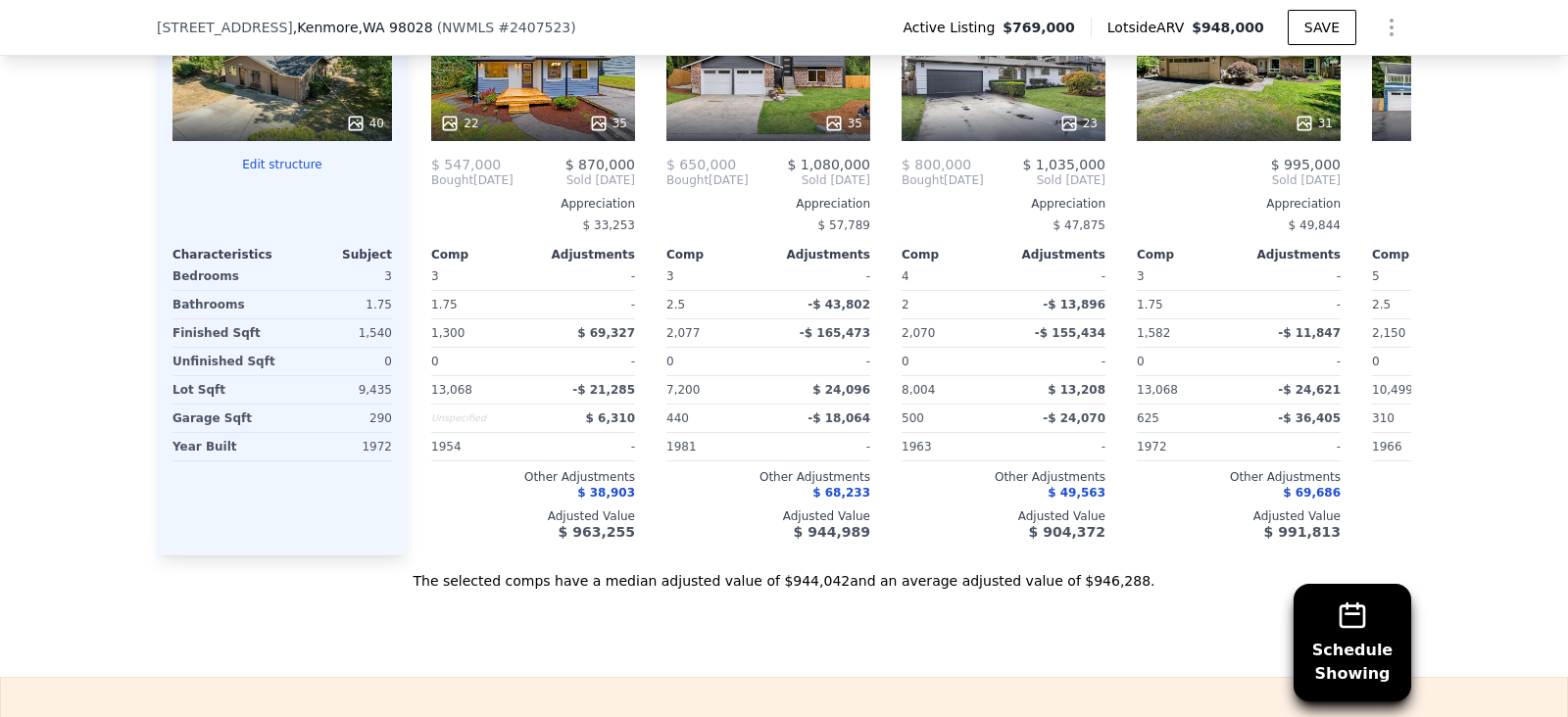
scroll to position [2265, 0]
click at [265, 174] on button "Edit structure" at bounding box center [282, 166] width 219 height 16
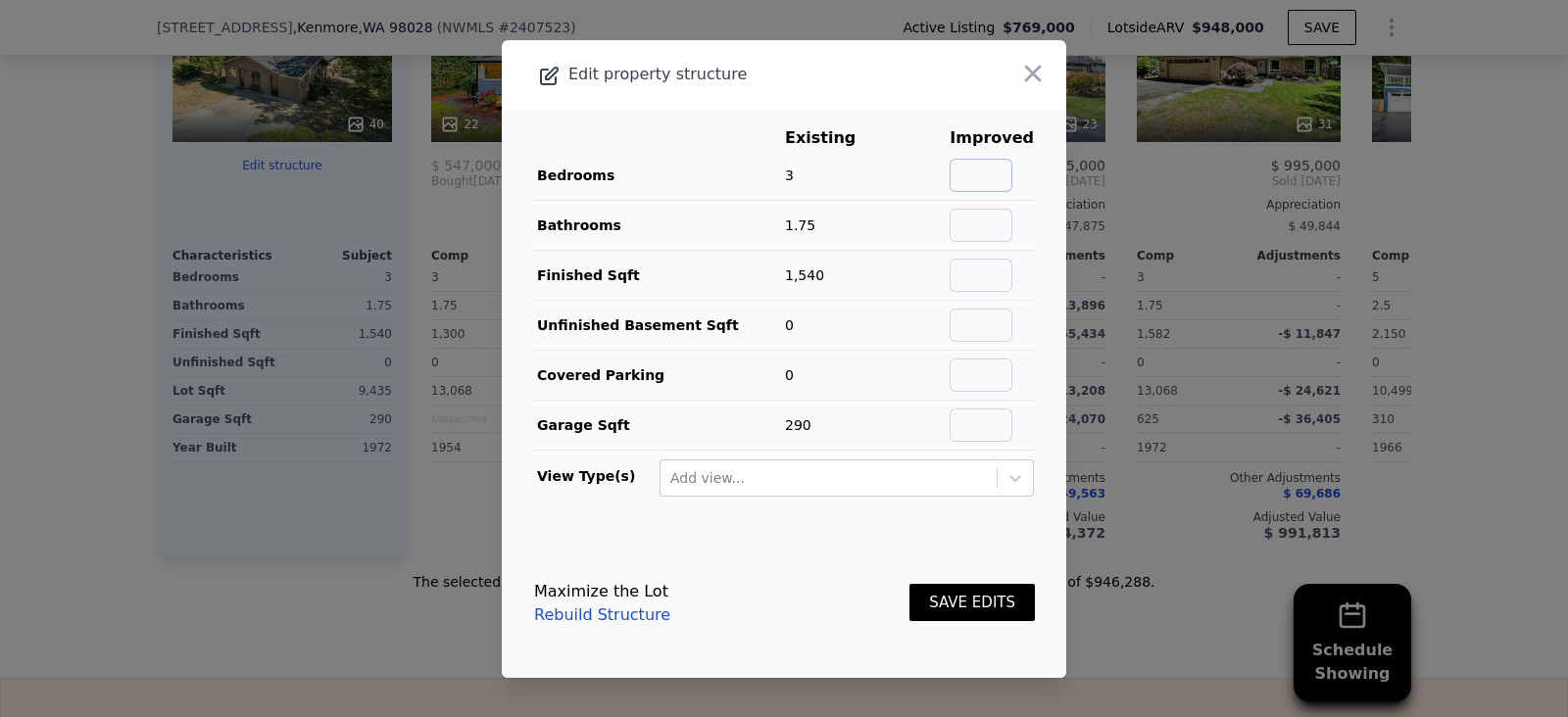
click at [960, 170] on input "text" at bounding box center [981, 176] width 63 height 34
type input "3"
type input "4"
type input "2.75"
click at [965, 594] on button "SAVE EDITS" at bounding box center [972, 603] width 125 height 38
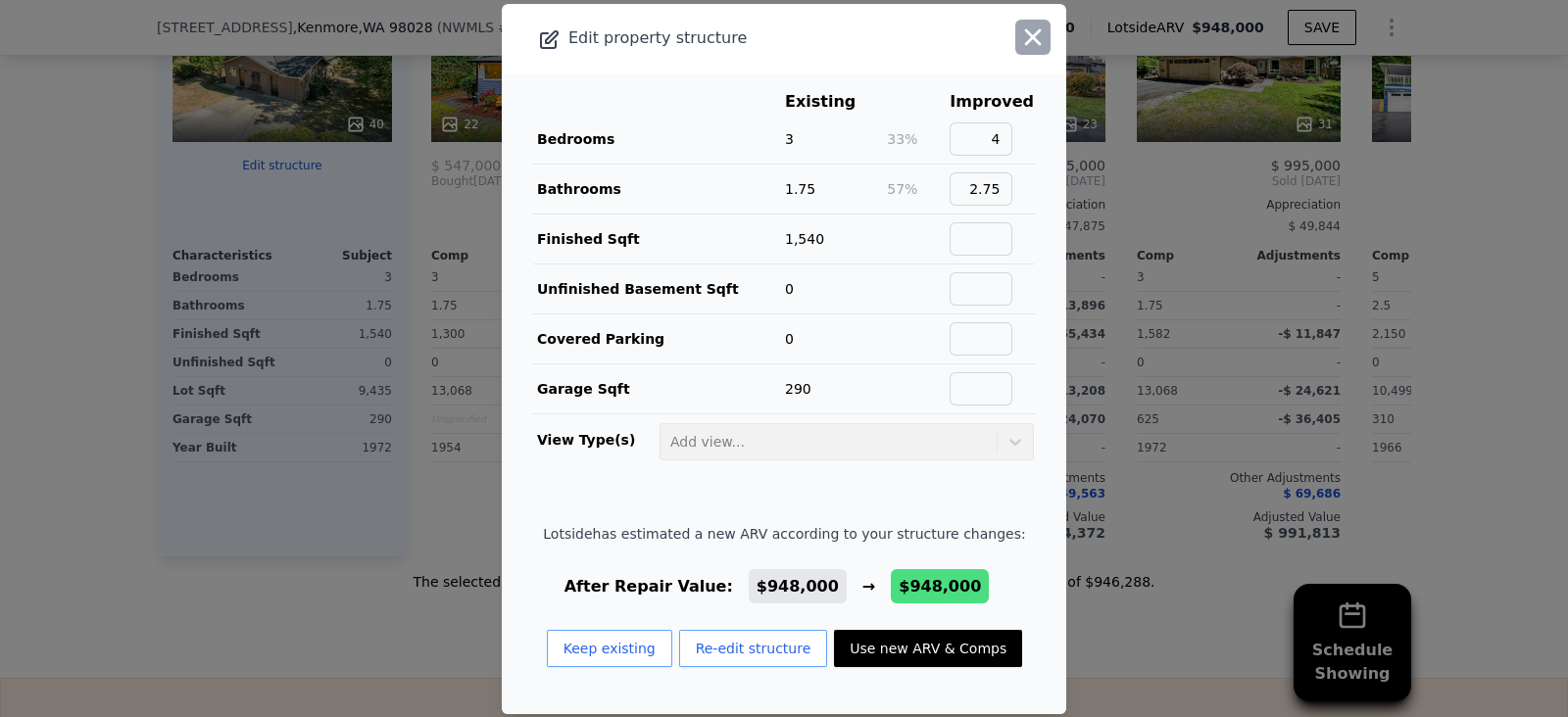
click at [1019, 50] on icon "button" at bounding box center [1033, 37] width 28 height 28
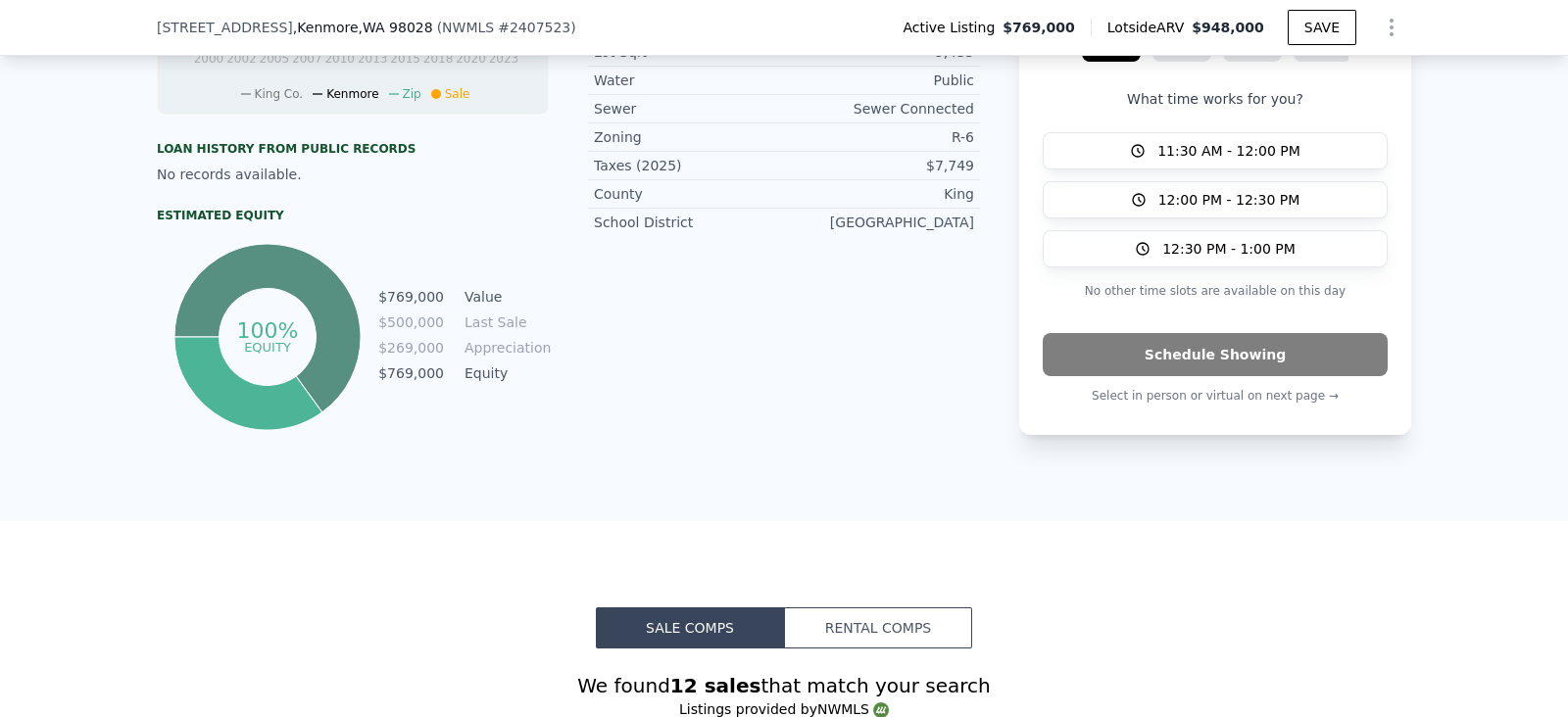
scroll to position [273, 0]
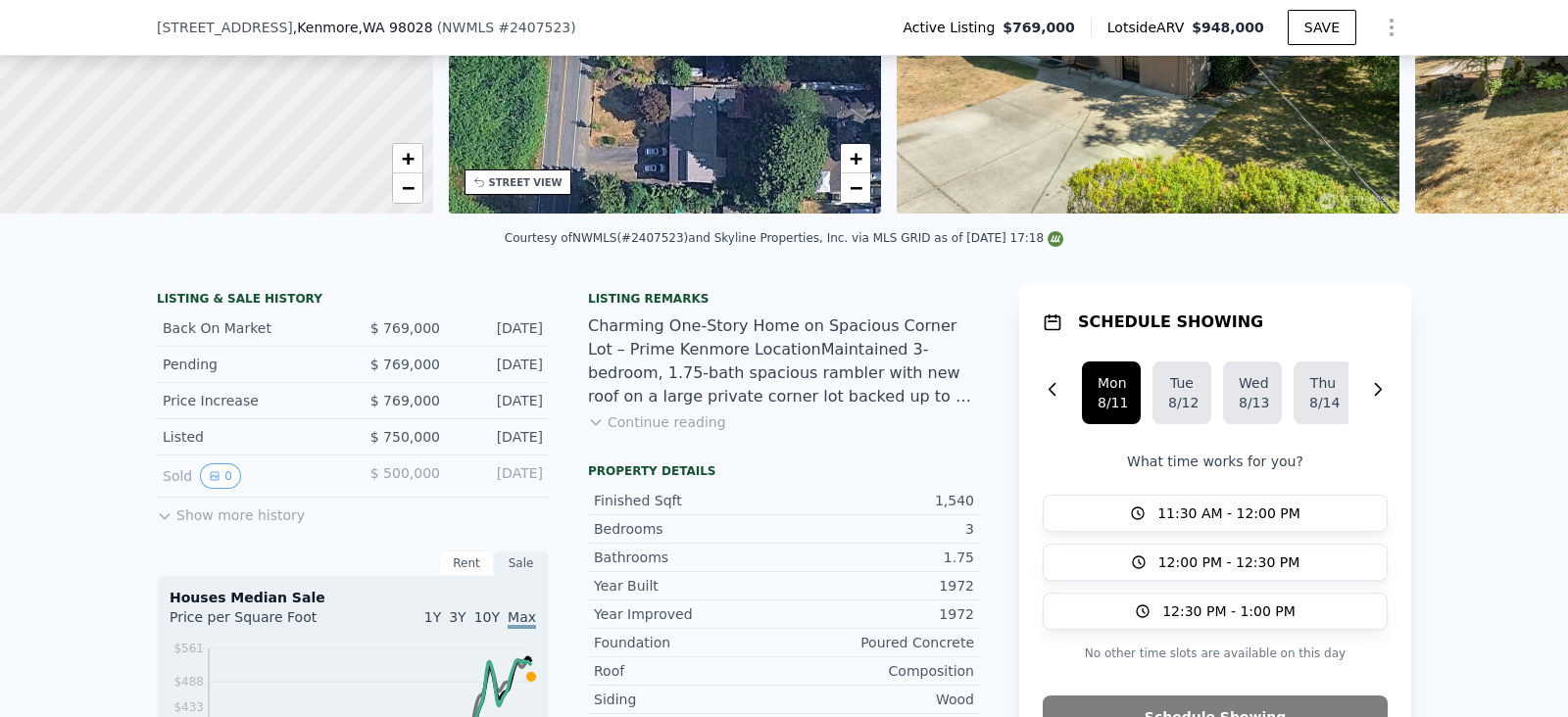
click at [670, 432] on button "Continue reading" at bounding box center [657, 422] width 138 height 20
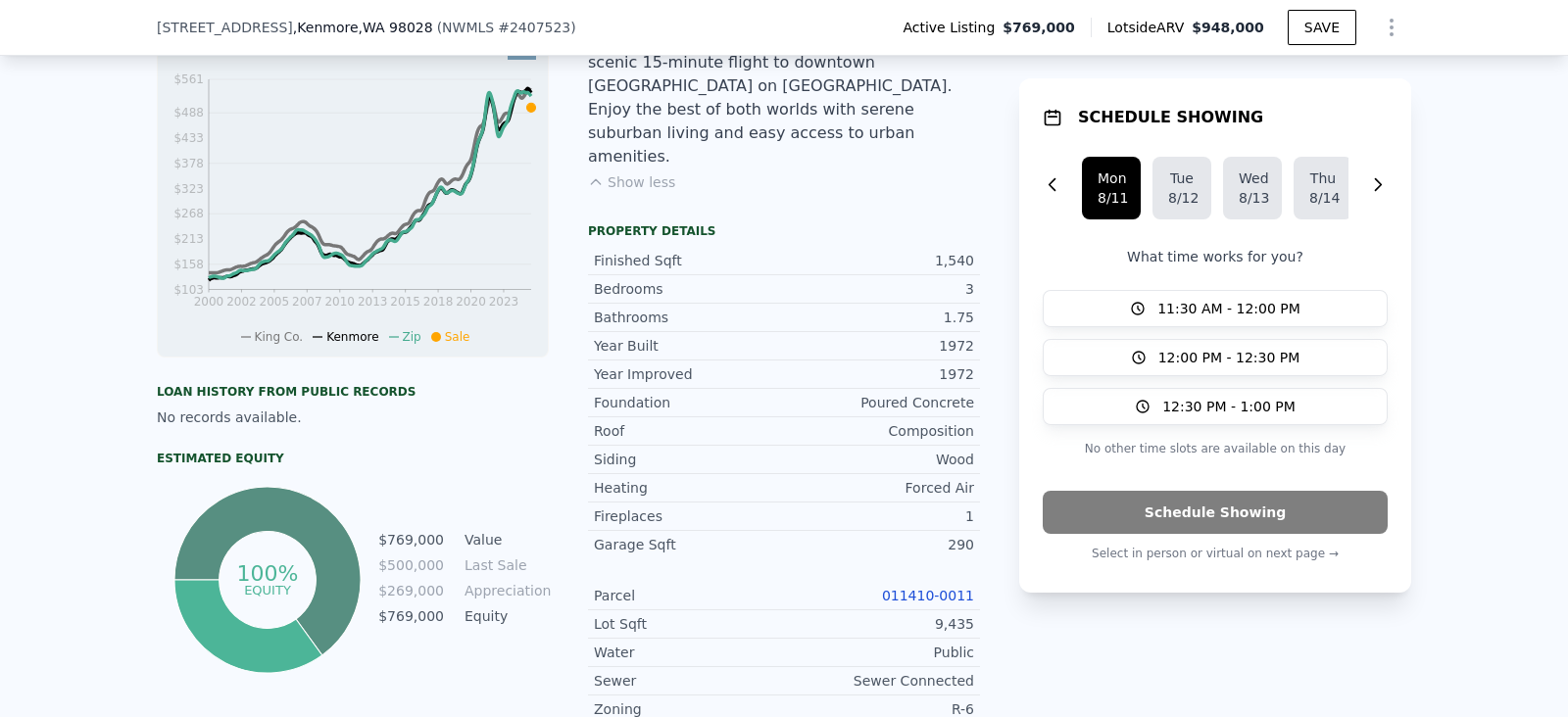
scroll to position [845, 0]
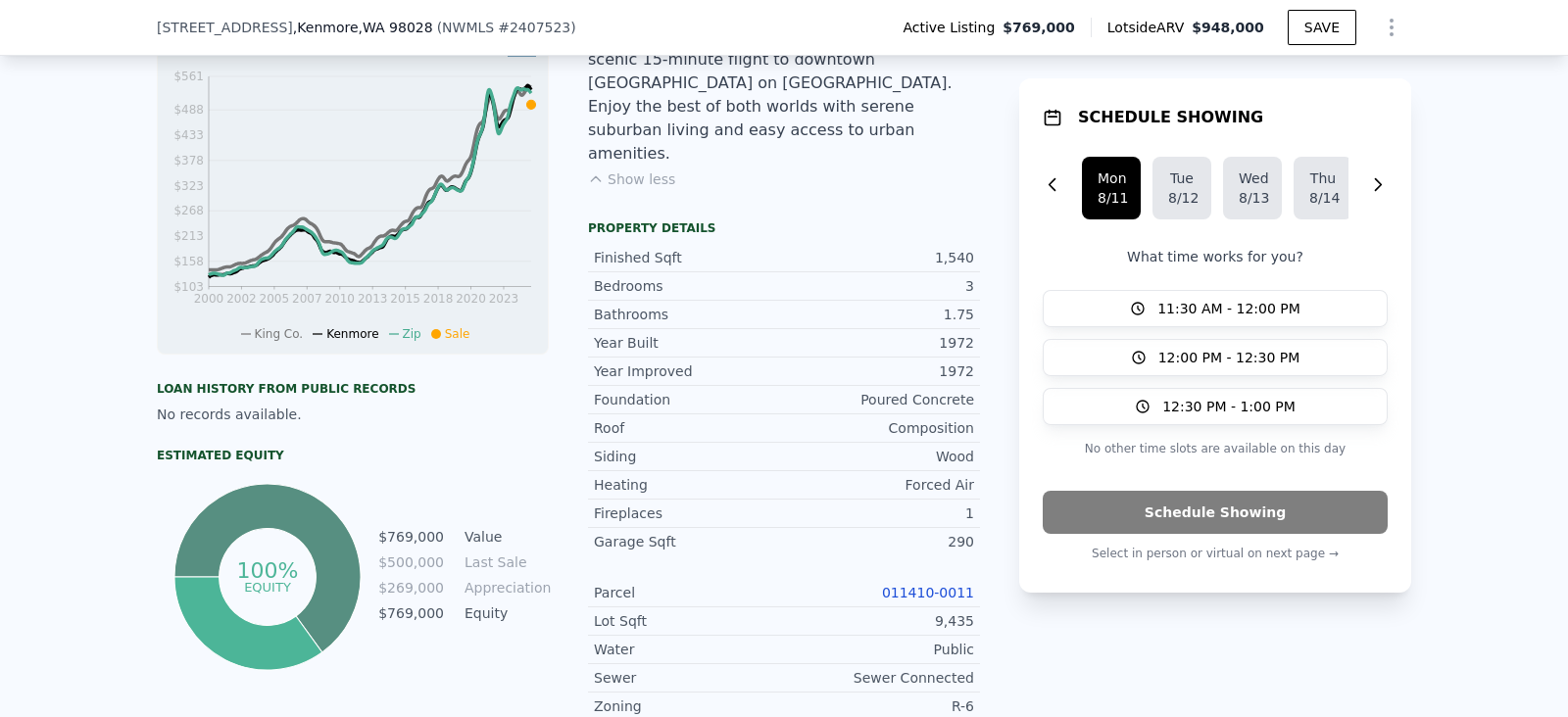
click at [931, 585] on link "011410-0011" at bounding box center [928, 593] width 92 height 16
click at [843, 485] on div "Year Improved 1972 Foundation Poured Concrete Roof Composition Siding Wood Heat…" at bounding box center [784, 581] width 392 height 449
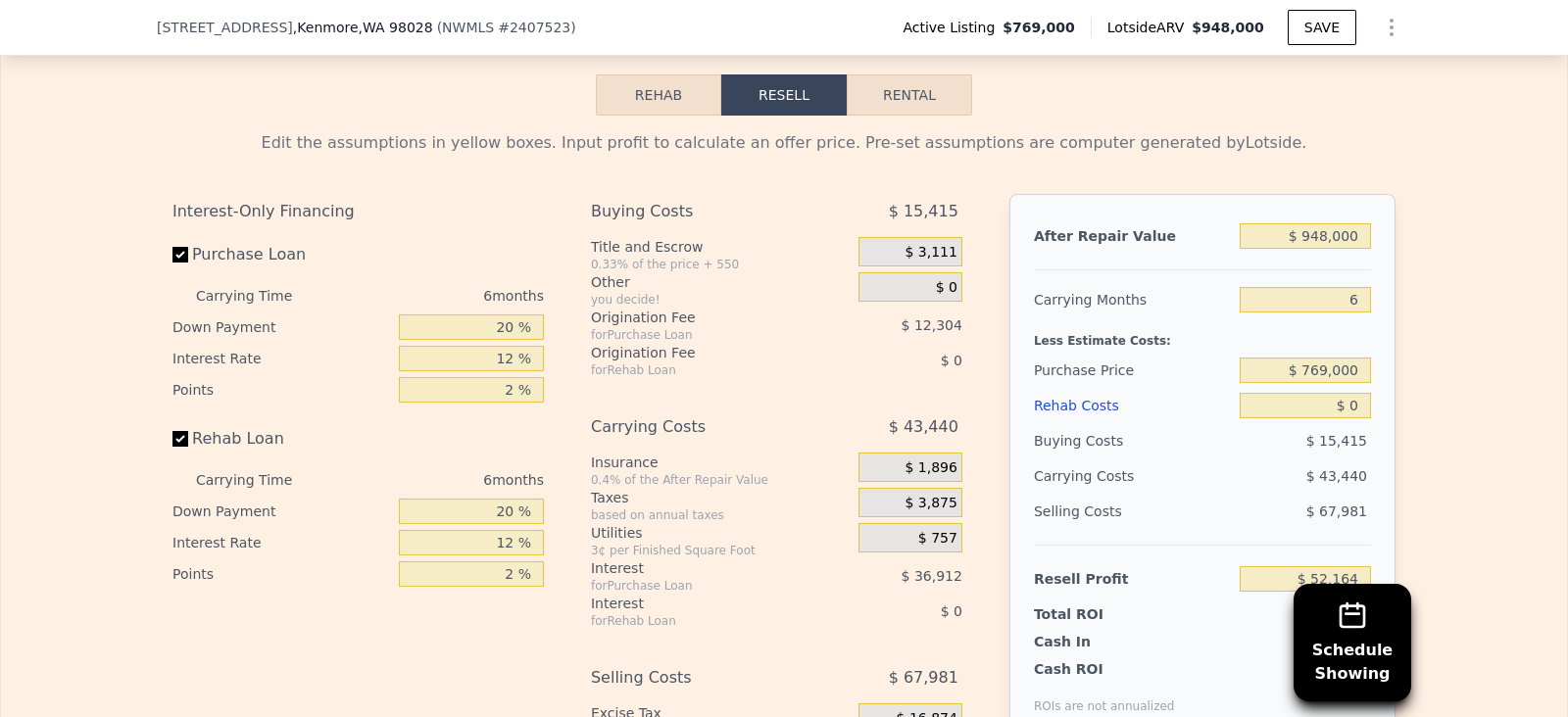
scroll to position [3123, 0]
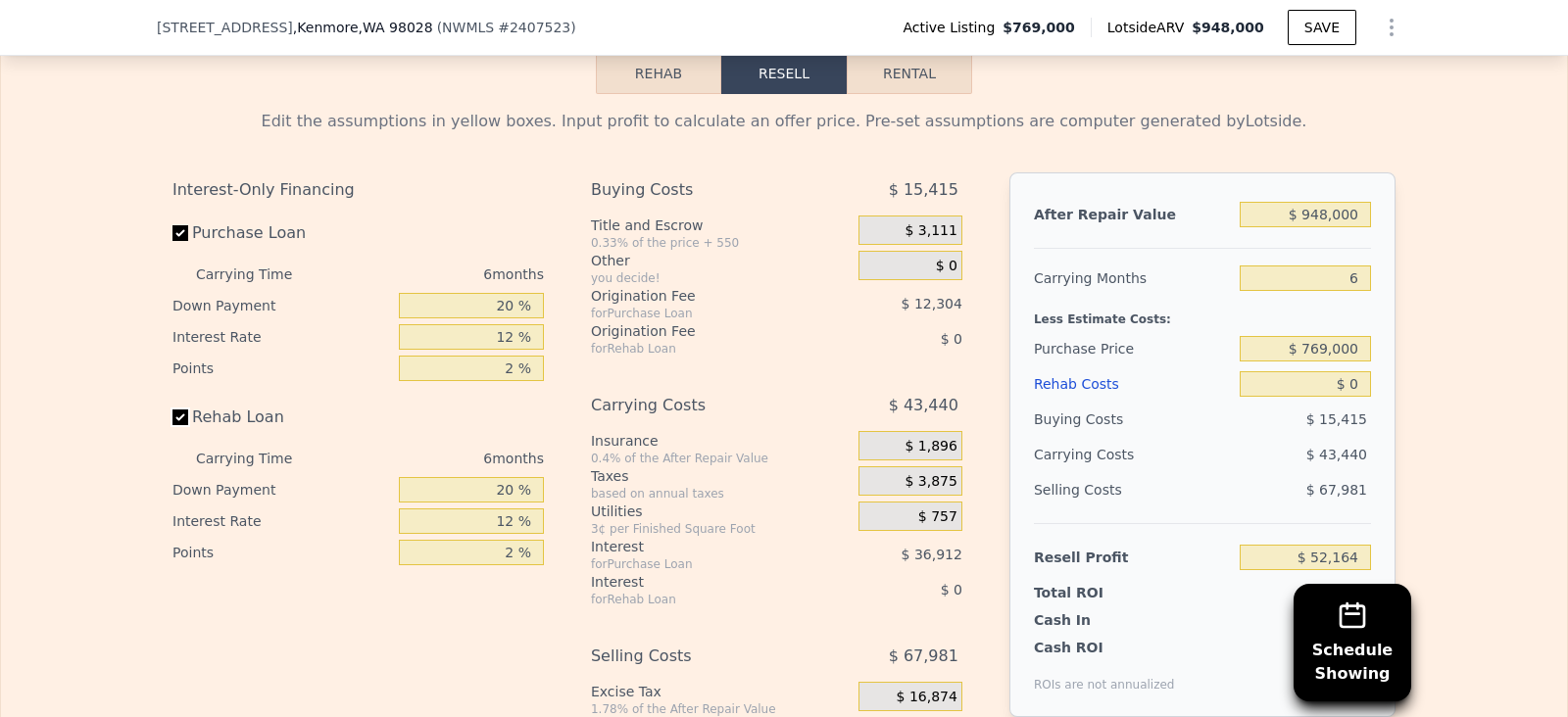
click at [173, 409] on input "Rehab Loan" at bounding box center [181, 417] width 16 height 16
checkbox input "false"
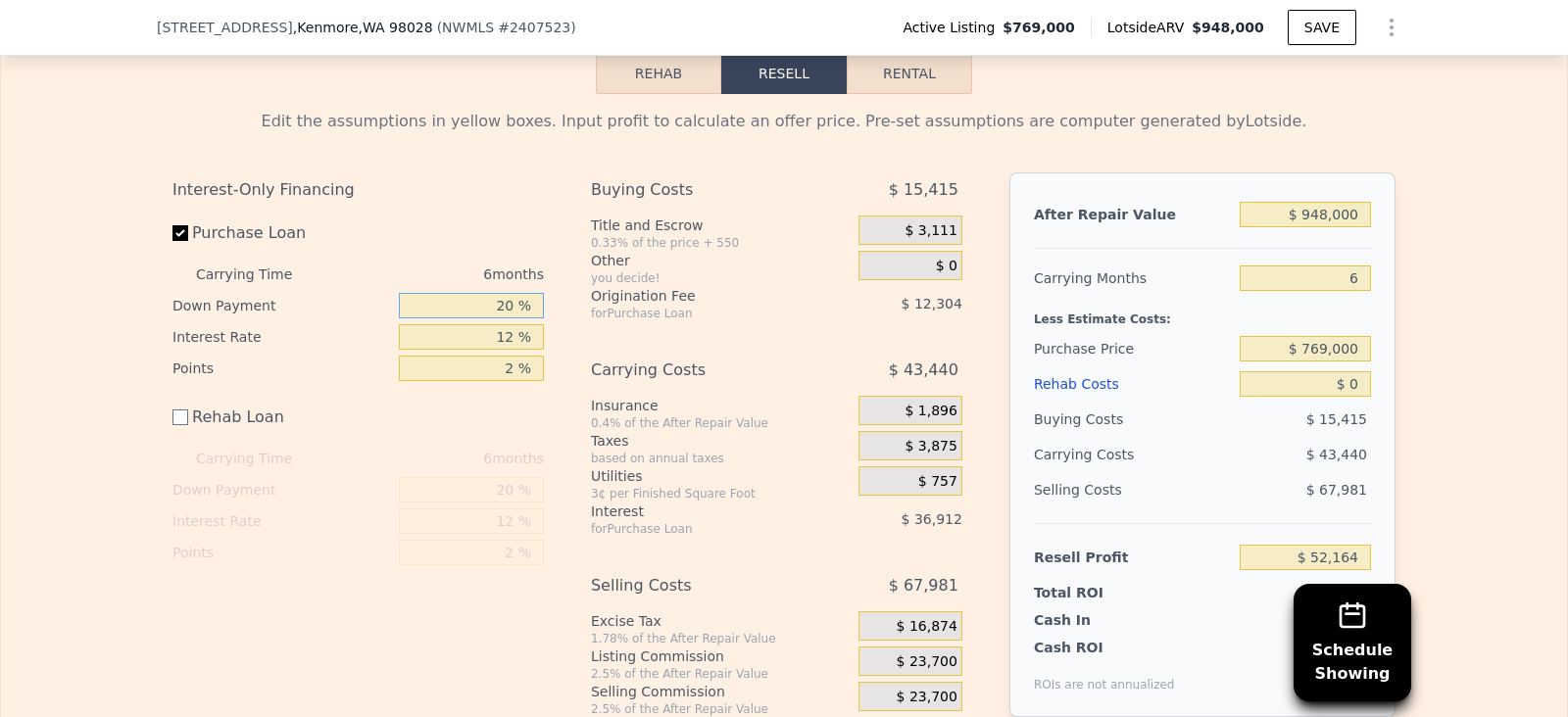
click at [490, 293] on input "20 %" at bounding box center [471, 306] width 145 height 26
type input "2 %"
type input "$ 41,092"
type input "4 %"
type input "$ 42,323"
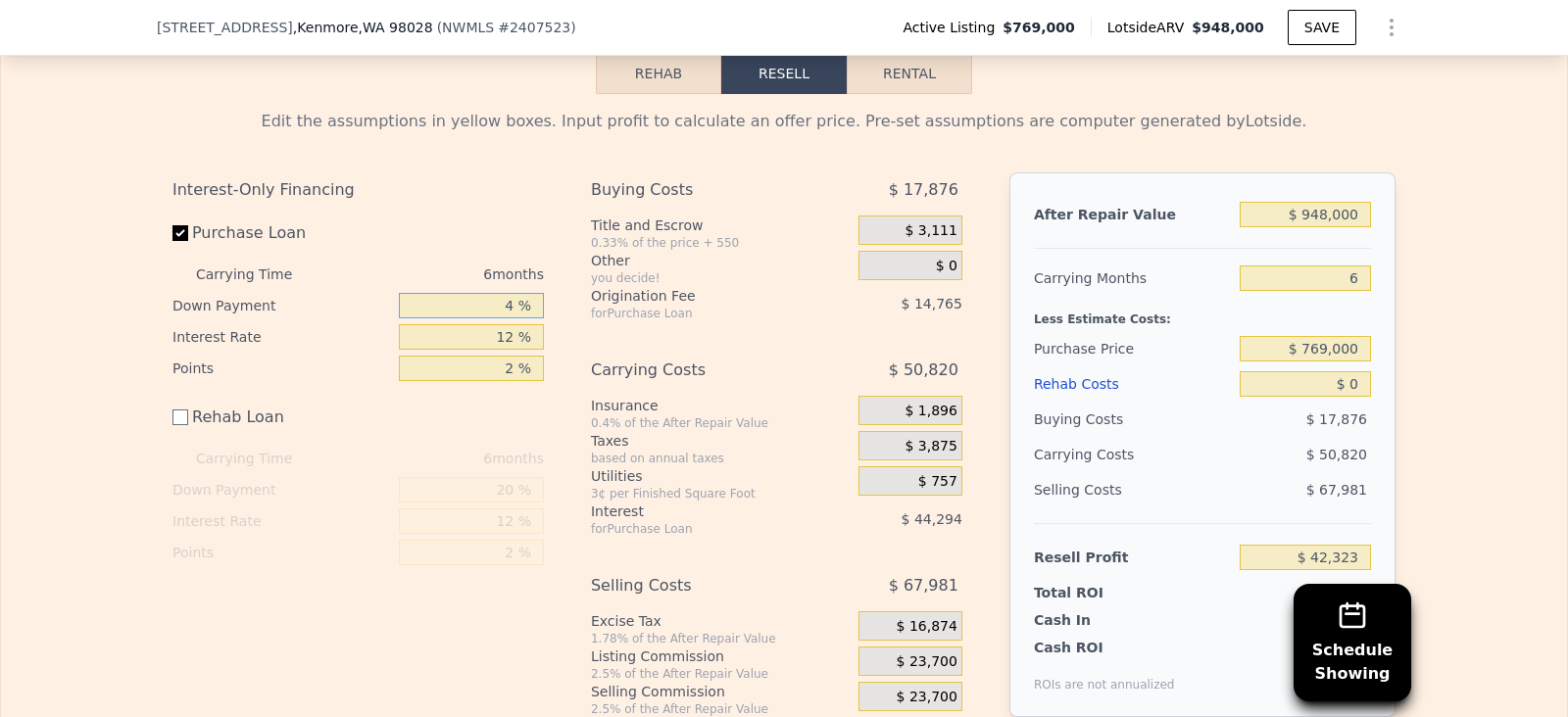
type input "40 %"
type input "$ 64,468"
type input "40 %"
click at [507, 324] on input "12 %" at bounding box center [471, 337] width 145 height 26
type input "1 %"
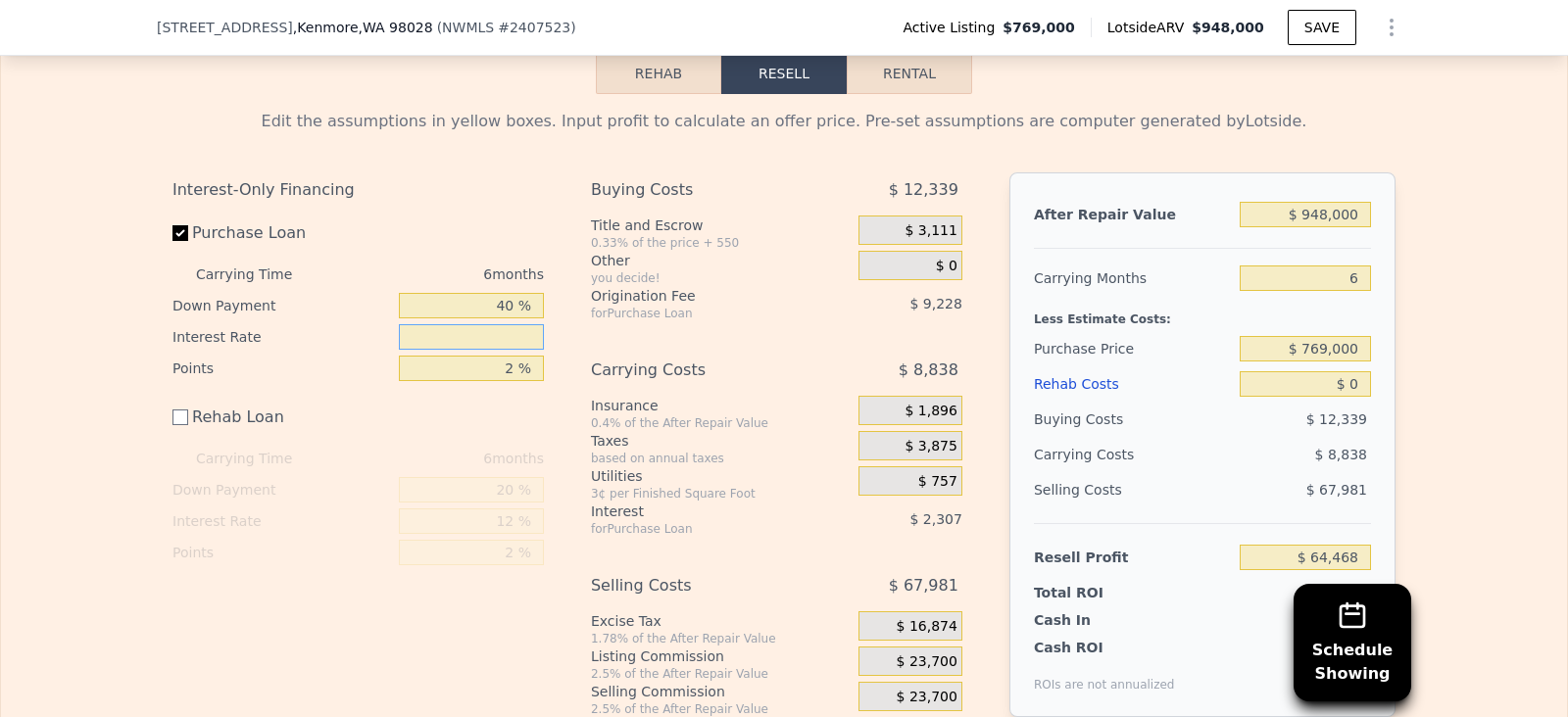
type input "$ 89,842"
type input "6 %"
type input "$ 78,310"
type input "6.5 %"
type input "$ 77,158"
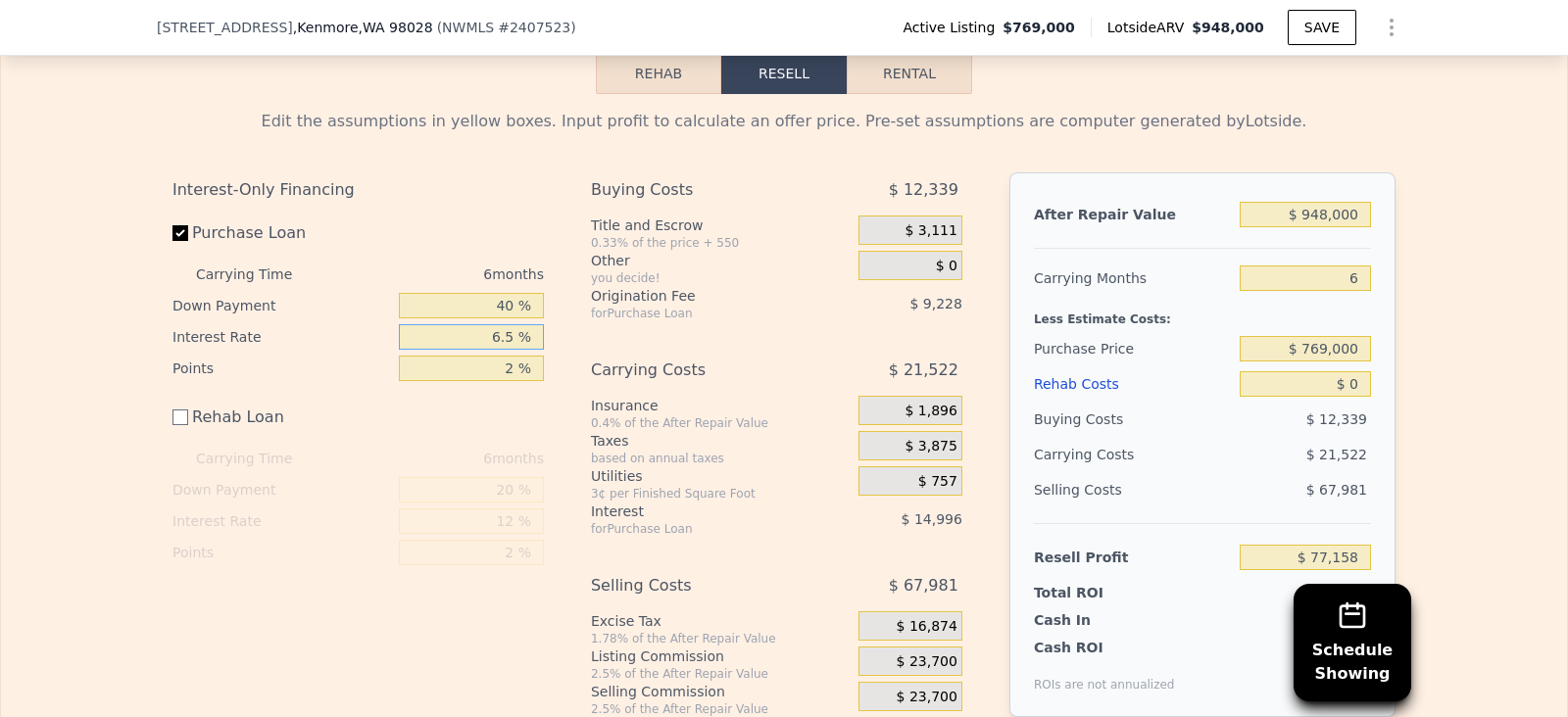
type input "6.5 %"
click at [510, 356] on input "2 %" at bounding box center [471, 369] width 145 height 26
type input "1 %"
type input "$ 81,772"
type input "1 %"
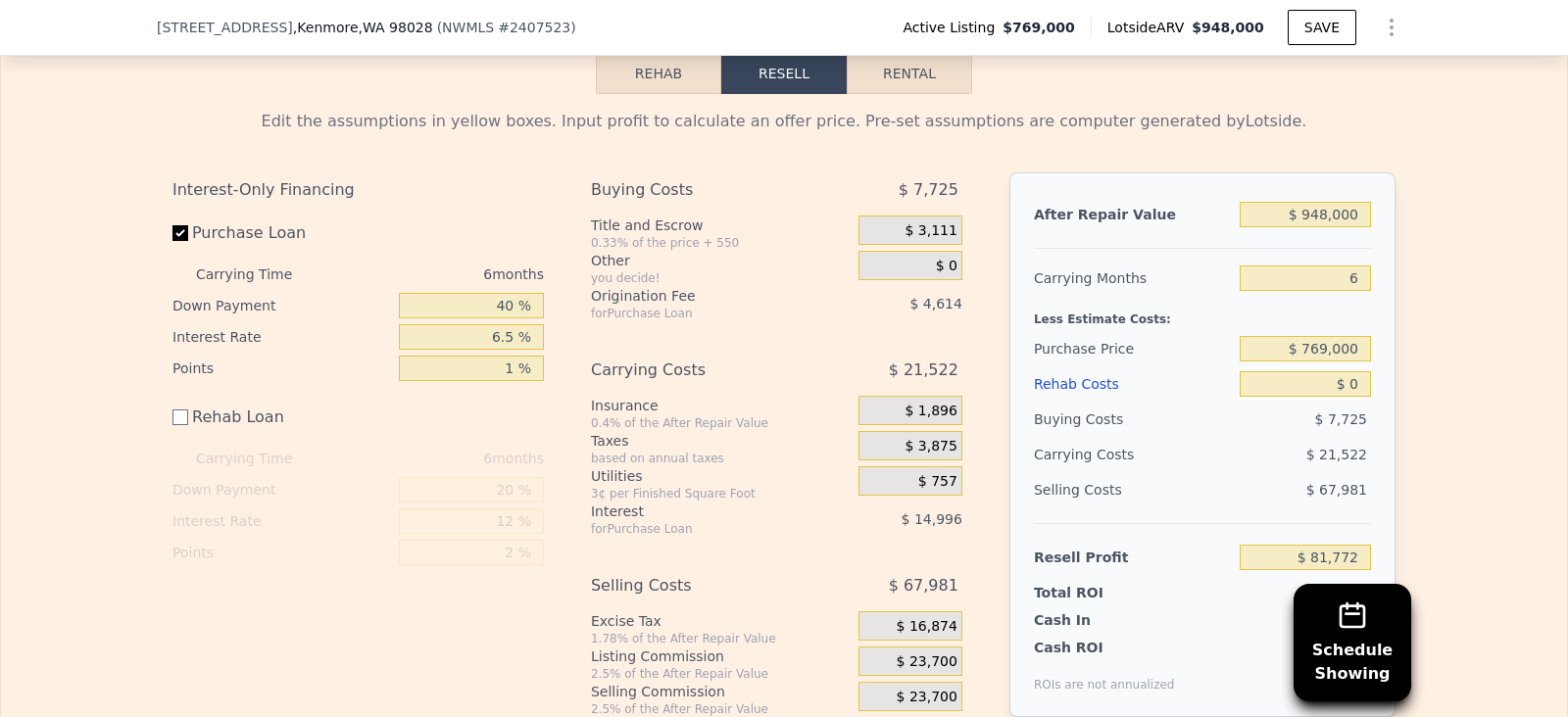
click at [751, 306] on div "for Purchase Loan" at bounding box center [700, 314] width 218 height 16
click at [1350, 336] on input "$ 769,000" at bounding box center [1305, 349] width 131 height 26
type input "$ 730,000"
type input "$ 121,892"
click at [1340, 371] on input "$ 0" at bounding box center [1305, 384] width 131 height 26
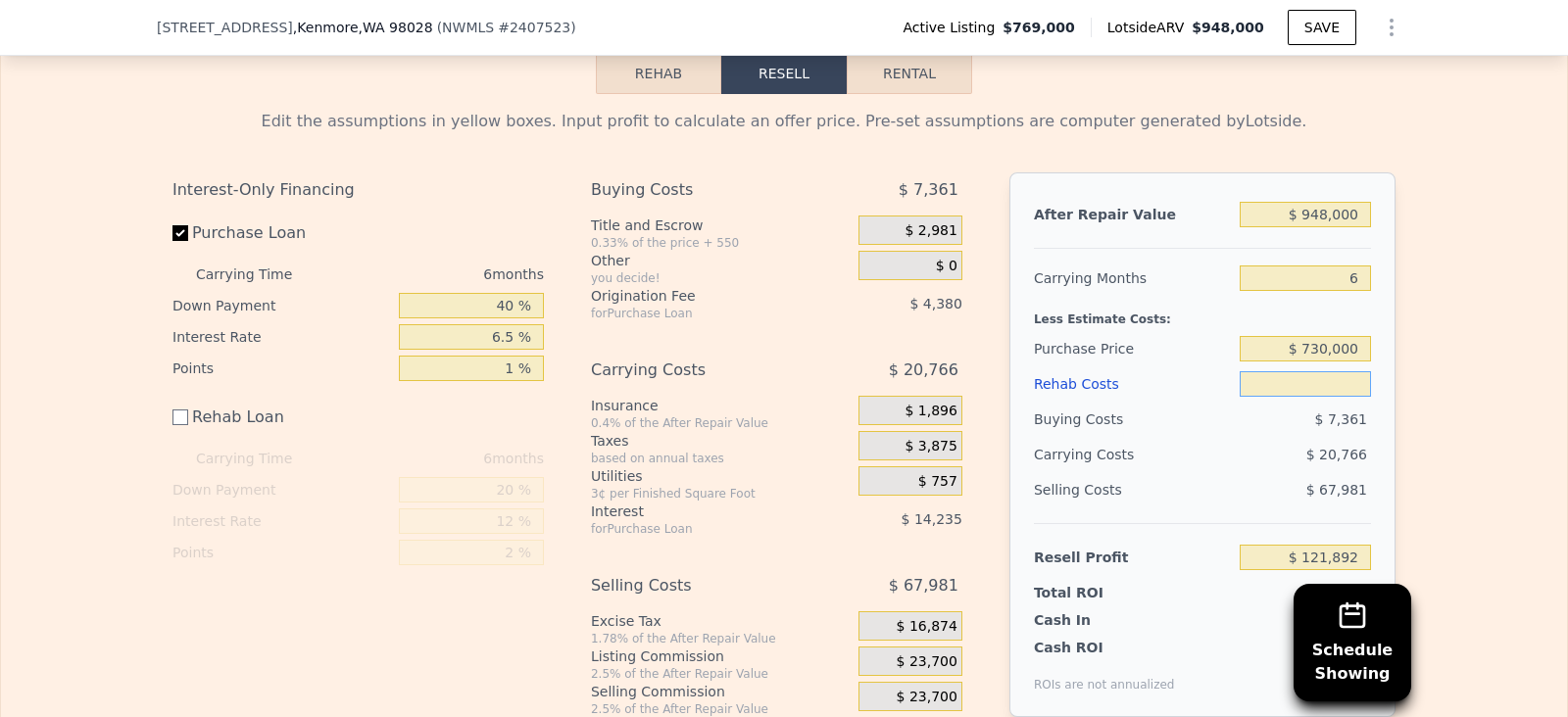
type input "$ 6"
type input "$ 121,886"
type input "$ 60,000"
type input "$ 61,892"
type input "$ 60,000"
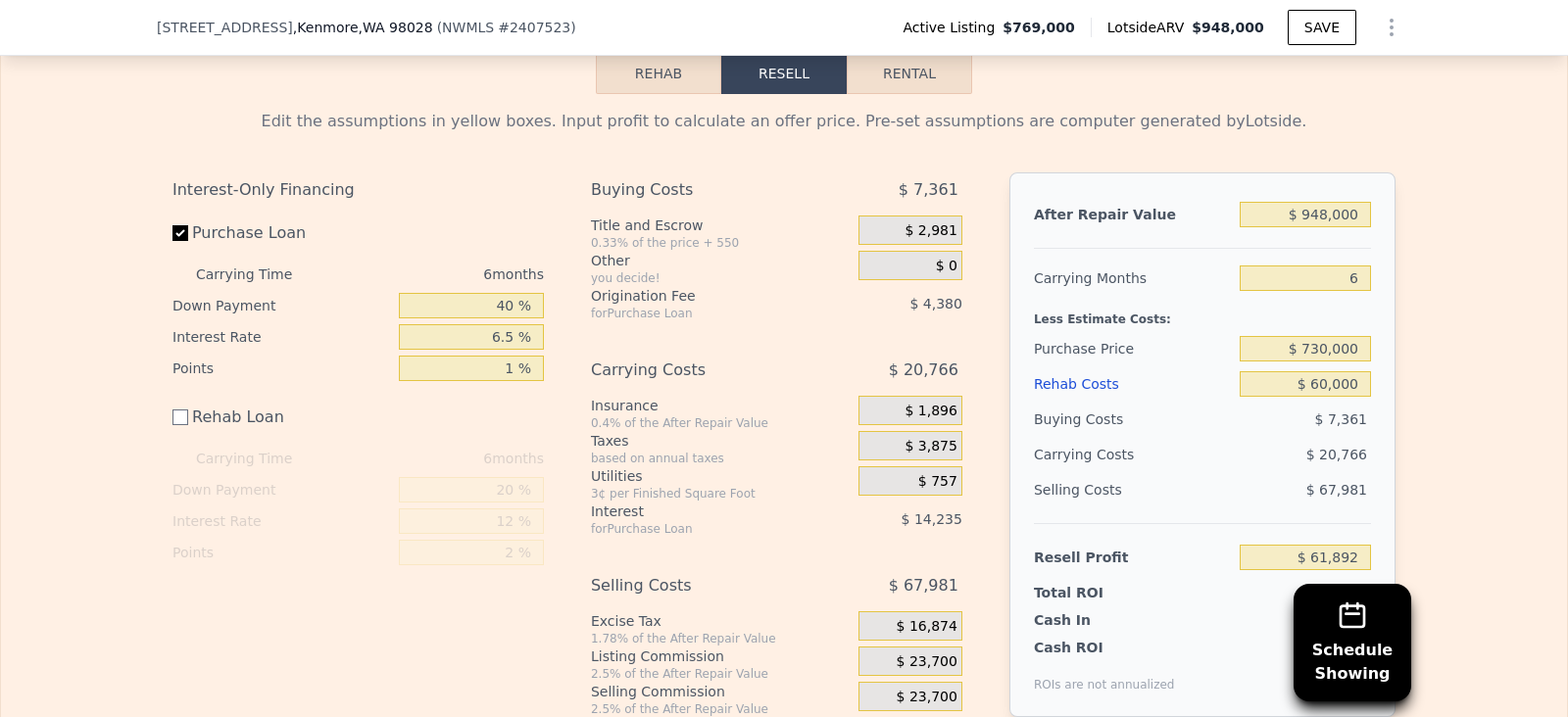
click at [1480, 280] on div "Edit the assumptions in yellow boxes. Input profit to calculate an offer price.…" at bounding box center [784, 422] width 1566 height 658
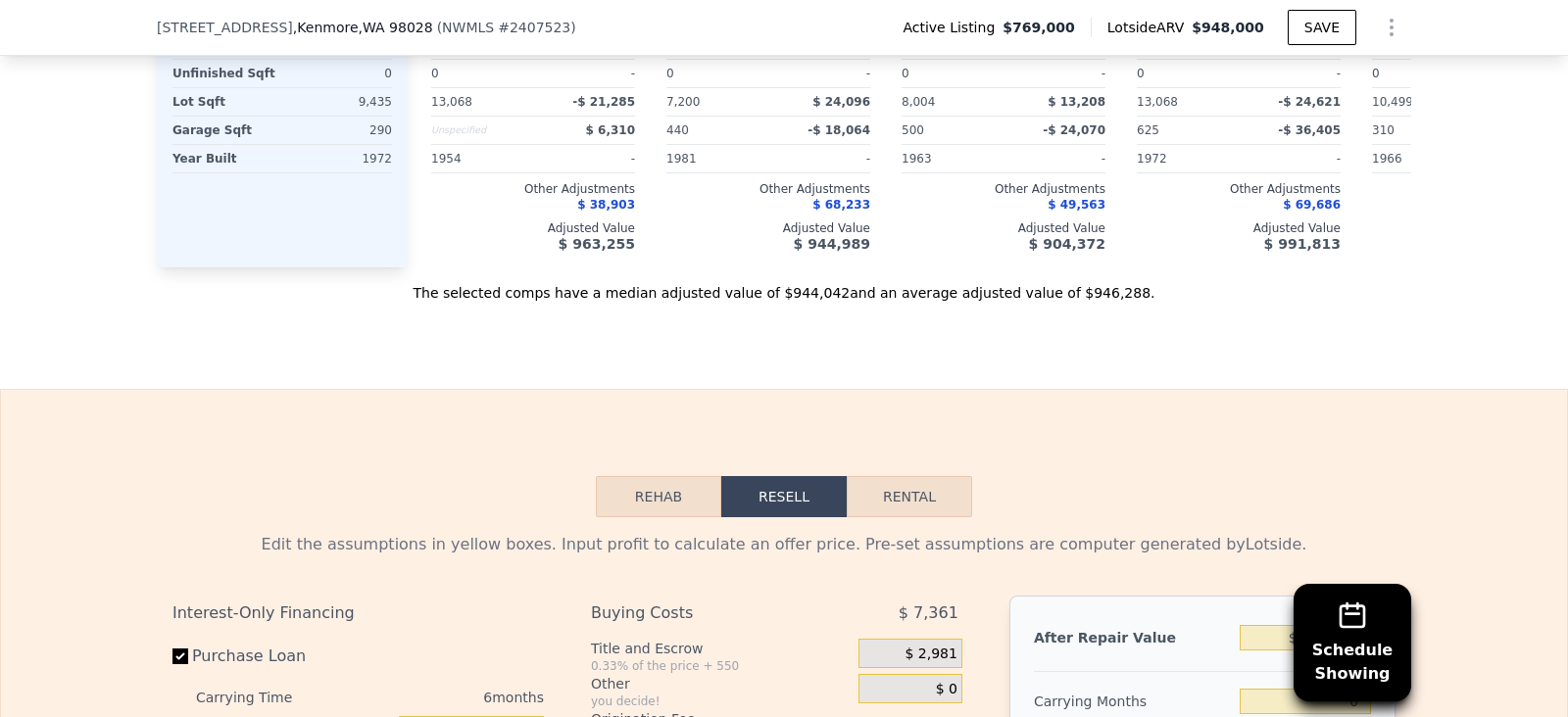
scroll to position [2761, 0]
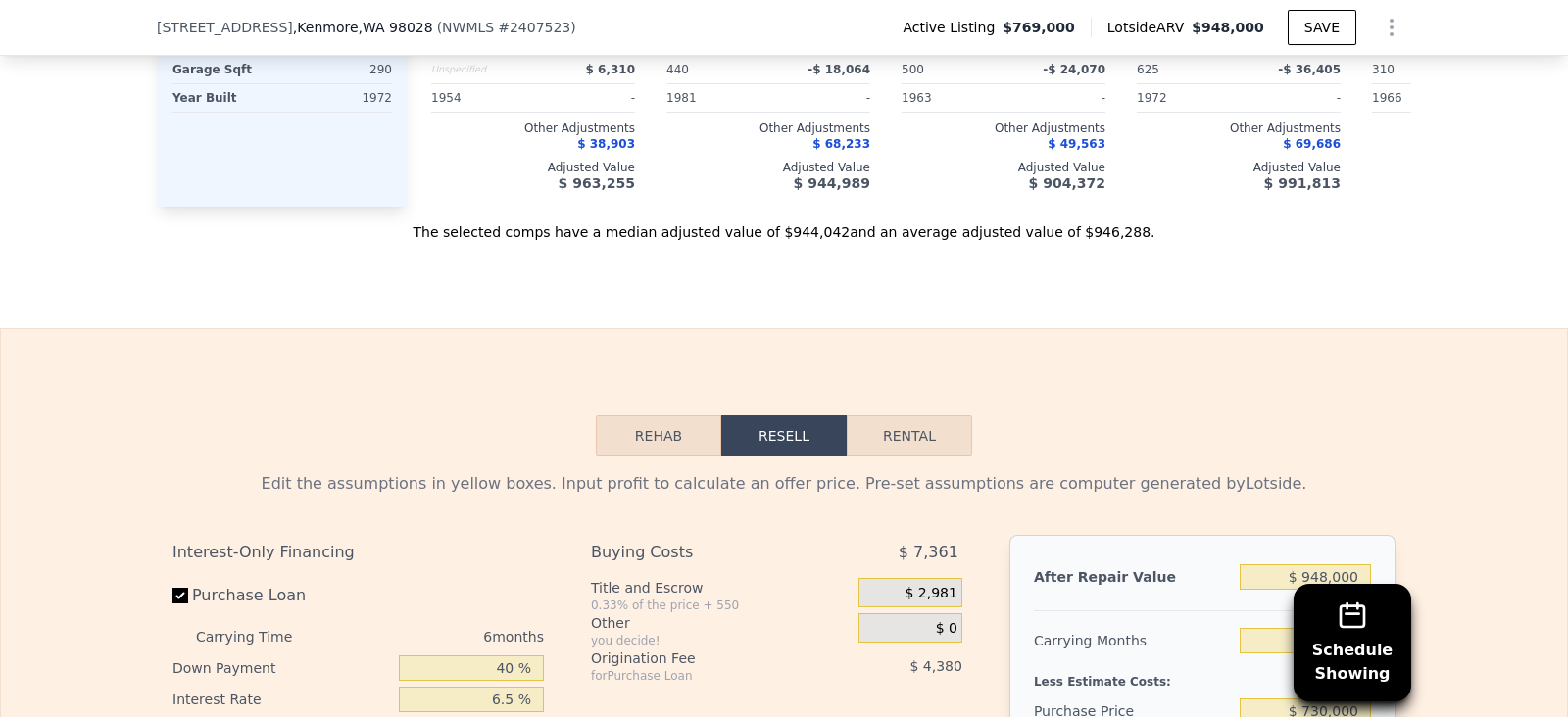
click at [913, 415] on button "Rental" at bounding box center [909, 436] width 125 height 41
select select "30"
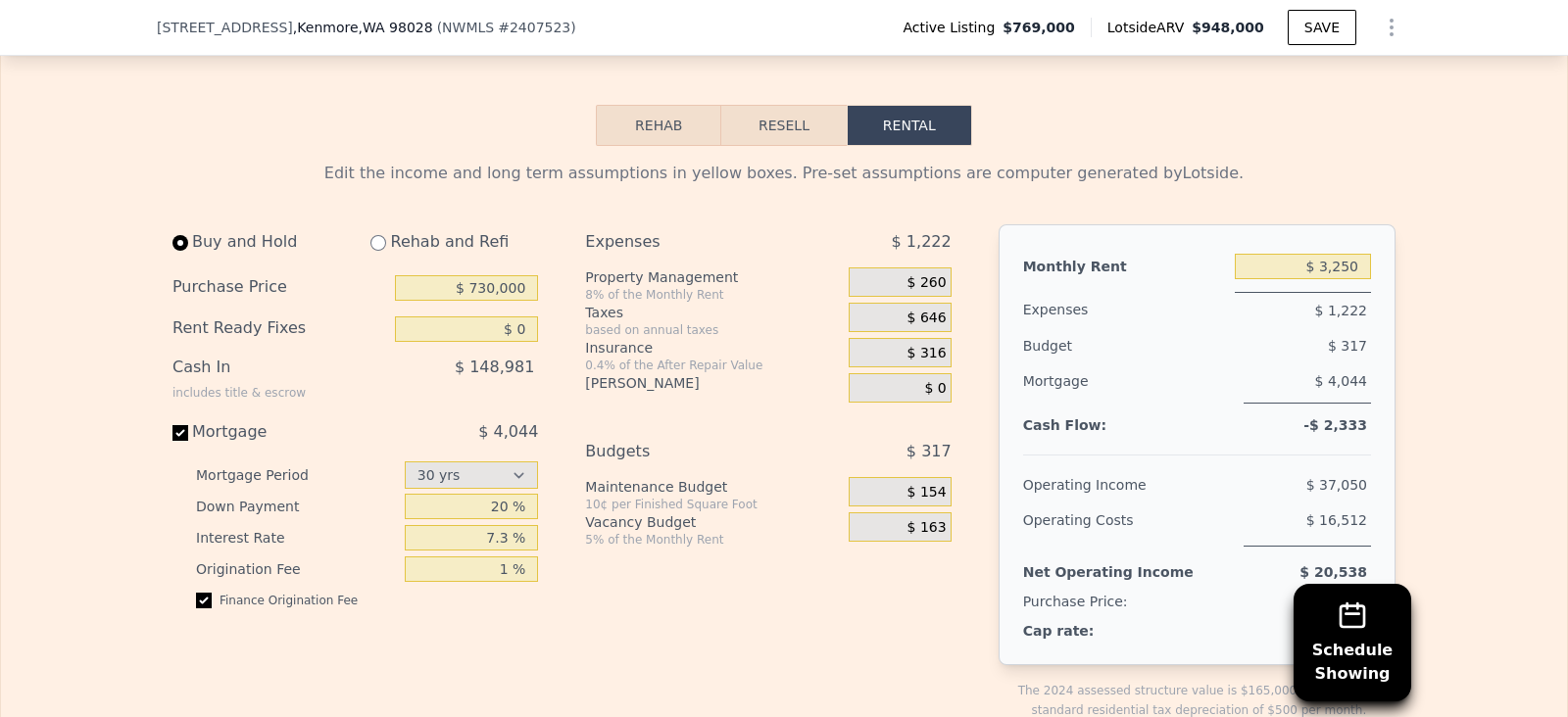
scroll to position [3116, 0]
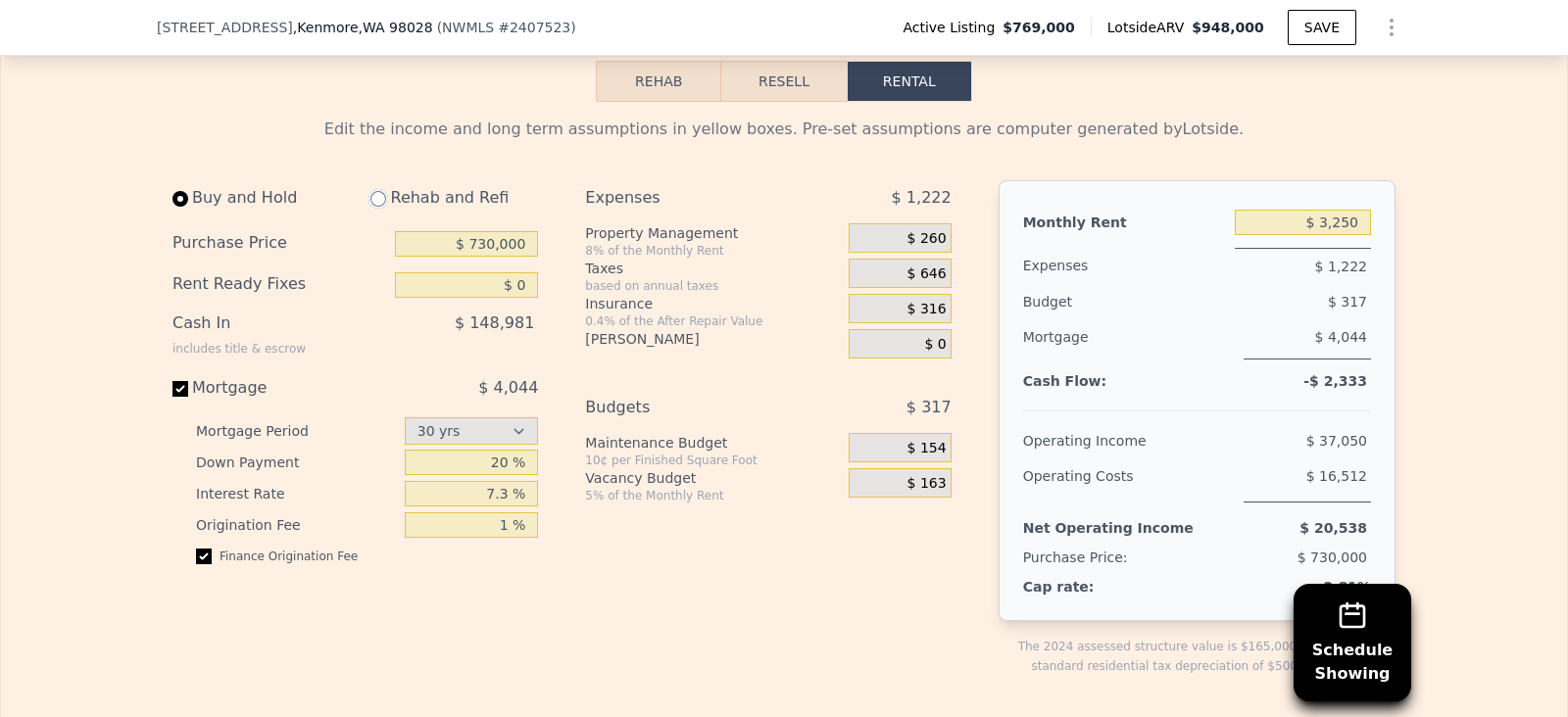
click at [370, 191] on input "radio" at bounding box center [378, 199] width 16 height 16
radio input "true"
type input "$ 60,000"
type input "$ 3,700"
select select "30"
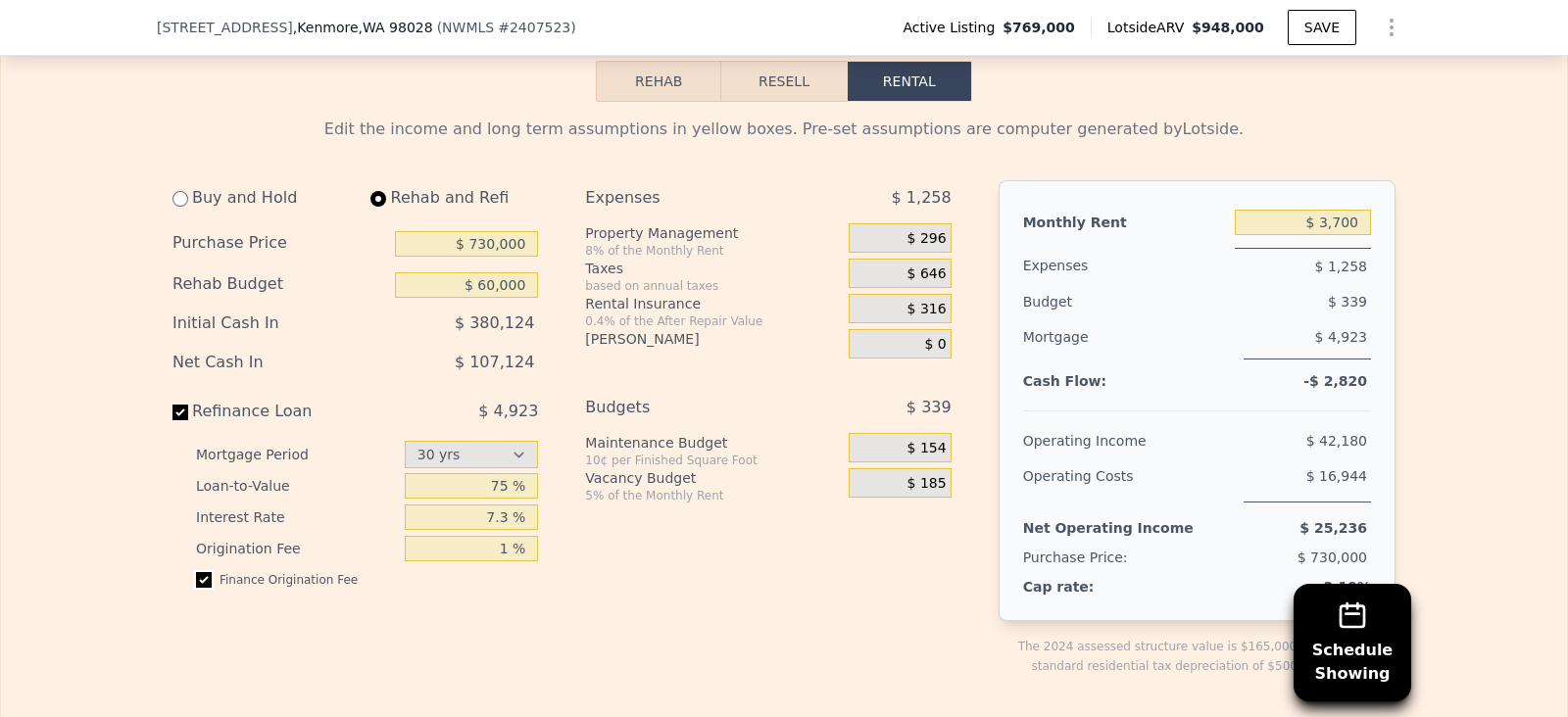
click at [196, 572] on input "checkbox" at bounding box center [204, 580] width 16 height 16
checkbox input "true"
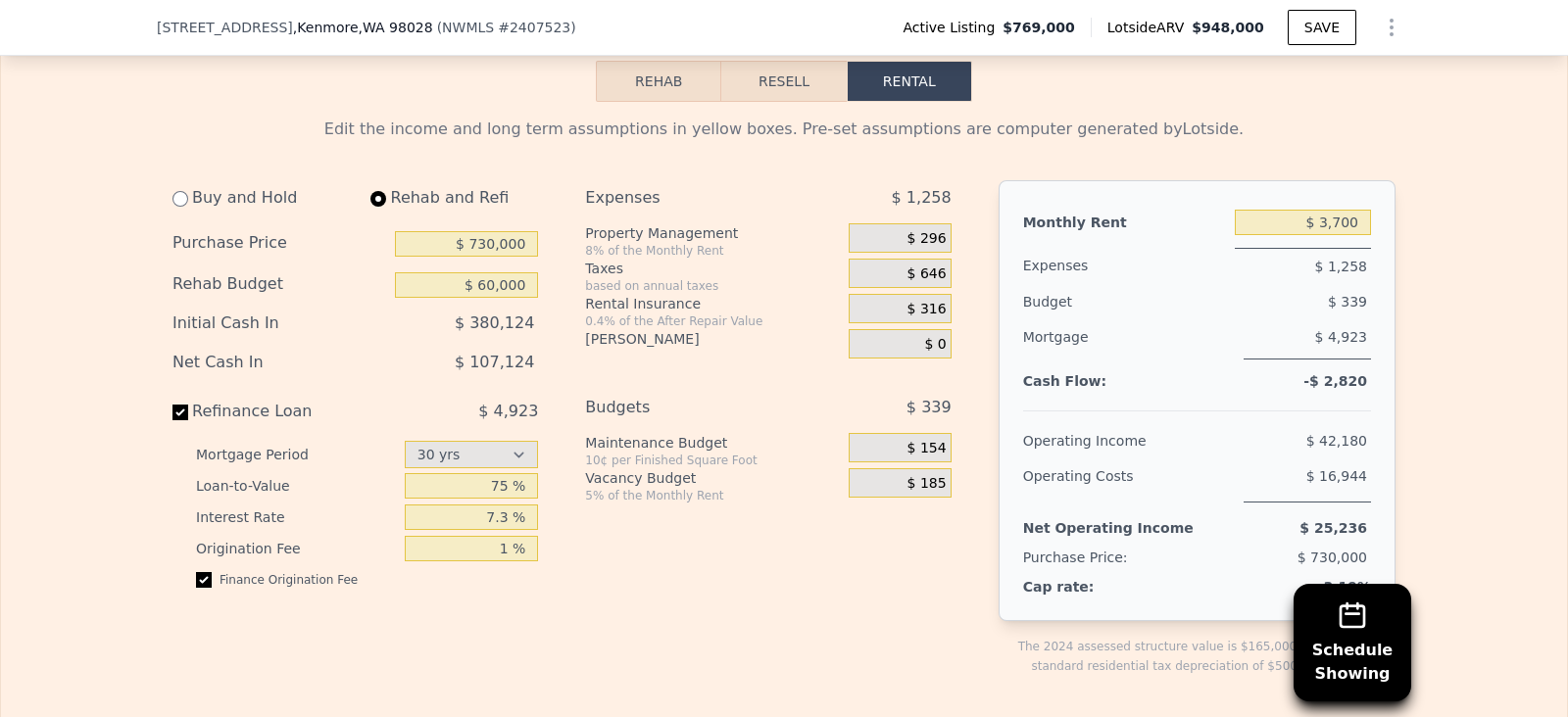
click at [927, 230] on span "$ 296" at bounding box center [928, 239] width 39 height 18
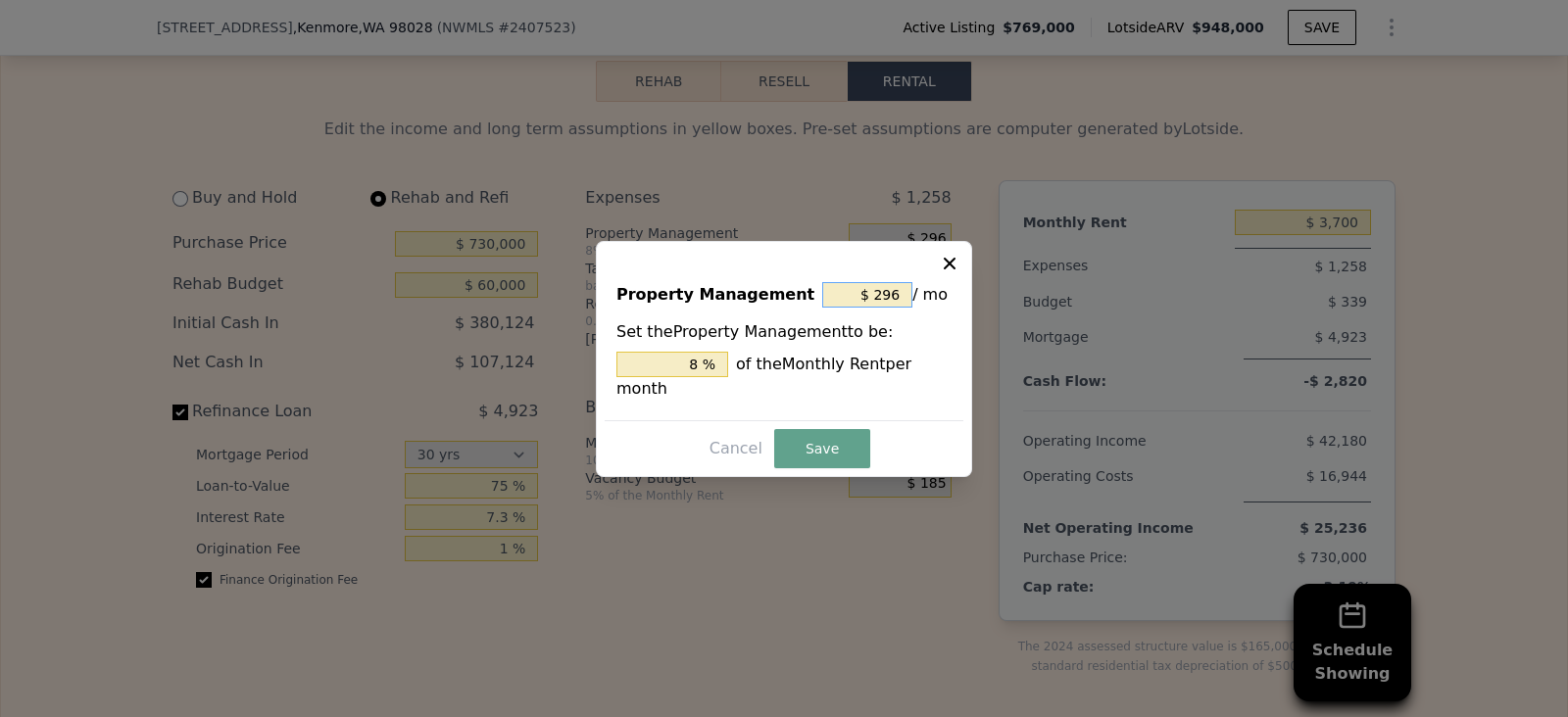
click at [881, 301] on input "$ 296" at bounding box center [866, 295] width 90 height 26
type input "$ 96"
type input "2.595 %"
type input "$ 6"
type input "0.162 %"
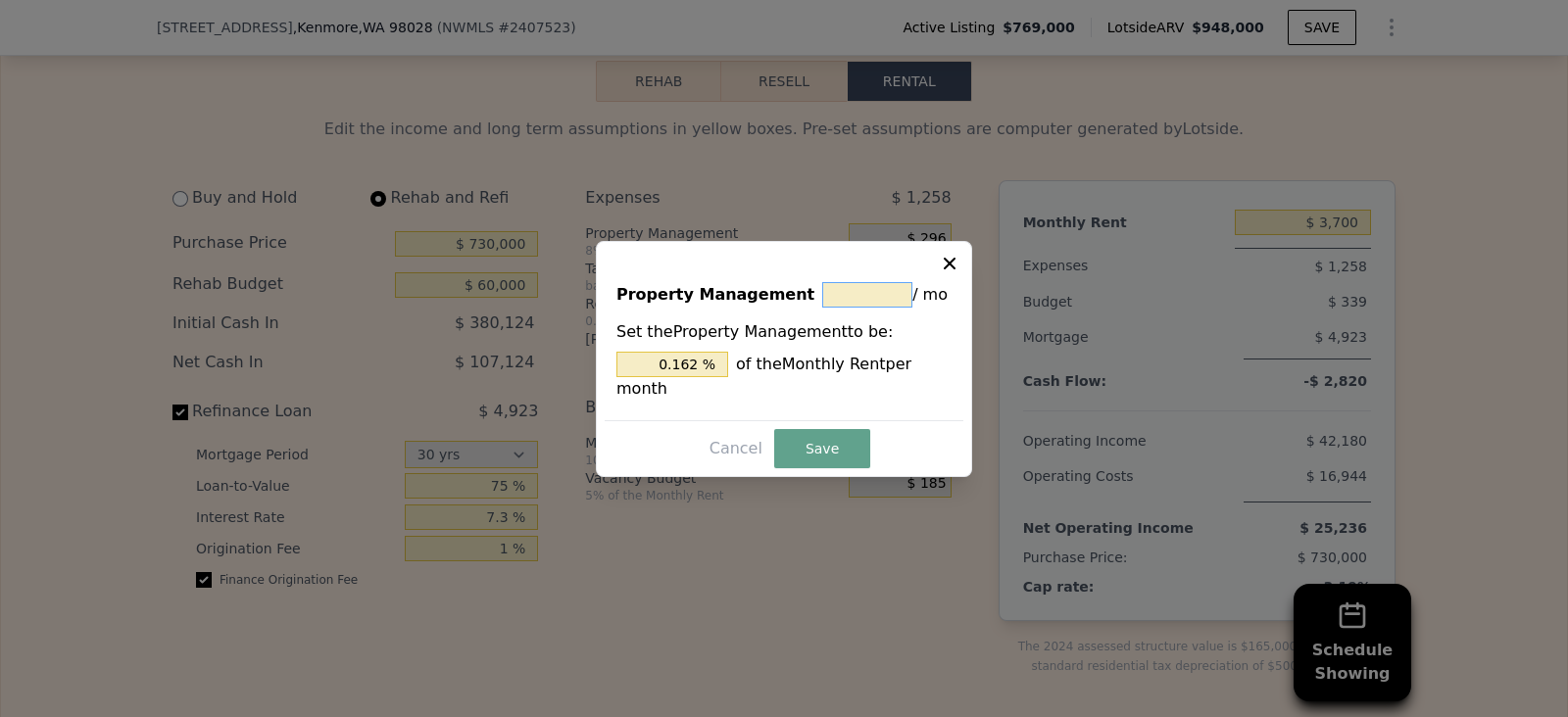
type input "$ 0"
type input "0 %"
type input "$ 0"
click at [813, 469] on div "Property Management $ 0 / mo Set the Property Management to be: 0 % of the Mont…" at bounding box center [784, 358] width 376 height 236
click at [809, 454] on button "Save" at bounding box center [822, 449] width 96 height 39
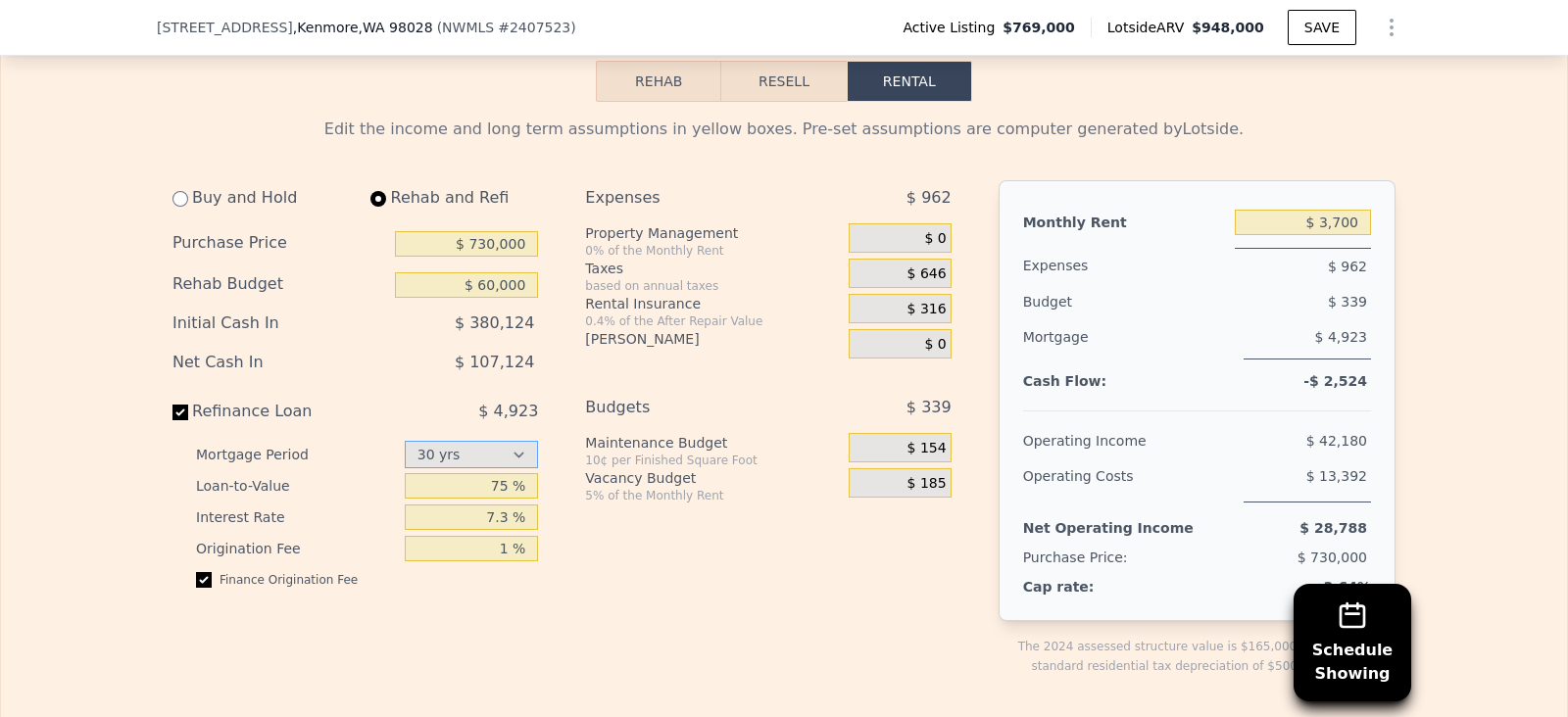
click at [518, 441] on select "15 yrs 30 yrs" at bounding box center [472, 455] width 134 height 28
click at [405, 441] on select "15 yrs 30 yrs" at bounding box center [472, 455] width 134 height 28
click at [461, 441] on select "15 yrs 30 yrs" at bounding box center [472, 455] width 134 height 28
select select "30"
click at [405, 441] on select "15 yrs 30 yrs" at bounding box center [472, 455] width 134 height 28
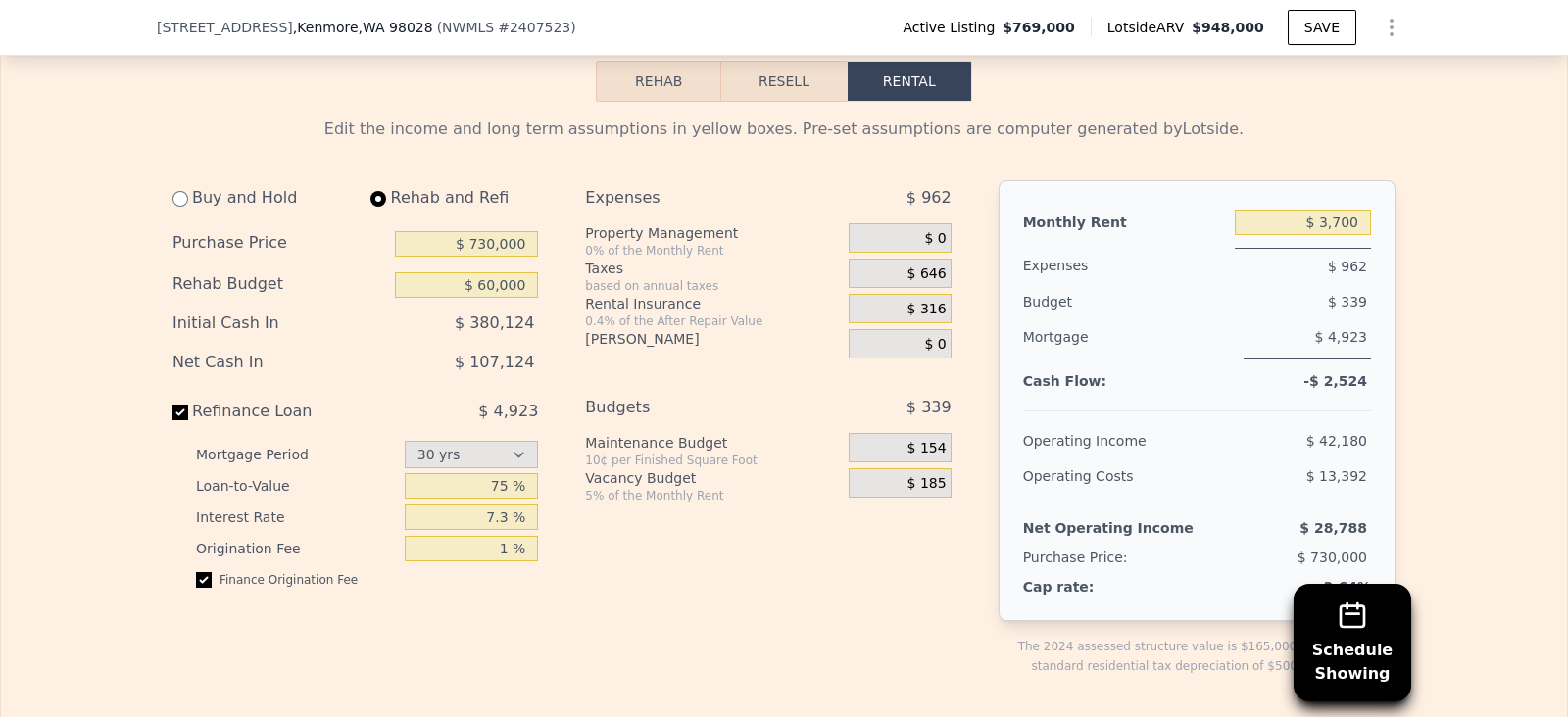
click at [613, 545] on div "Expenses $ 962 Property Management 0% of the Monthly Rent $ 0 Taxes based on an…" at bounding box center [776, 444] width 381 height 527
click at [179, 180] on div "Buy and Hold" at bounding box center [260, 198] width 175 height 36
click at [177, 191] on input "radio" at bounding box center [181, 199] width 16 height 16
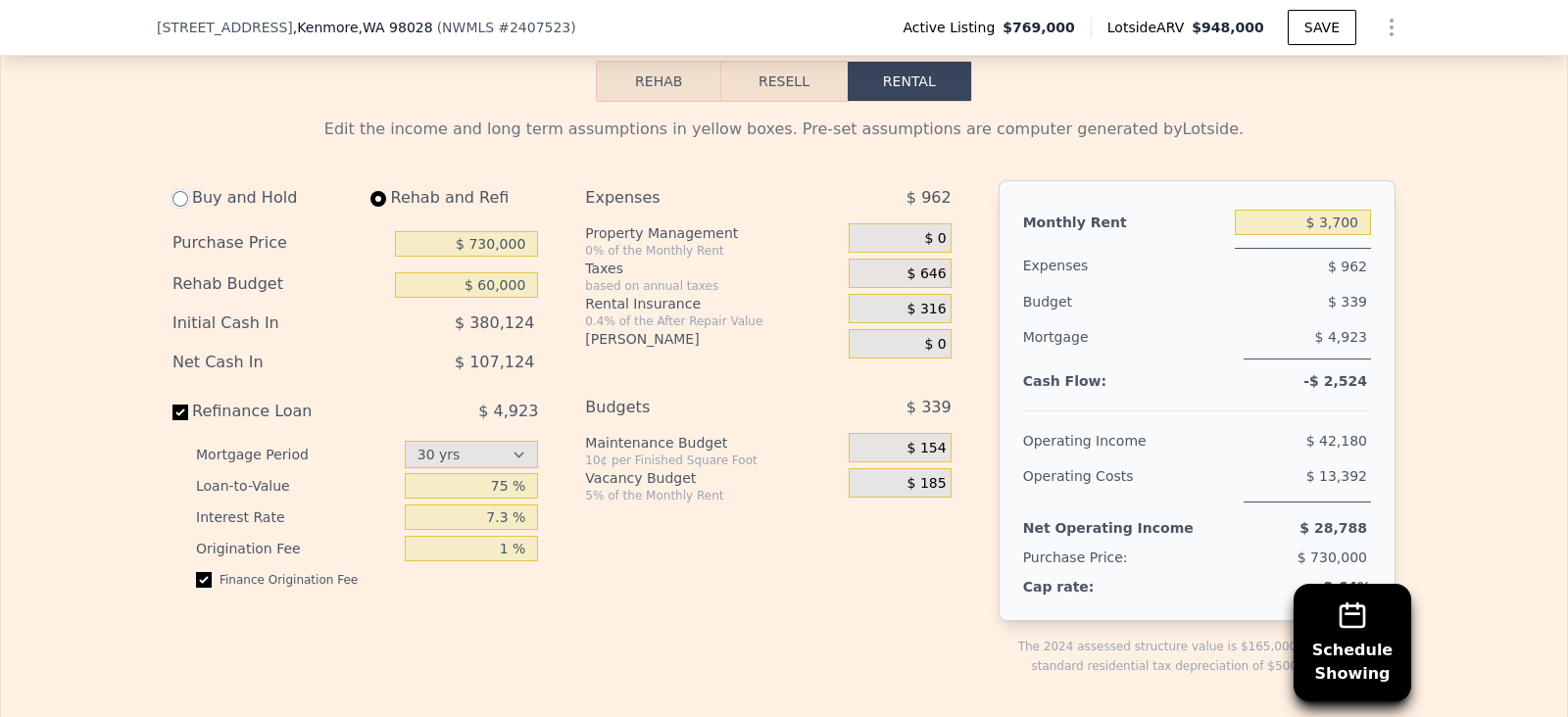
radio input "true"
type input "$ 0"
type input "$ 3,250"
select select "30"
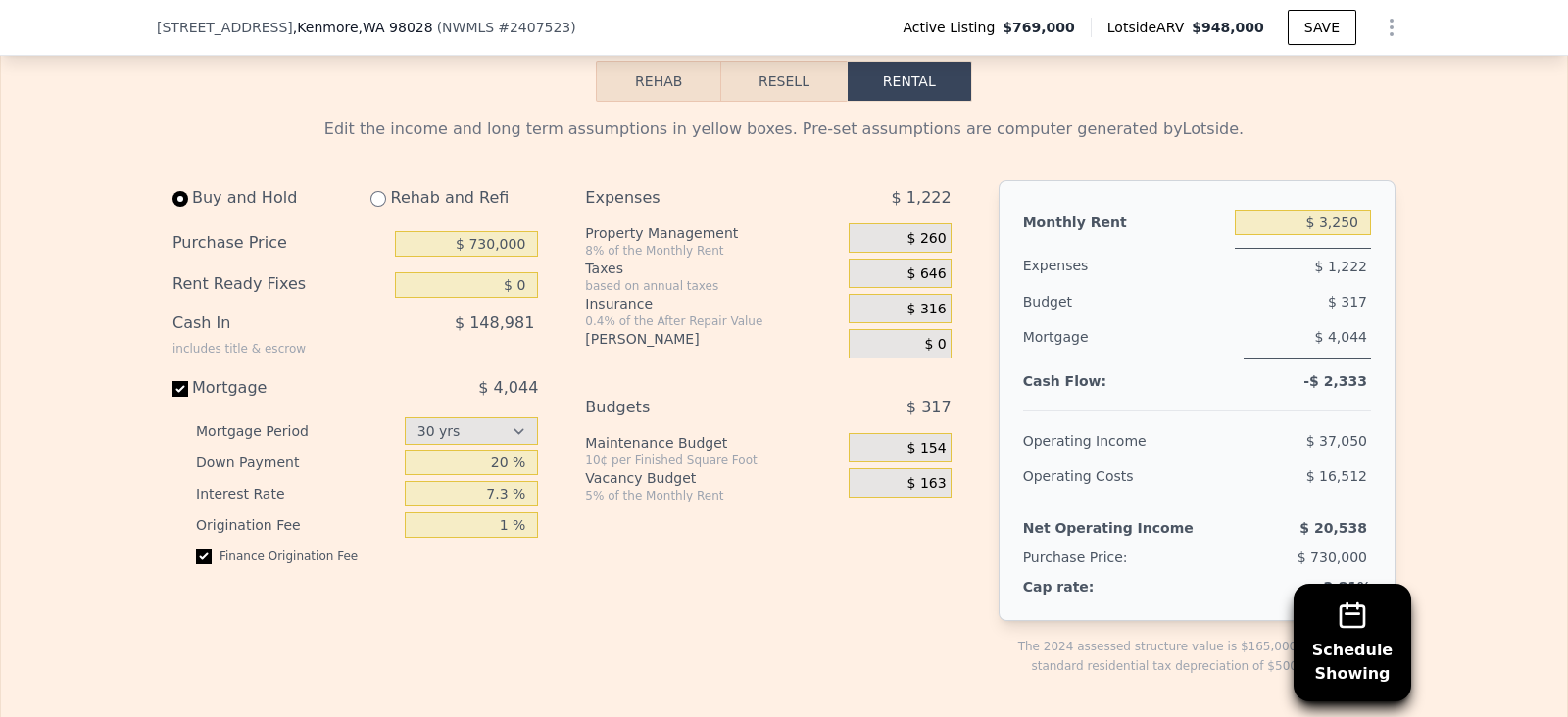
click at [382, 180] on div "Rehab and Refi" at bounding box center [447, 198] width 184 height 36
drag, startPoint x: 382, startPoint y: 141, endPoint x: 368, endPoint y: 137, distance: 14.6
click at [368, 180] on div "Rehab and Refi" at bounding box center [447, 198] width 184 height 36
click at [370, 191] on input "radio" at bounding box center [378, 199] width 16 height 16
radio input "true"
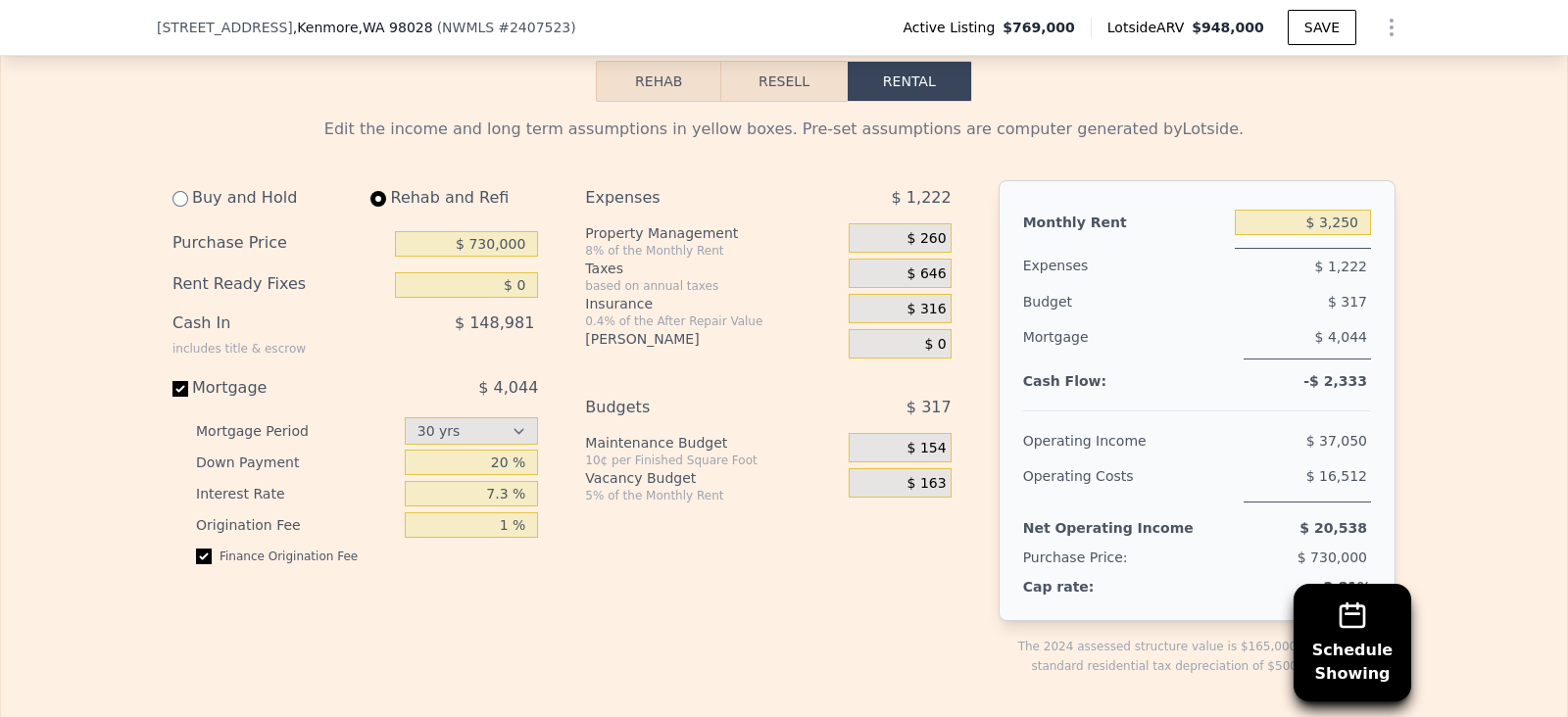
type input "$ 60,000"
type input "$ 3,700"
select select "30"
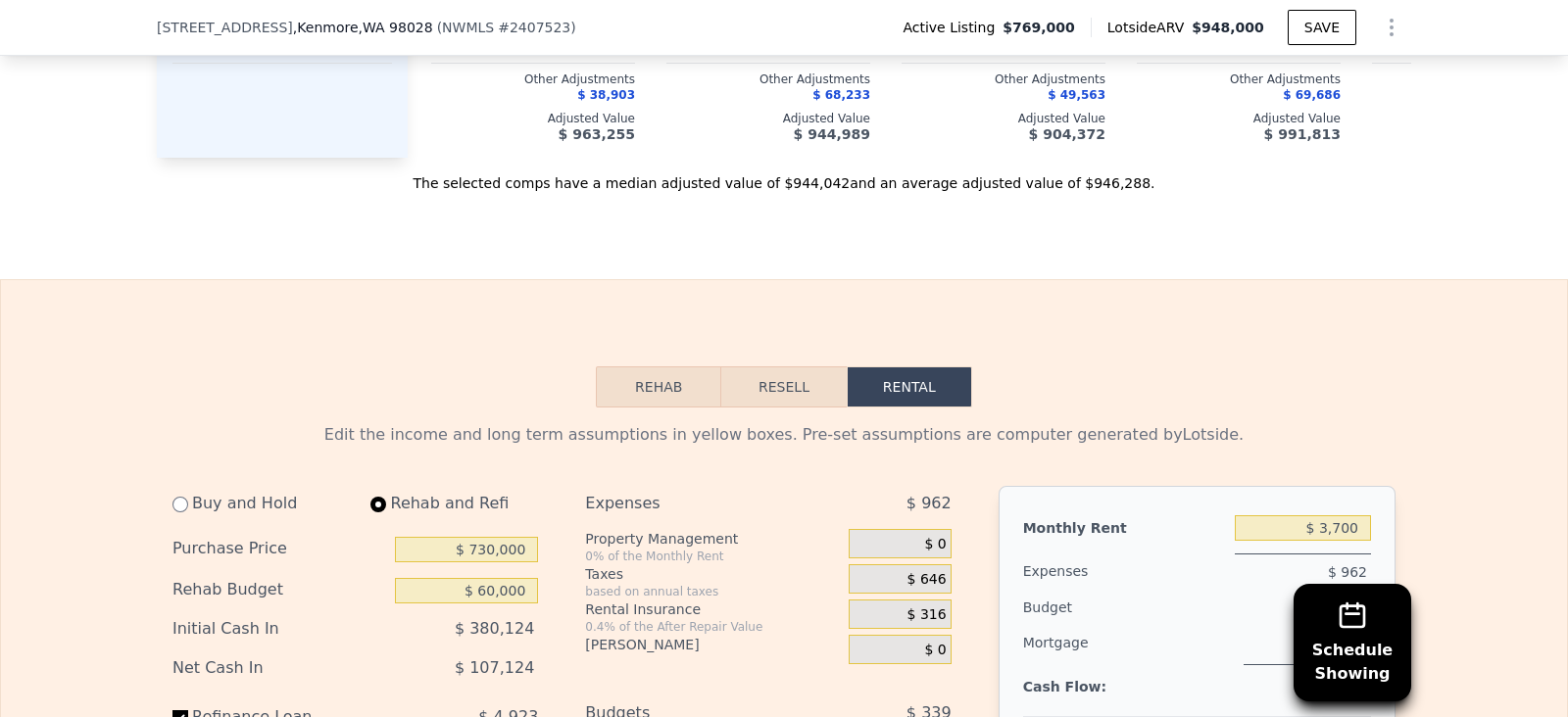
scroll to position [2808, 0]
click at [642, 368] on button "Rehab" at bounding box center [658, 389] width 125 height 41
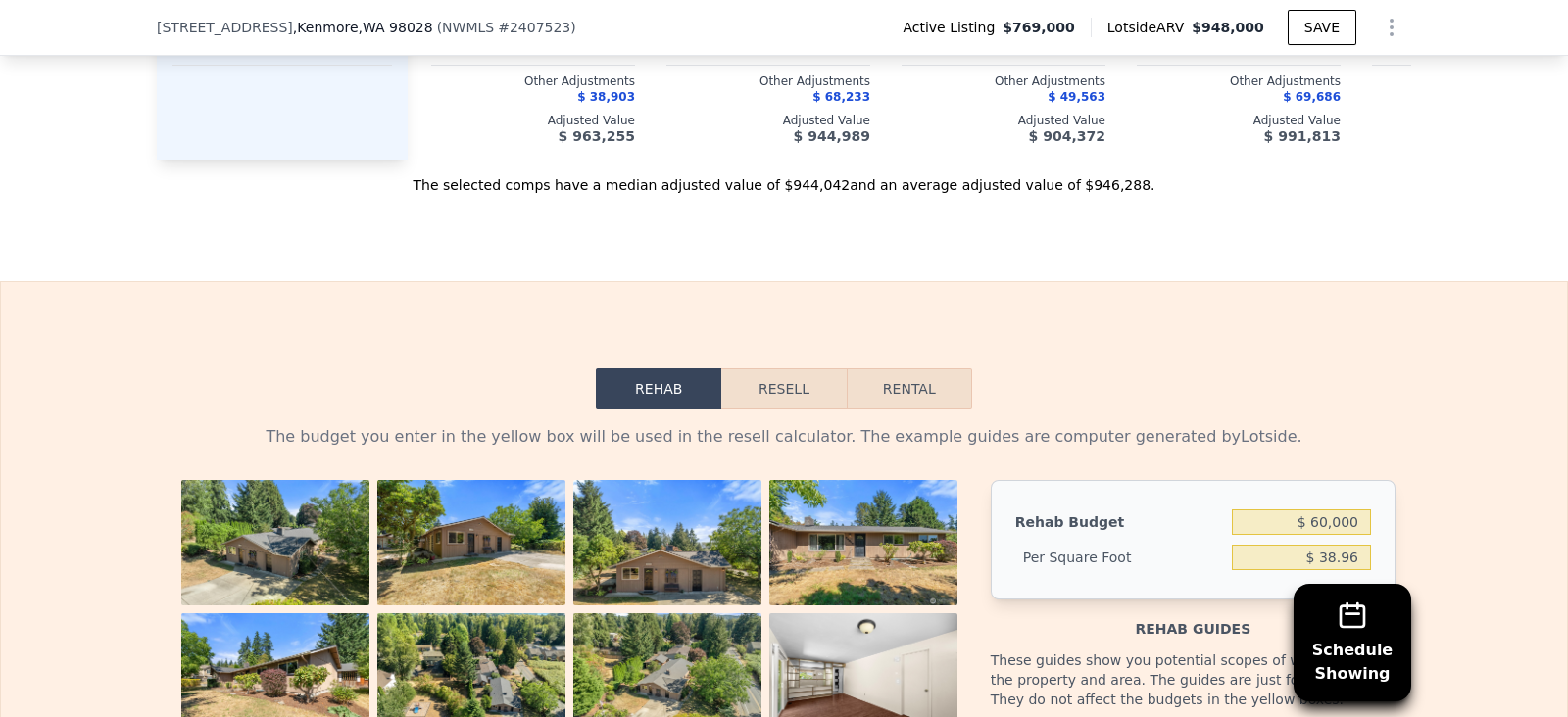
click at [779, 368] on button "Resell" at bounding box center [784, 389] width 124 height 41
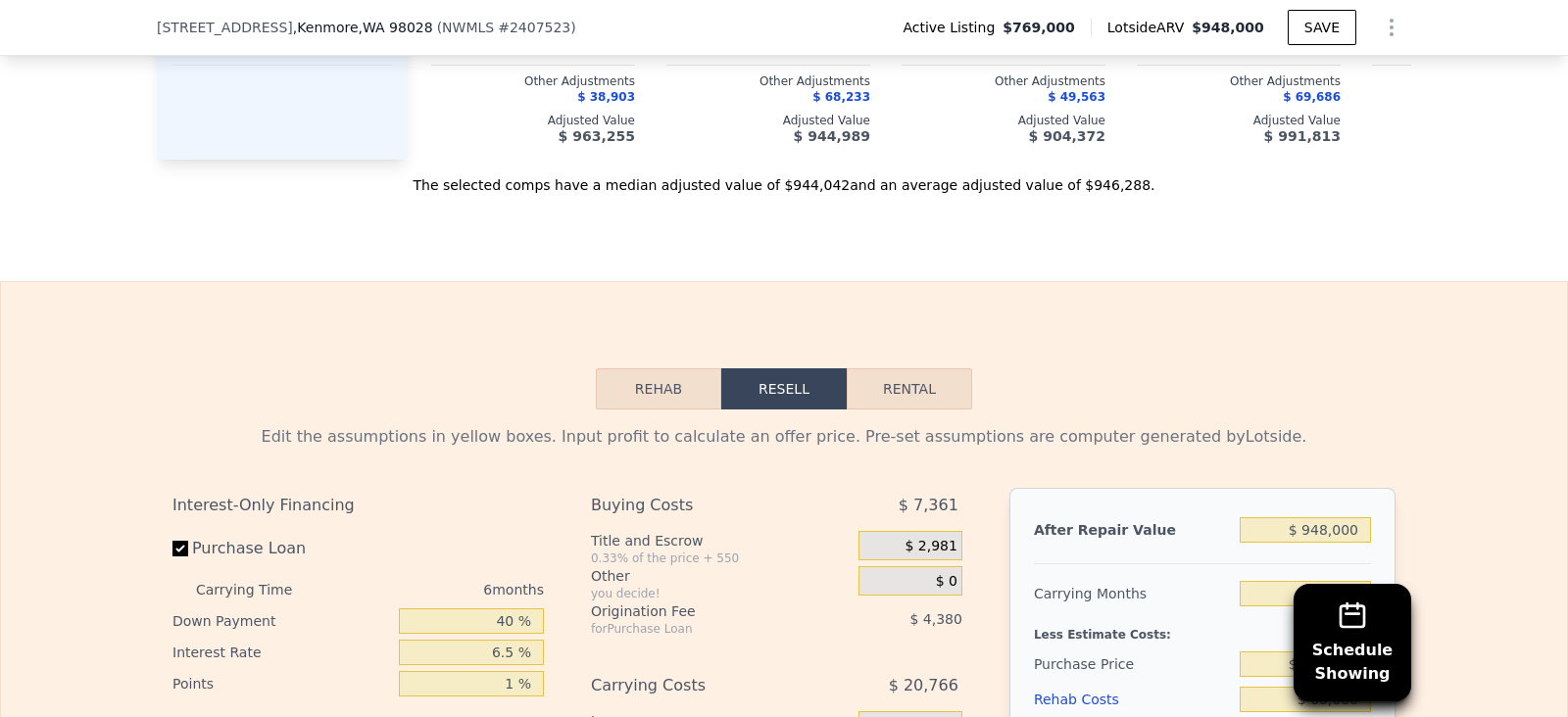
click at [667, 368] on button "Rehab" at bounding box center [658, 389] width 125 height 41
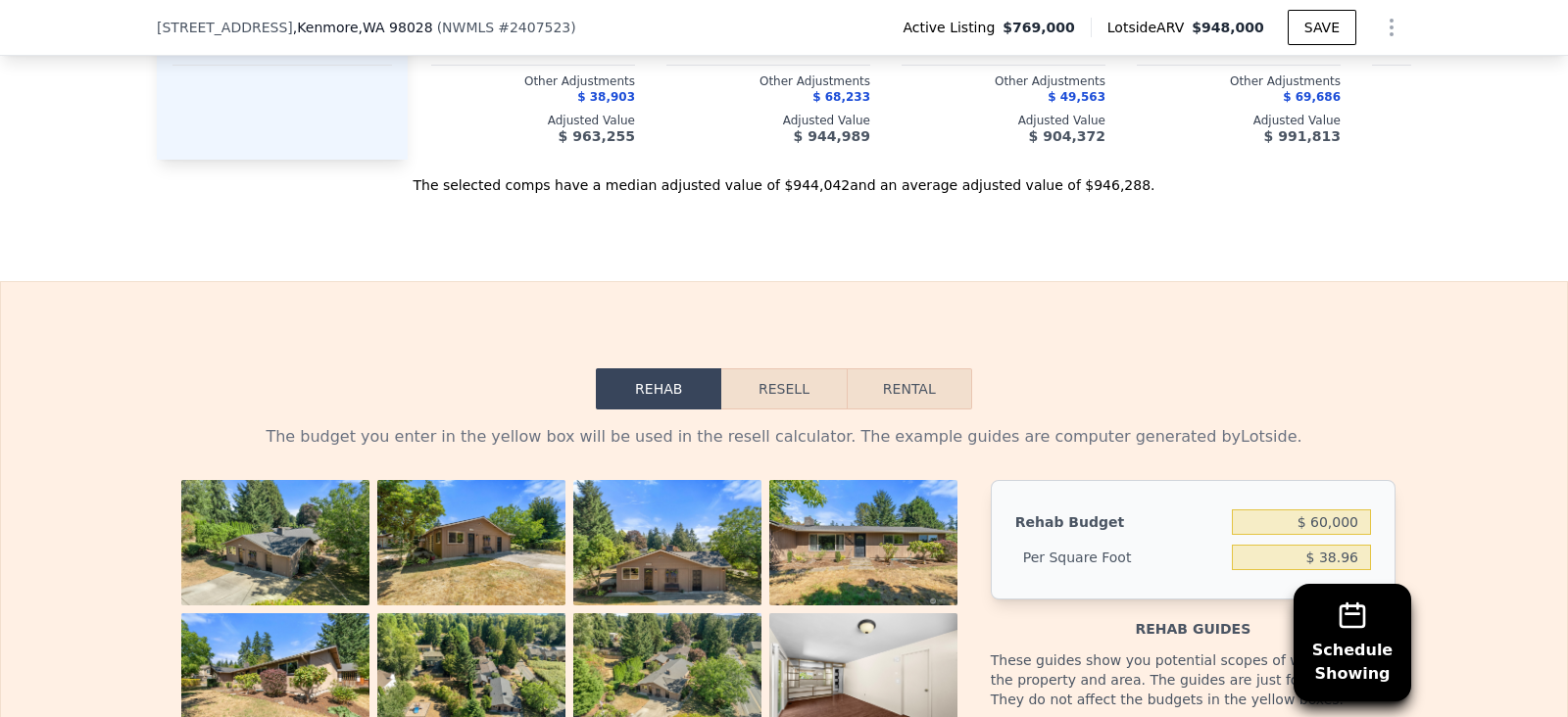
click at [783, 368] on button "Resell" at bounding box center [784, 389] width 124 height 41
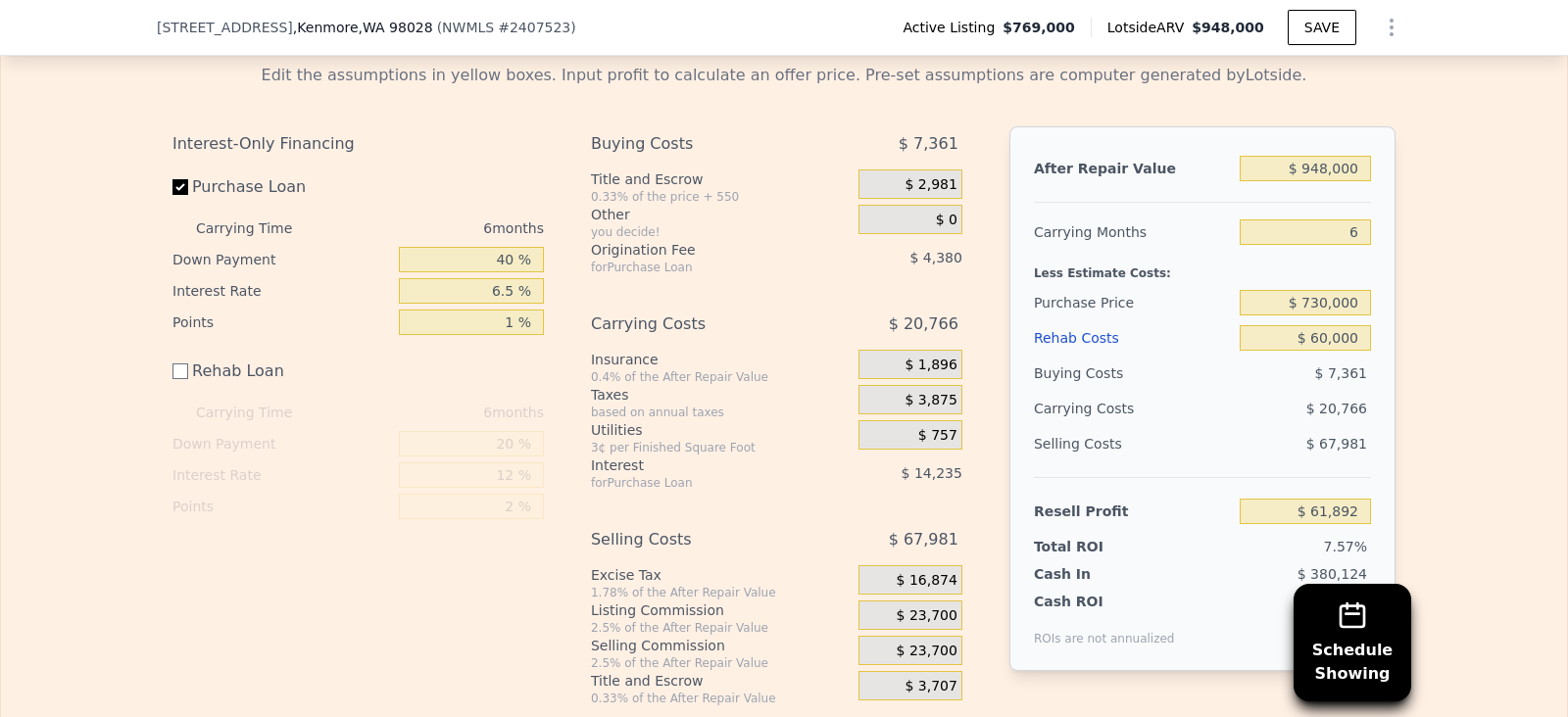
scroll to position [3186, 0]
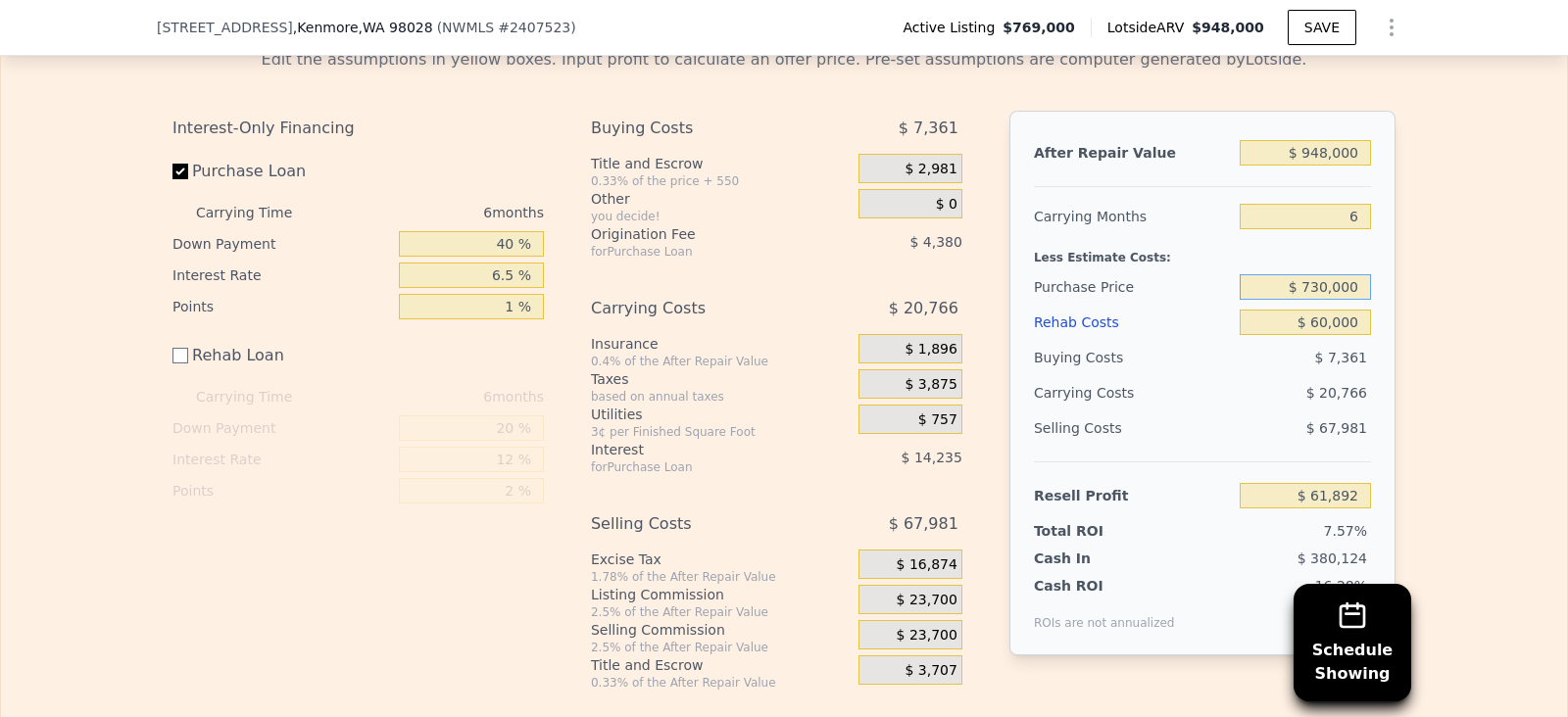
click at [1329, 274] on input "$ 730,000" at bounding box center [1305, 287] width 131 height 26
click at [901, 627] on span "$ 23,700" at bounding box center [928, 636] width 61 height 18
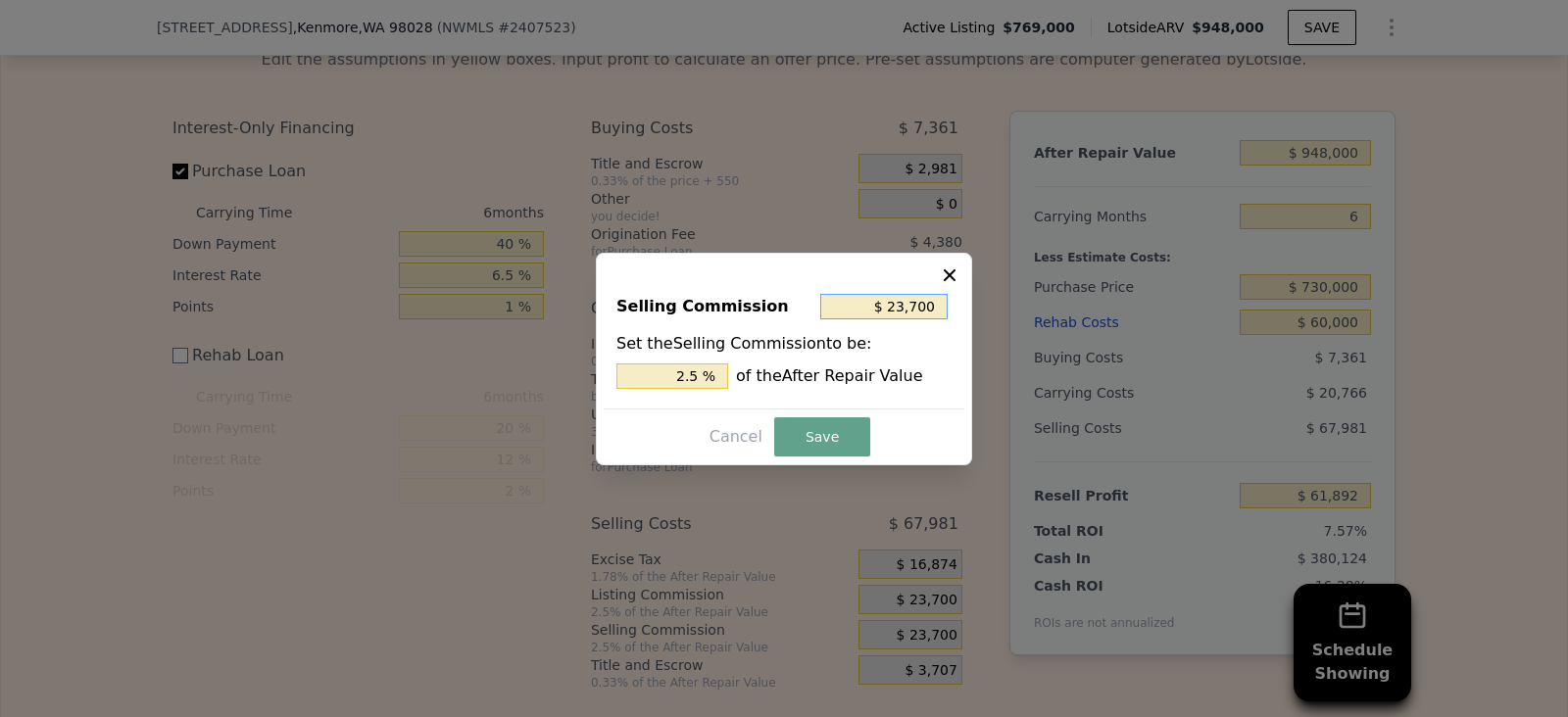
click at [912, 314] on input "$ 23,700" at bounding box center [883, 307] width 127 height 26
type input "$ 2,700"
type input "0.285 %"
type input "$ 200"
type input "0.021 %"
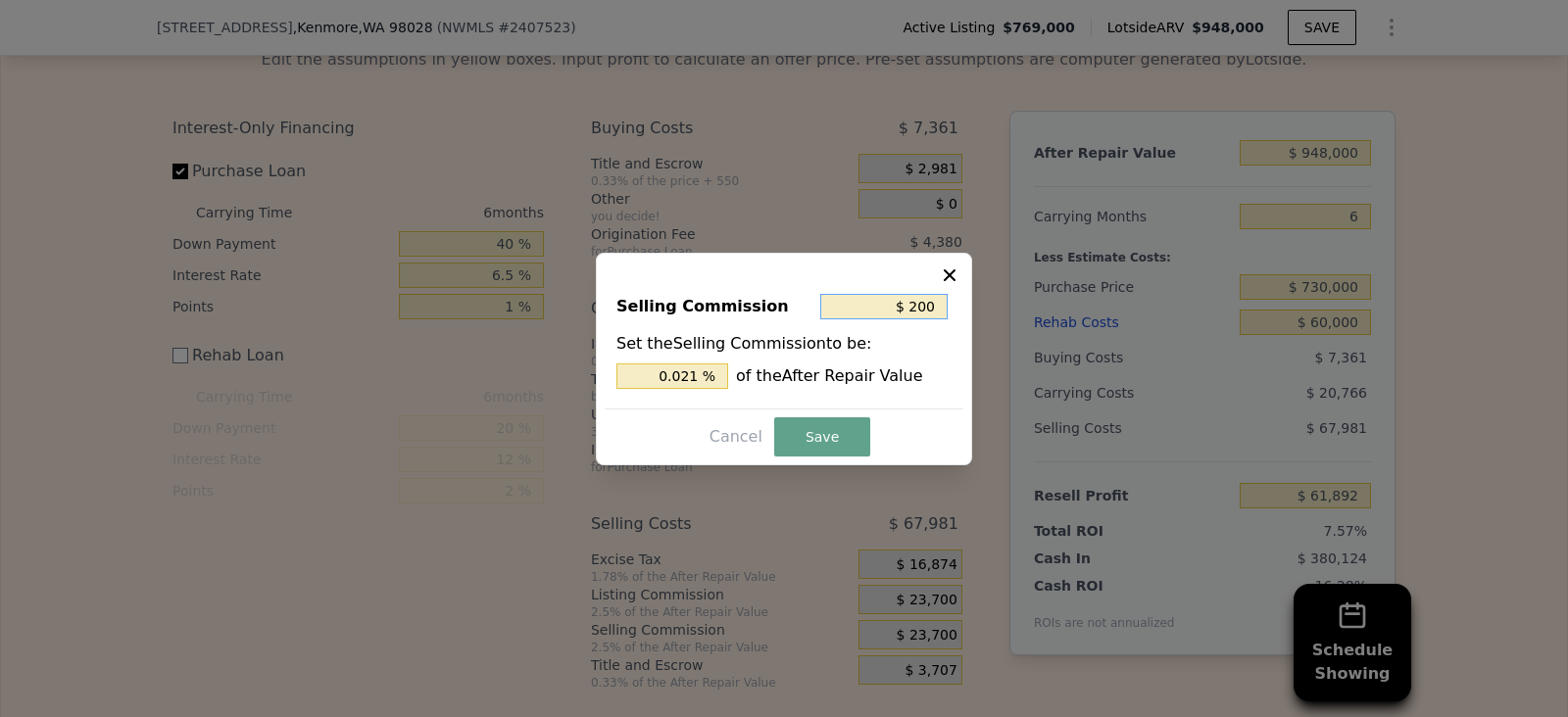
type input "$ 20"
type input "0.002 %"
type input "$ 2"
type input "0.000 %"
type input "$ 0"
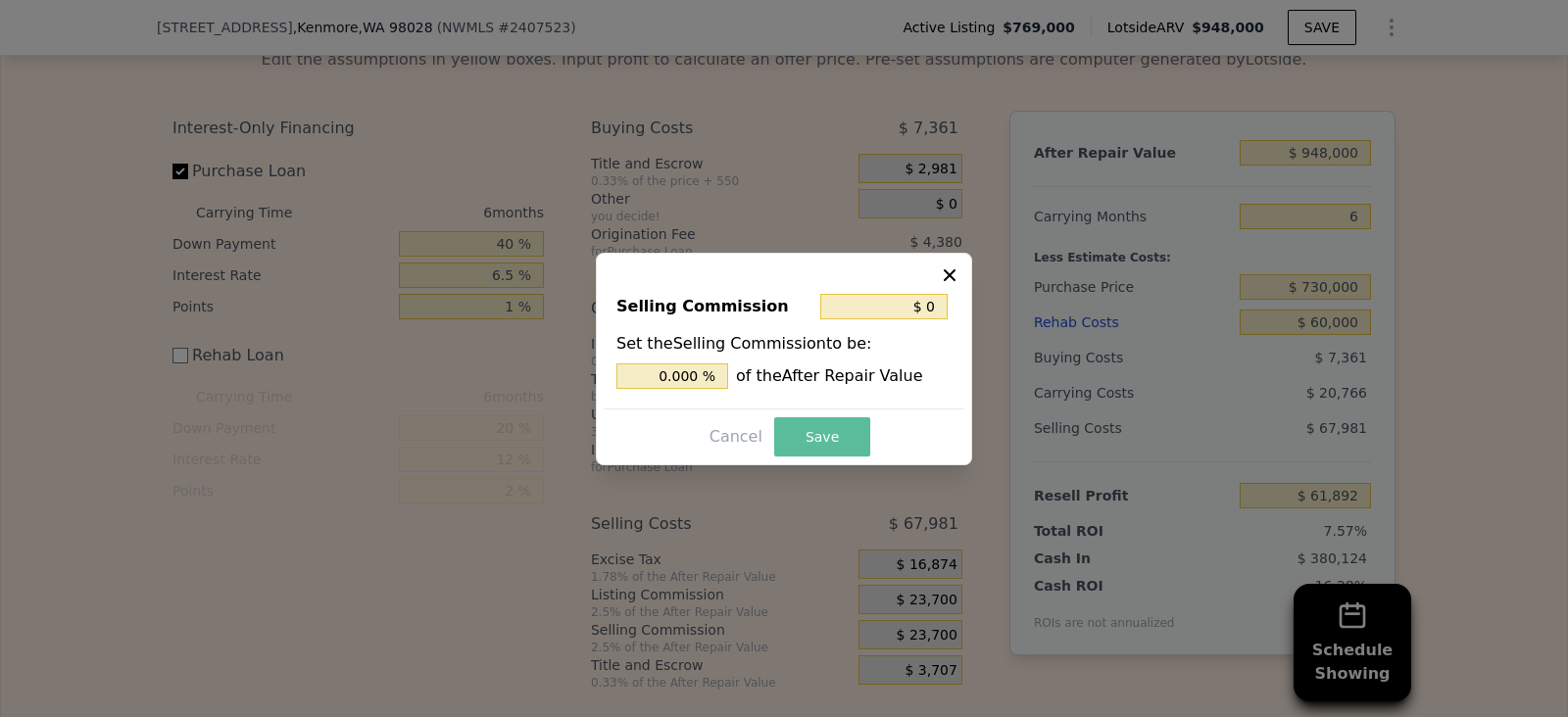
click at [812, 439] on button "Save" at bounding box center [822, 437] width 96 height 39
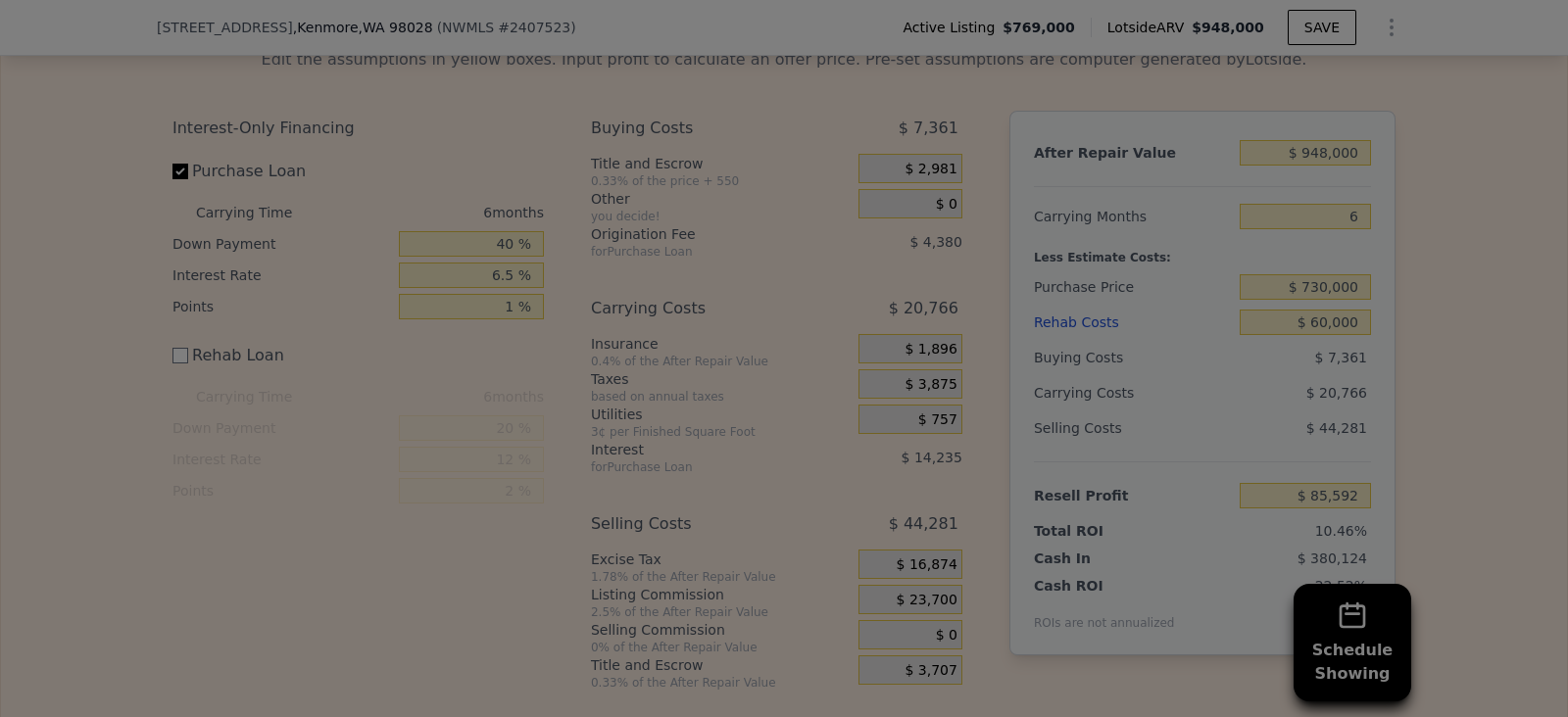
type input "$ 85,592"
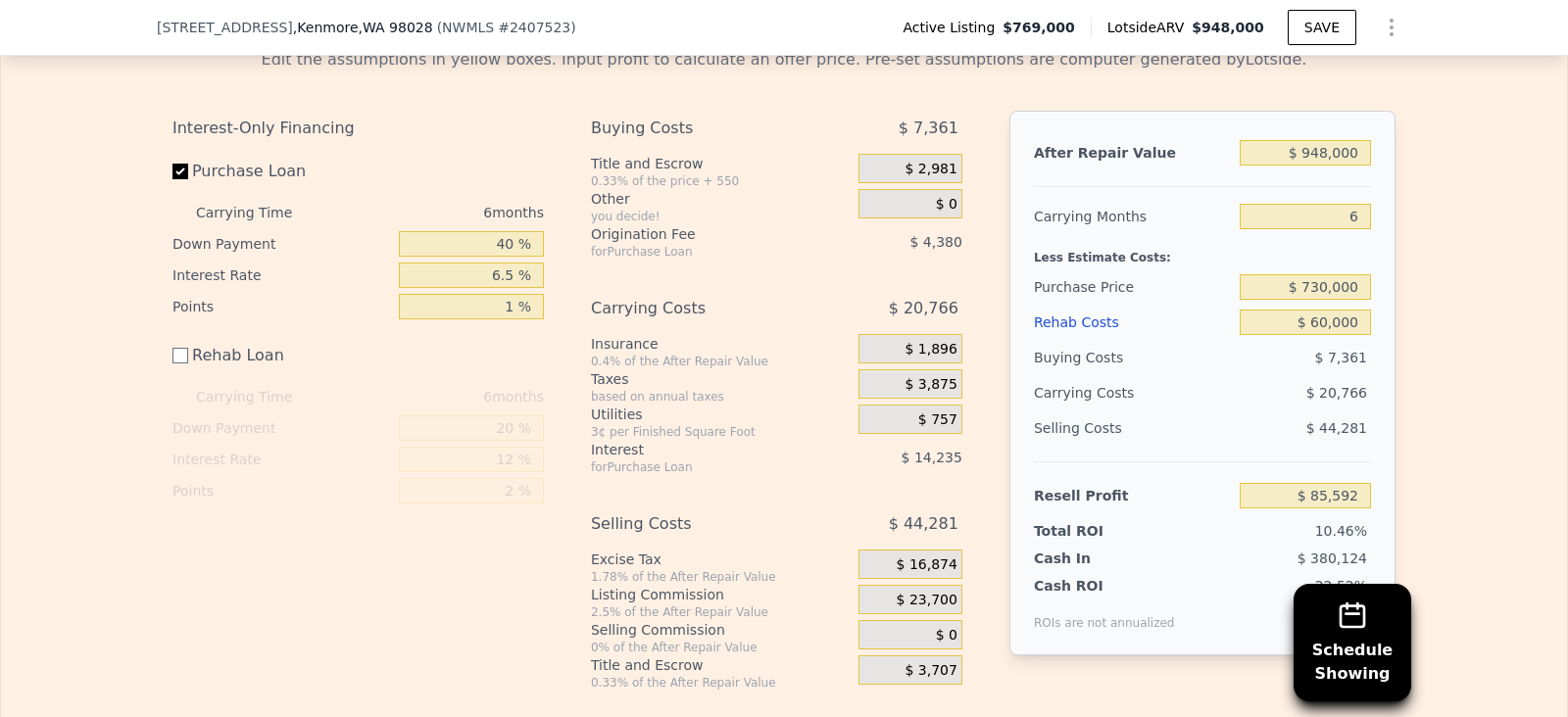
click at [1488, 466] on div "Edit the assumptions in yellow boxes. Input profit to calculate an offer price.…" at bounding box center [784, 361] width 1566 height 658
click at [858, 221] on div "Buying Costs $ 7,361 Title and Escrow 0.33% of the price + 550 $ 2,981 Other yo…" at bounding box center [777, 400] width 371 height 580
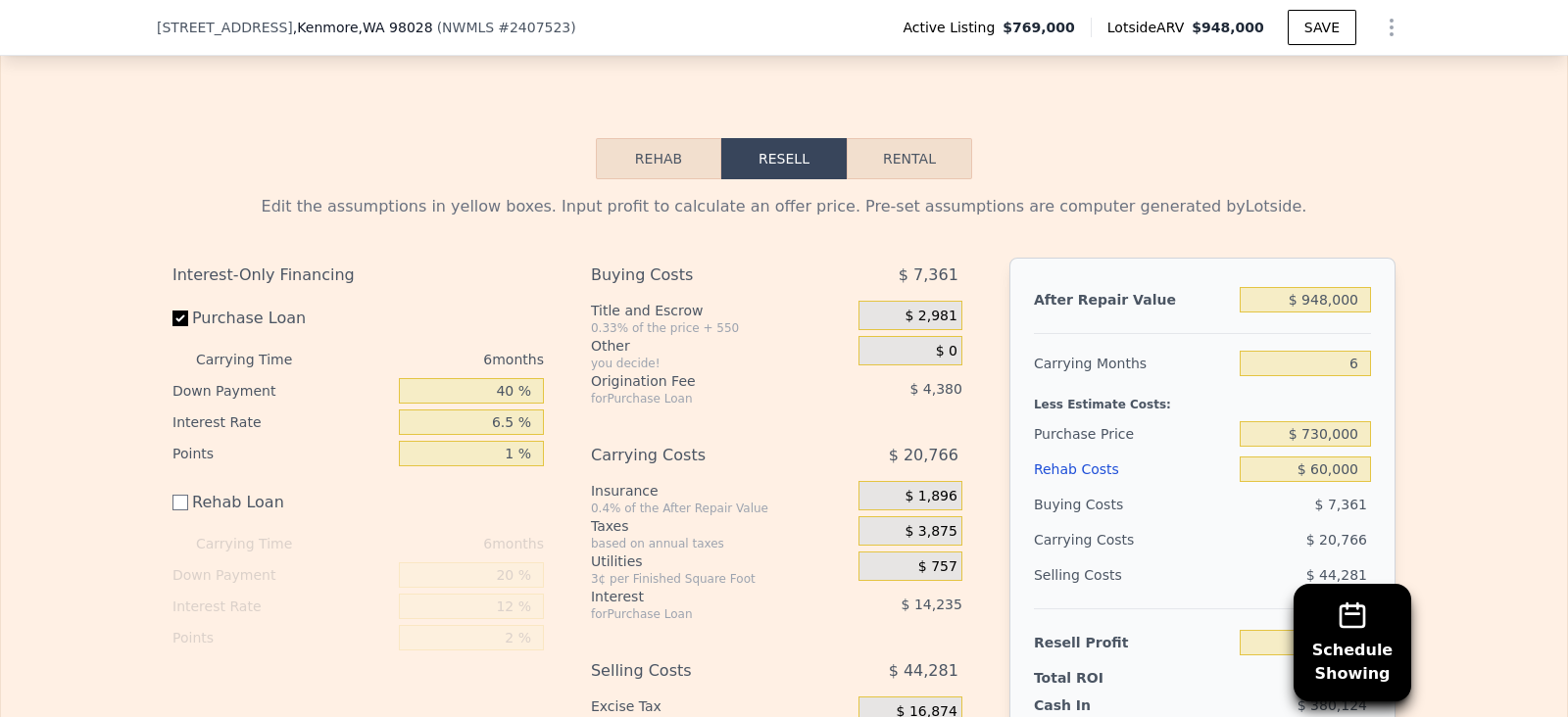
scroll to position [2989, 0]
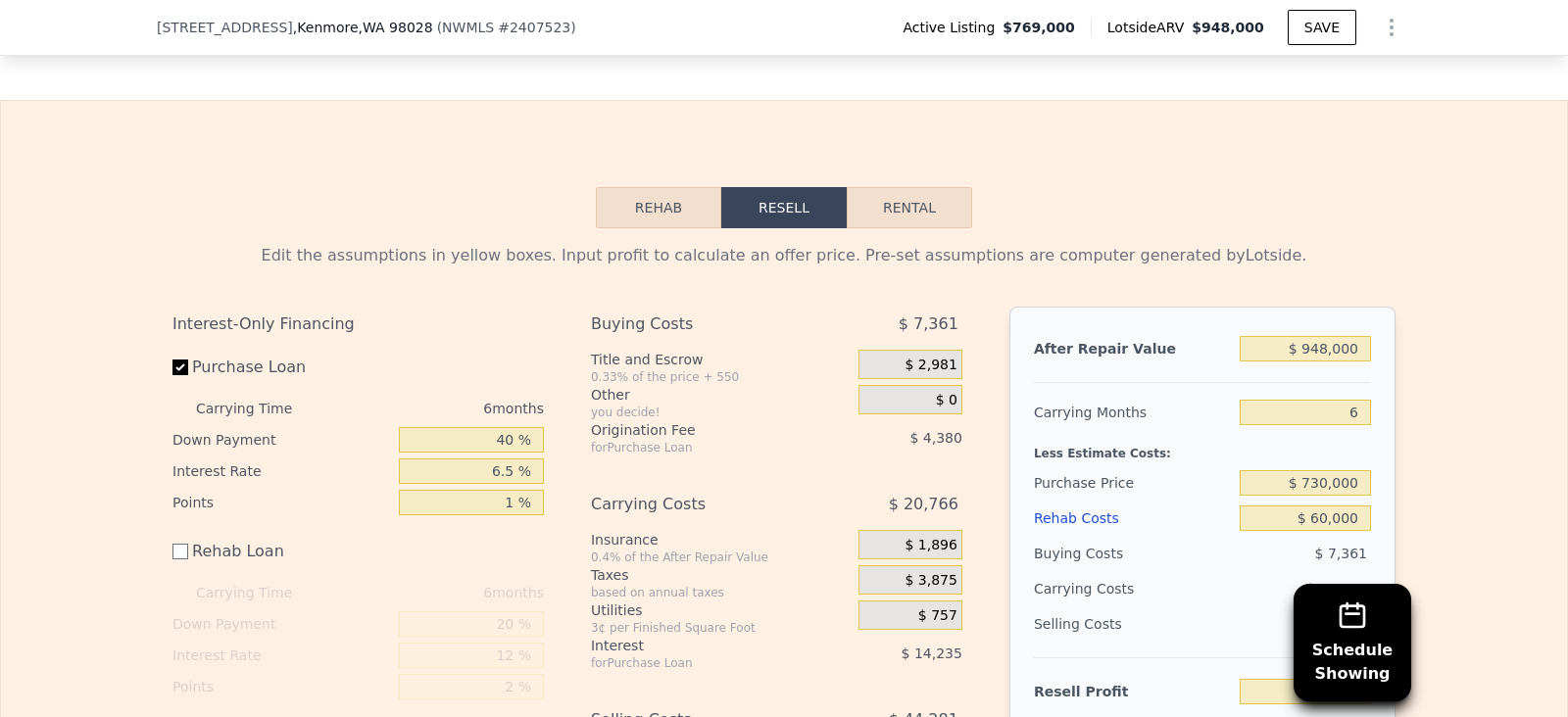
click at [897, 187] on button "Rental" at bounding box center [909, 208] width 125 height 41
select select "30"
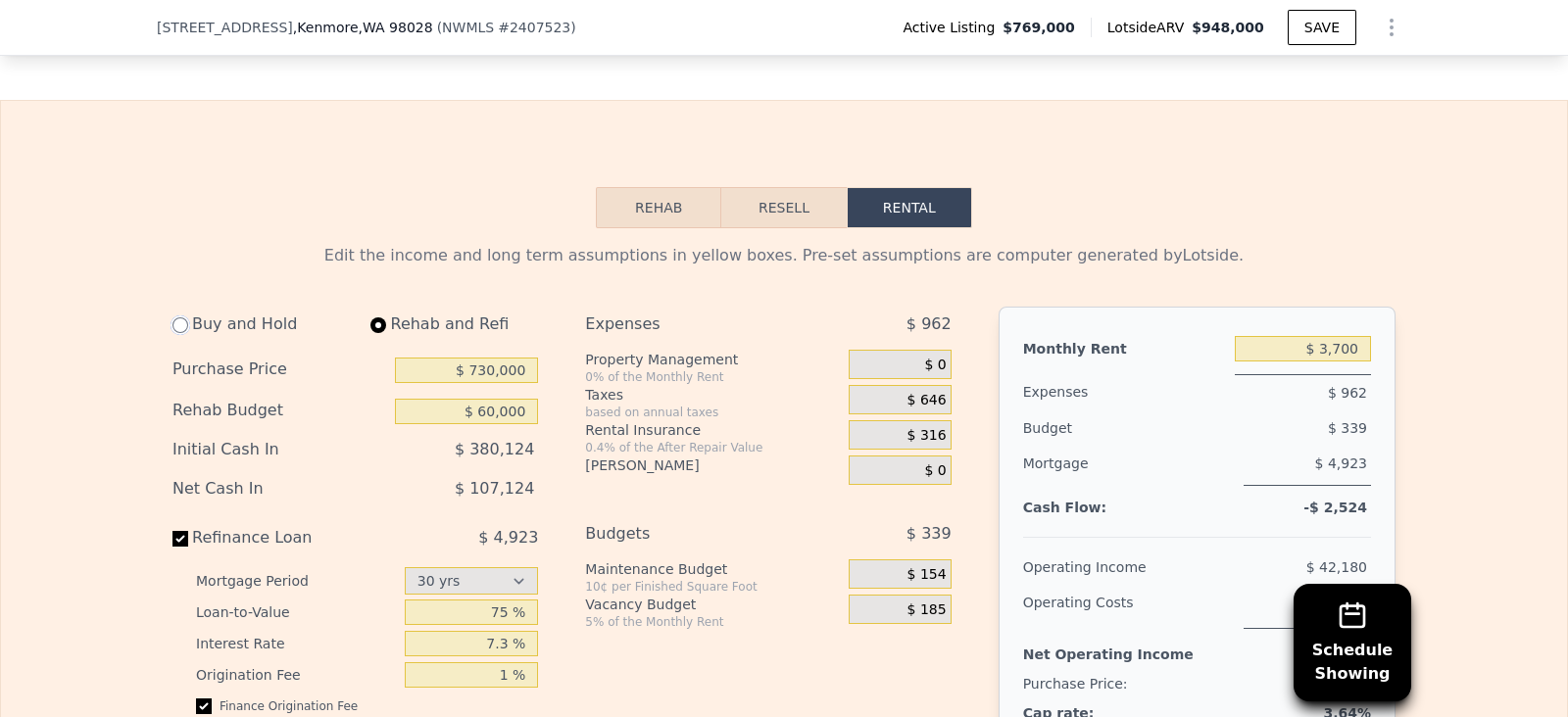
click at [173, 318] on input "radio" at bounding box center [181, 325] width 16 height 16
radio input "true"
type input "$ 0"
type input "$ 3,250"
select select "30"
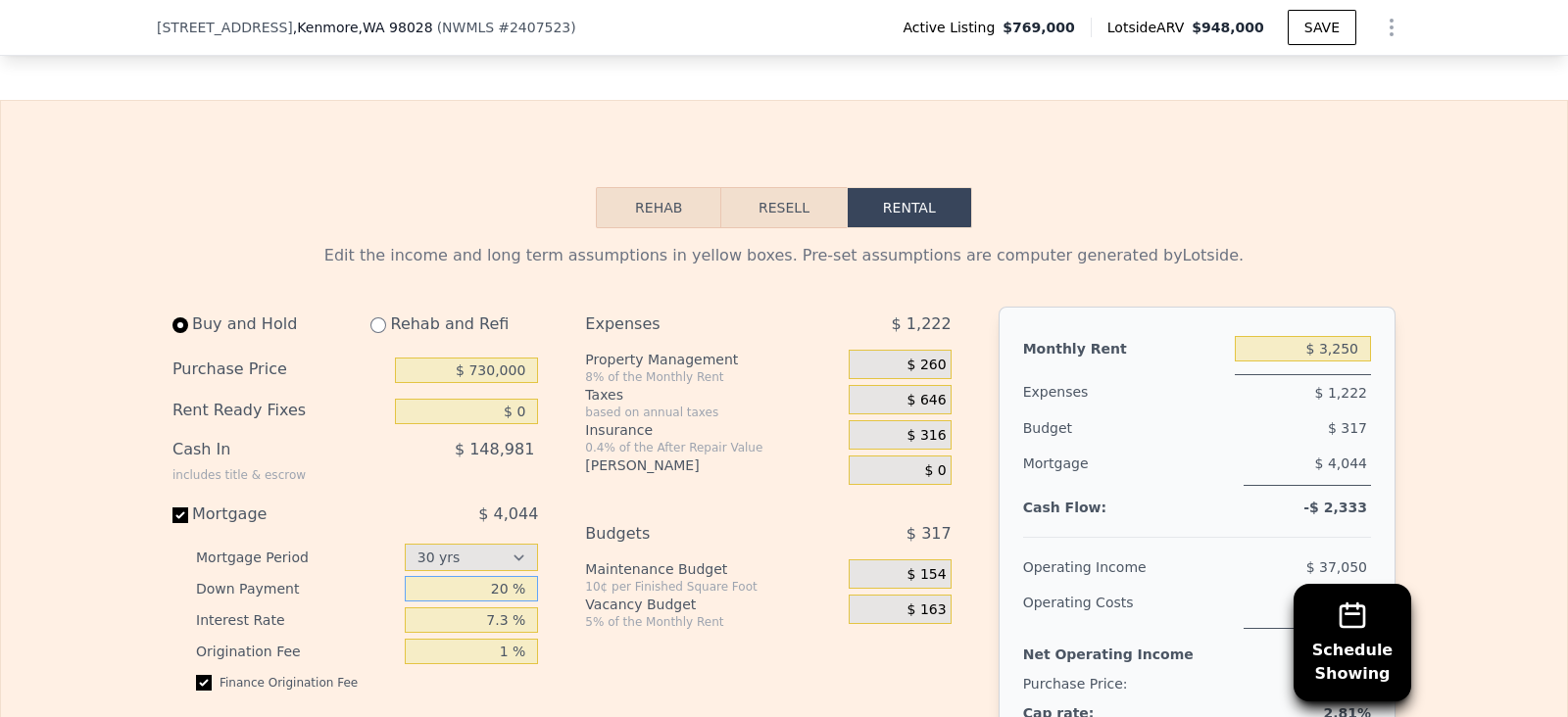
click at [513, 576] on input "20 %" at bounding box center [472, 589] width 134 height 26
type input "2 %"
click at [661, 187] on button "Rehab" at bounding box center [658, 208] width 125 height 41
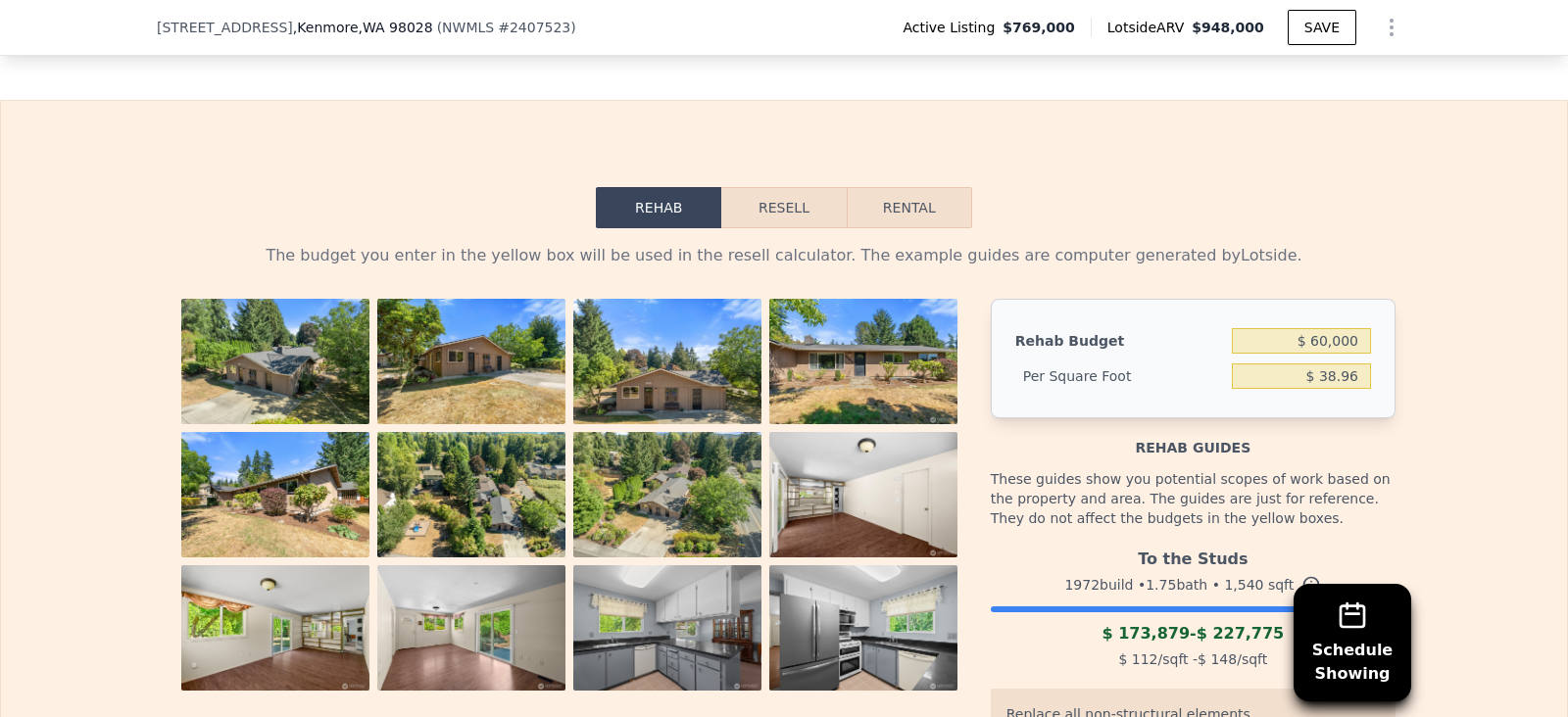
click at [819, 187] on button "Resell" at bounding box center [784, 208] width 124 height 41
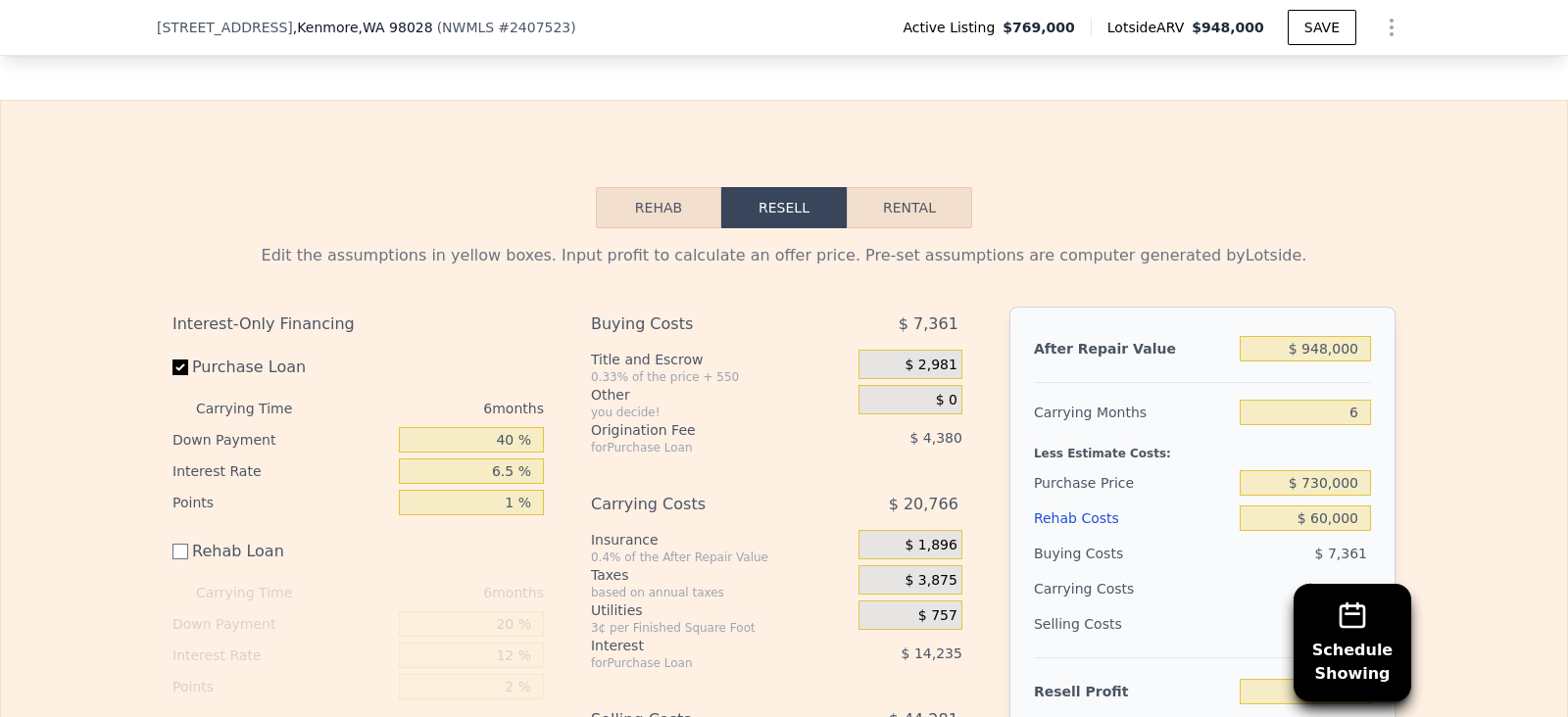
click at [819, 187] on button "Resell" at bounding box center [784, 208] width 125 height 41
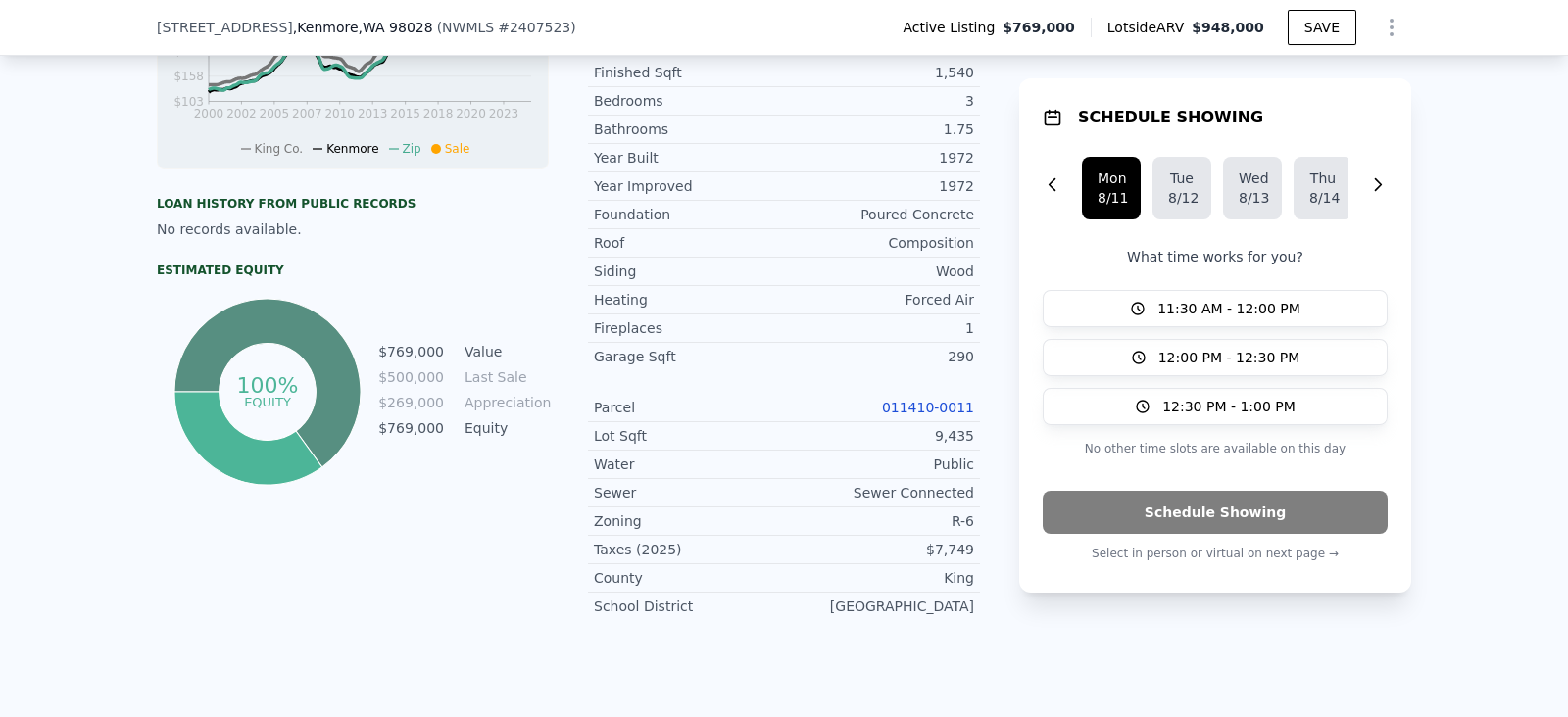
scroll to position [1030, 0]
click at [941, 400] on link "011410-0011" at bounding box center [928, 408] width 92 height 16
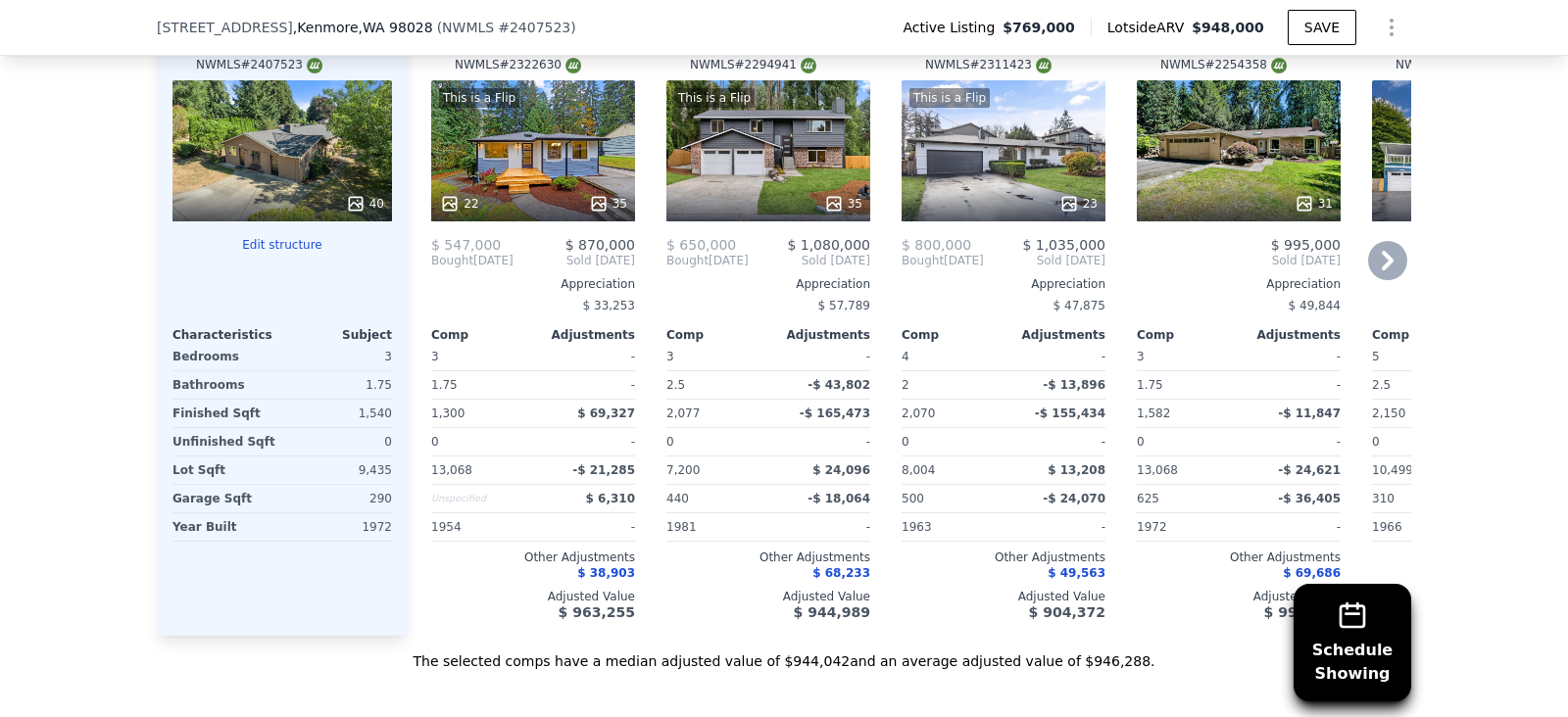
scroll to position [2336, 0]
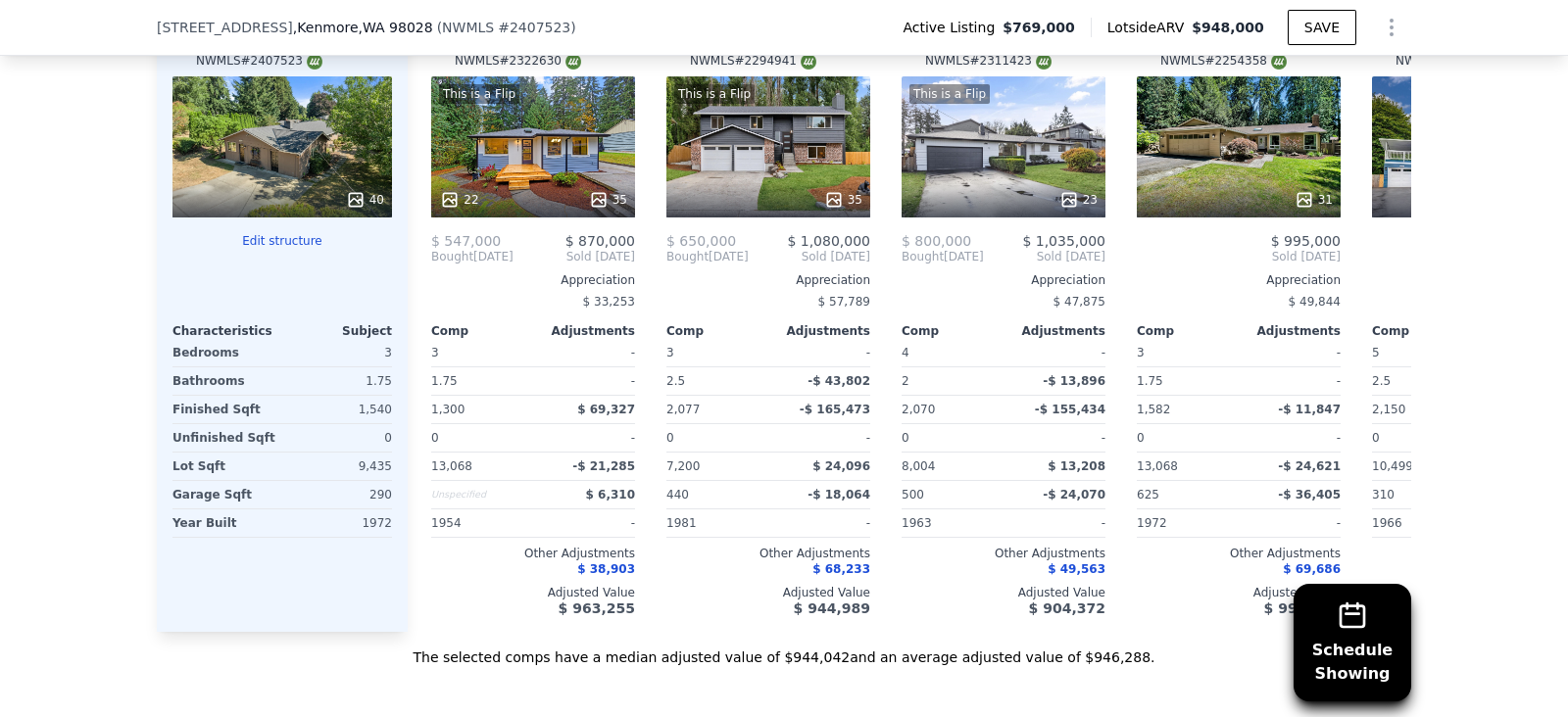
click at [307, 233] on button "Edit structure" at bounding box center [282, 241] width 219 height 16
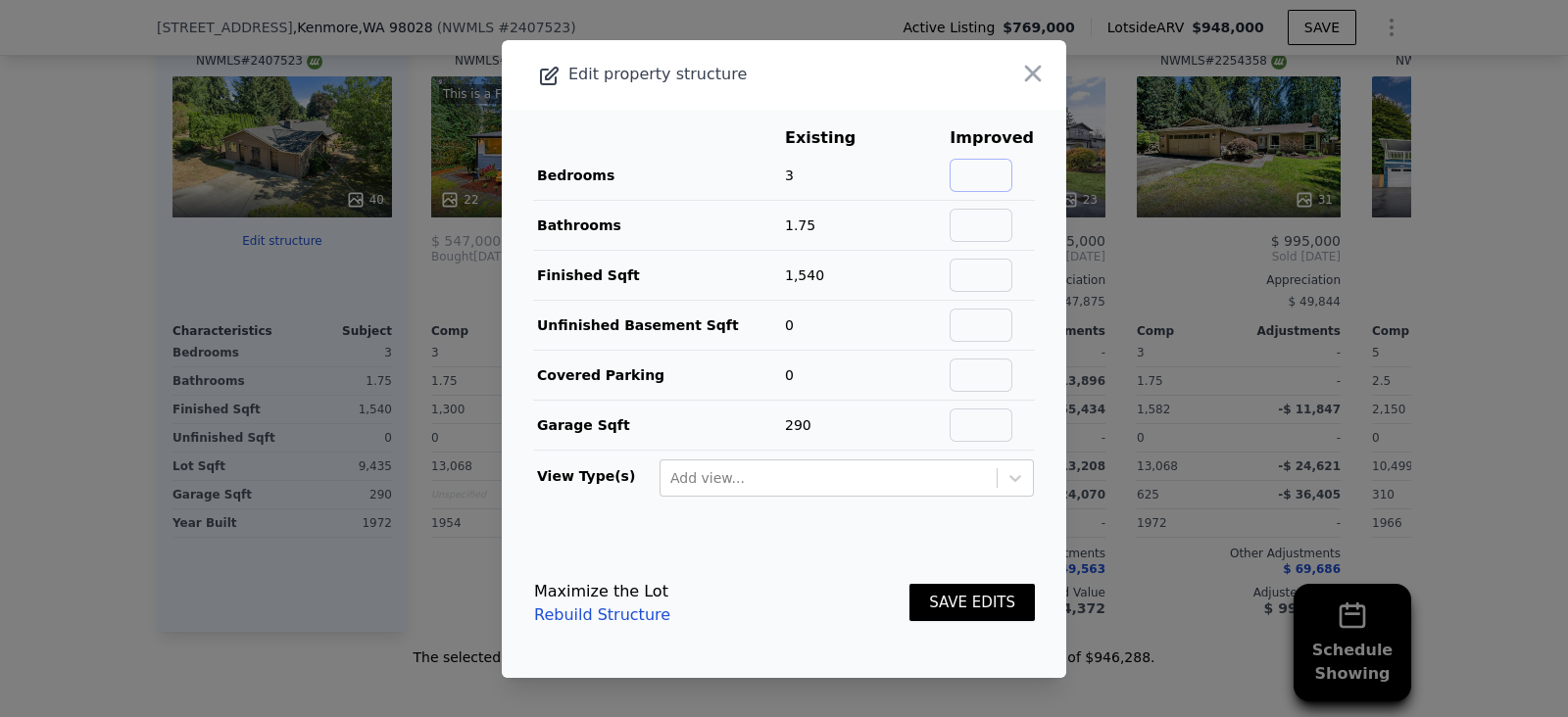
click at [974, 179] on input "text" at bounding box center [981, 176] width 63 height 34
type input "4"
click at [1030, 244] on main "Existing Improved Bedrooms 3 33% 4 Bathrooms 1.75 Finished Sqft 1,540 Unfinishe…" at bounding box center [784, 319] width 564 height 419
click at [958, 609] on button "SAVE EDITS" at bounding box center [972, 603] width 125 height 38
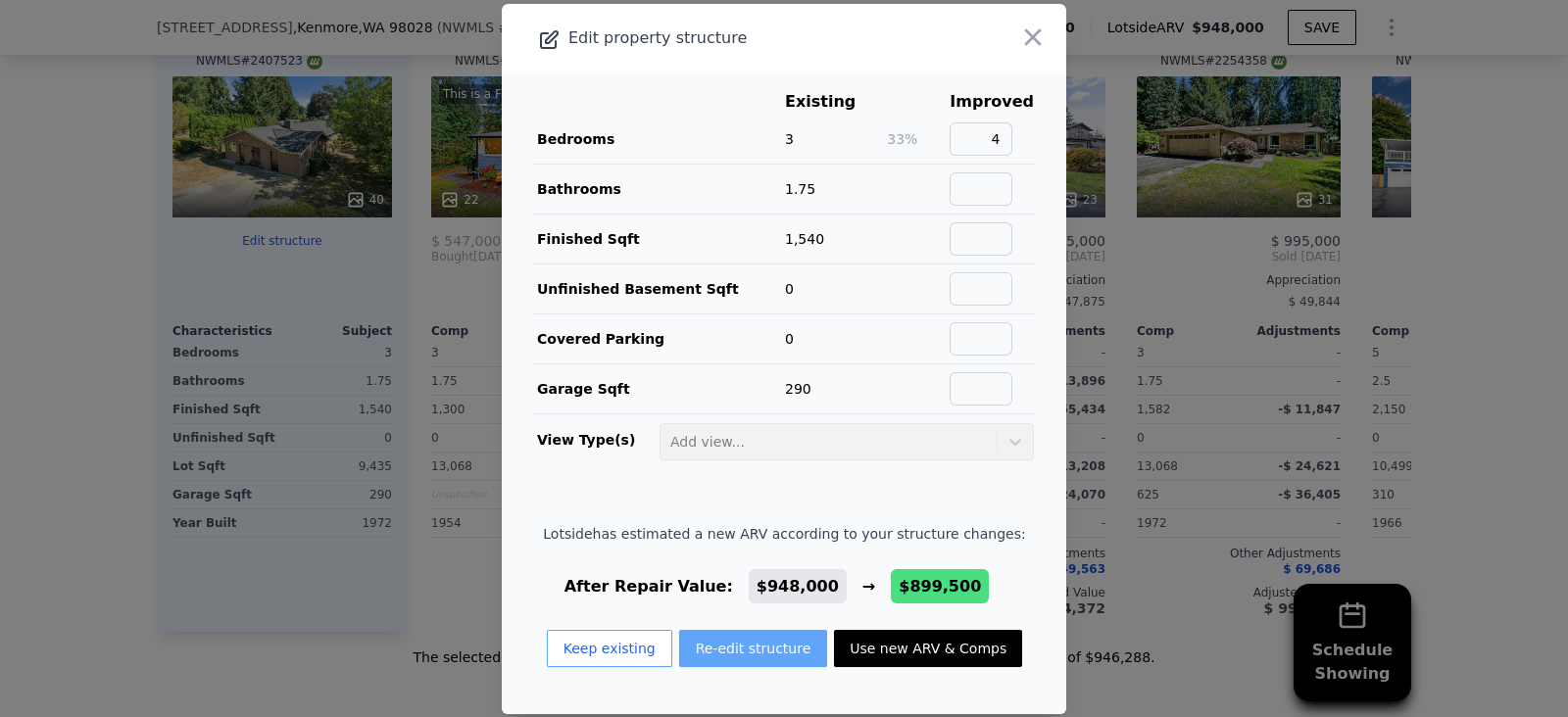
click at [745, 637] on button "Re-edit structure" at bounding box center [753, 649] width 149 height 37
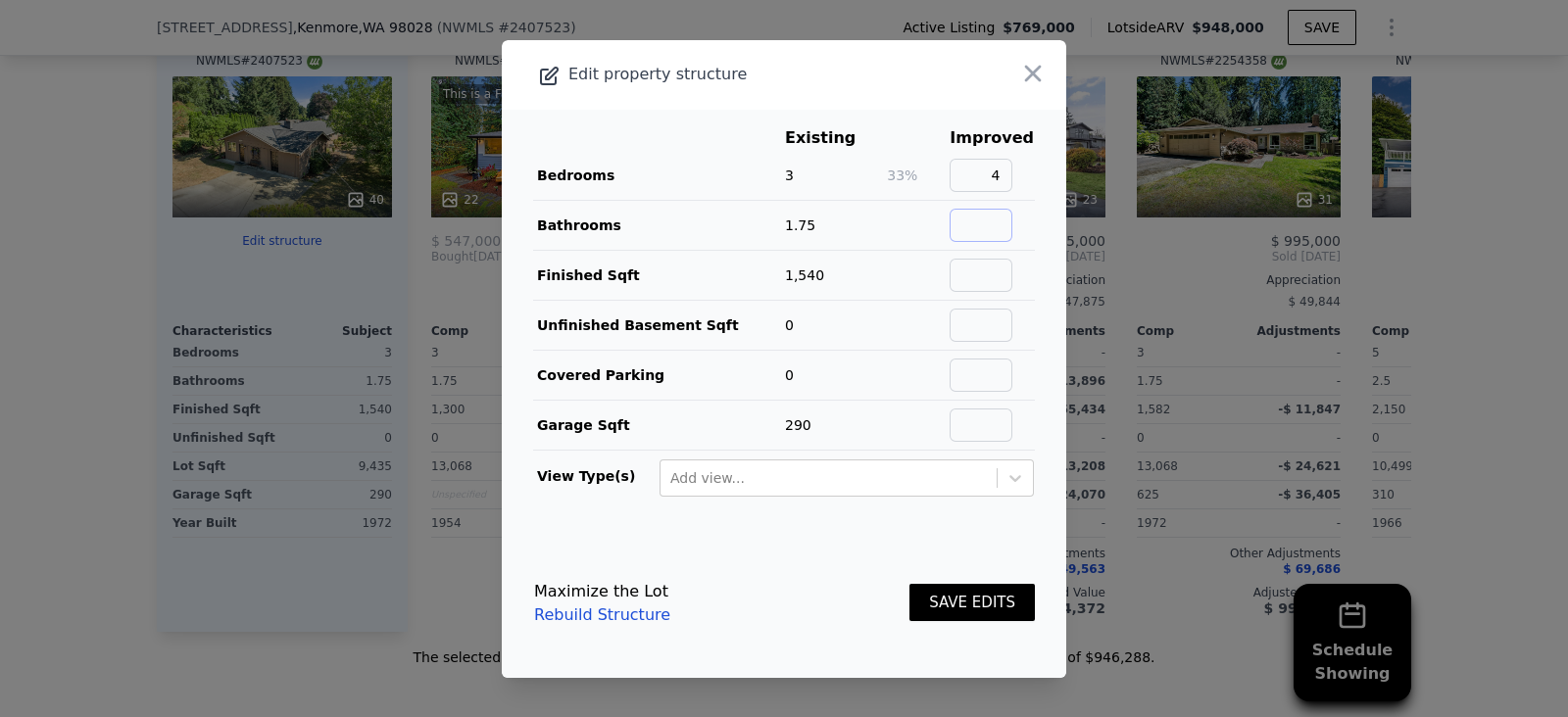
click at [975, 217] on input "text" at bounding box center [981, 226] width 63 height 34
type input "1.75"
click at [977, 276] on input "text" at bounding box center [981, 275] width 63 height 34
type input "1540"
click at [962, 416] on input "text" at bounding box center [981, 425] width 63 height 34
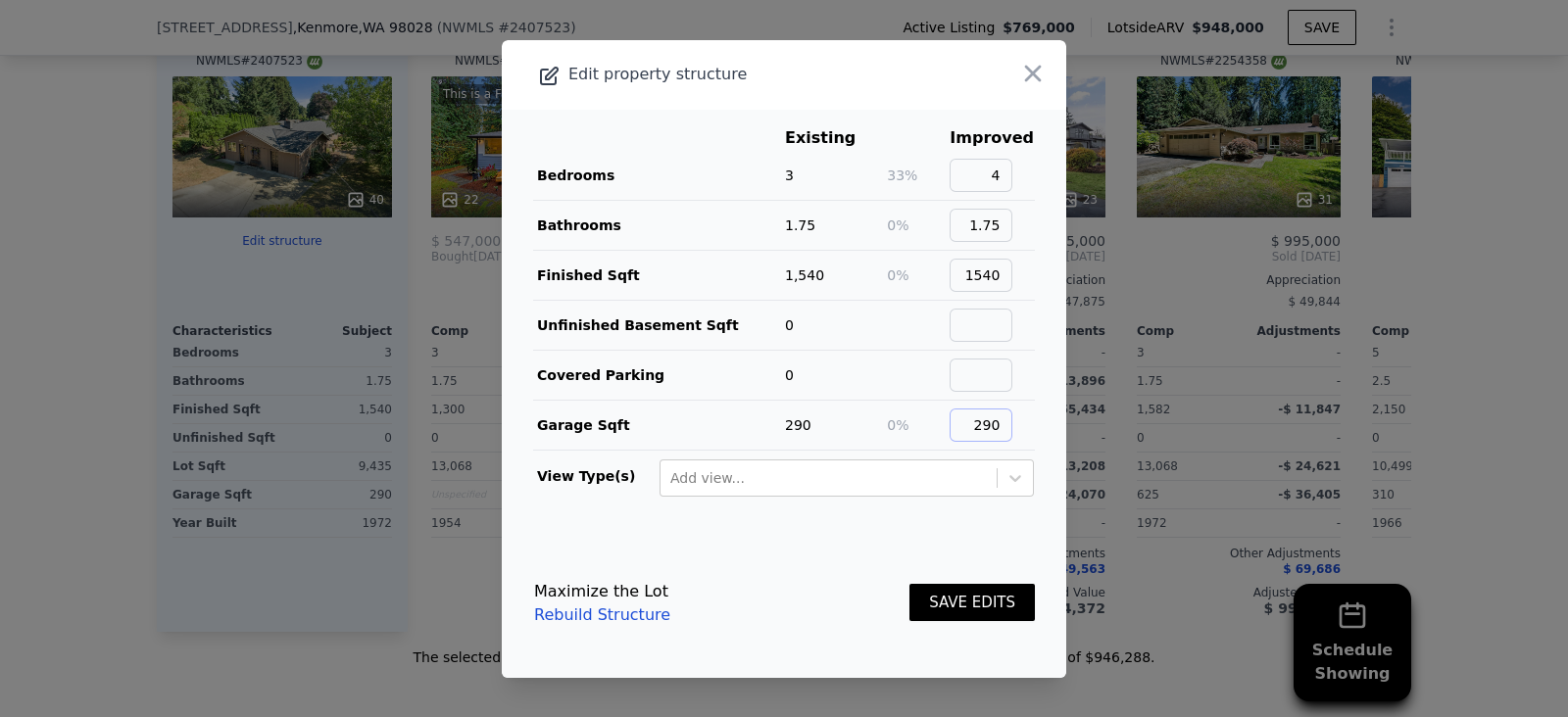
type input "290"
click at [977, 604] on button "SAVE EDITS" at bounding box center [972, 603] width 125 height 38
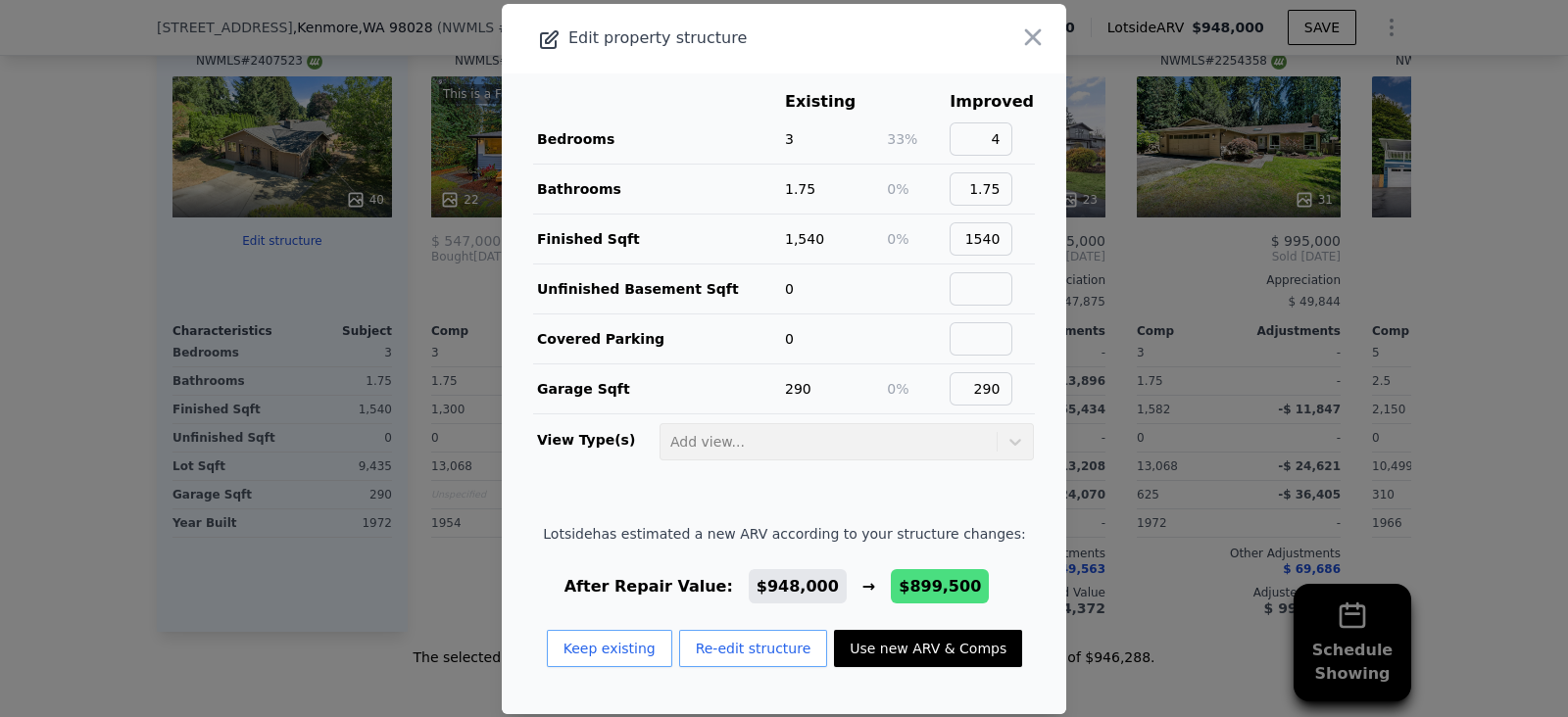
click at [1025, 40] on icon "button" at bounding box center [1033, 36] width 17 height 17
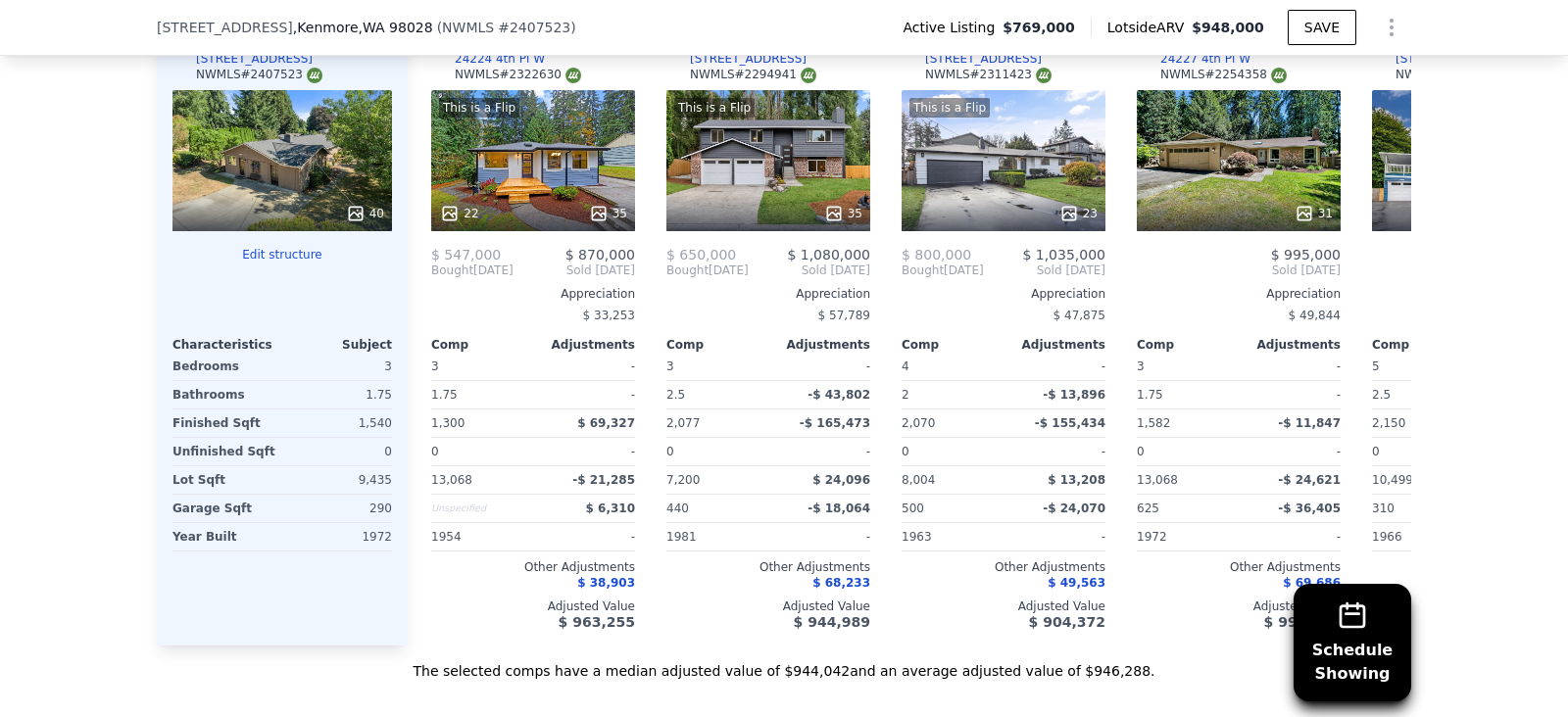
scroll to position [2322, 0]
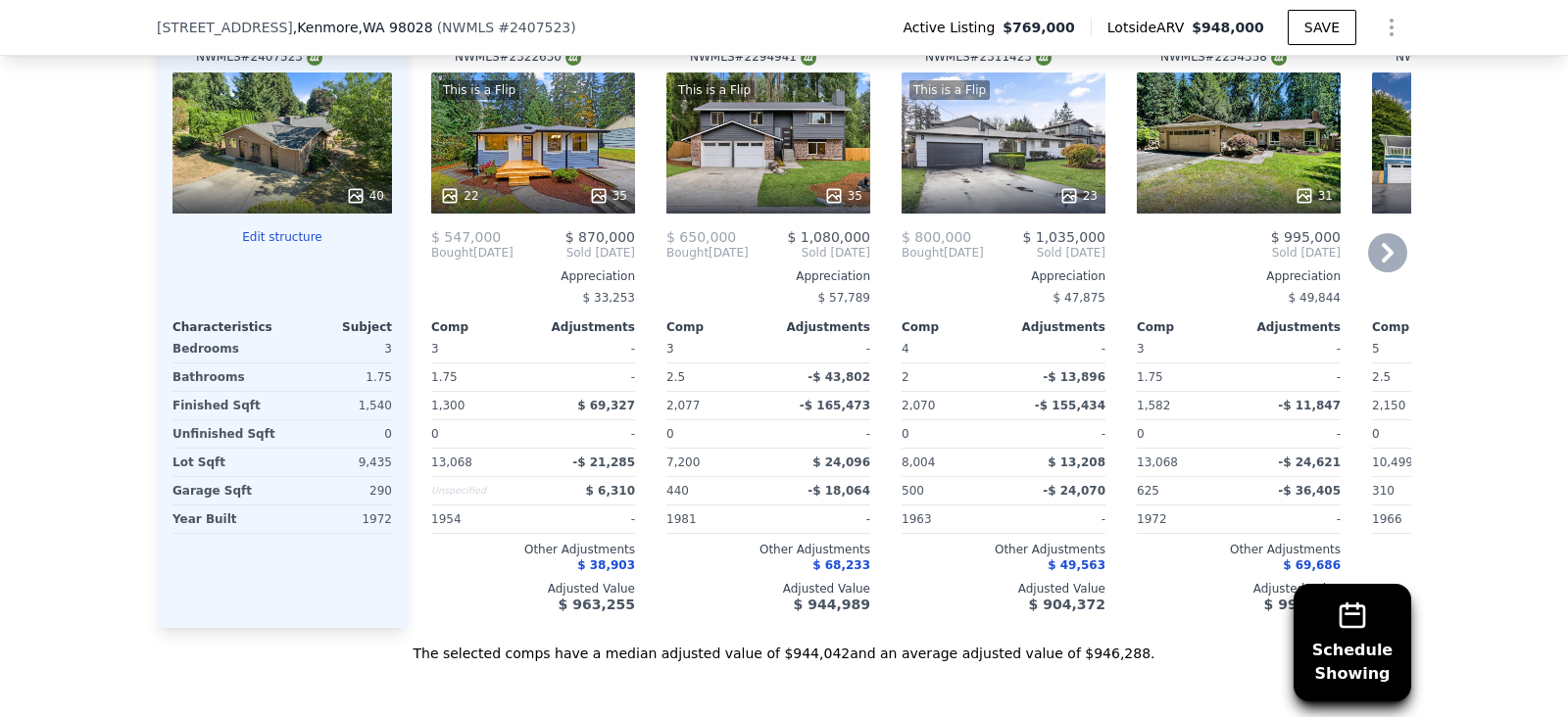
scroll to position [2233, 0]
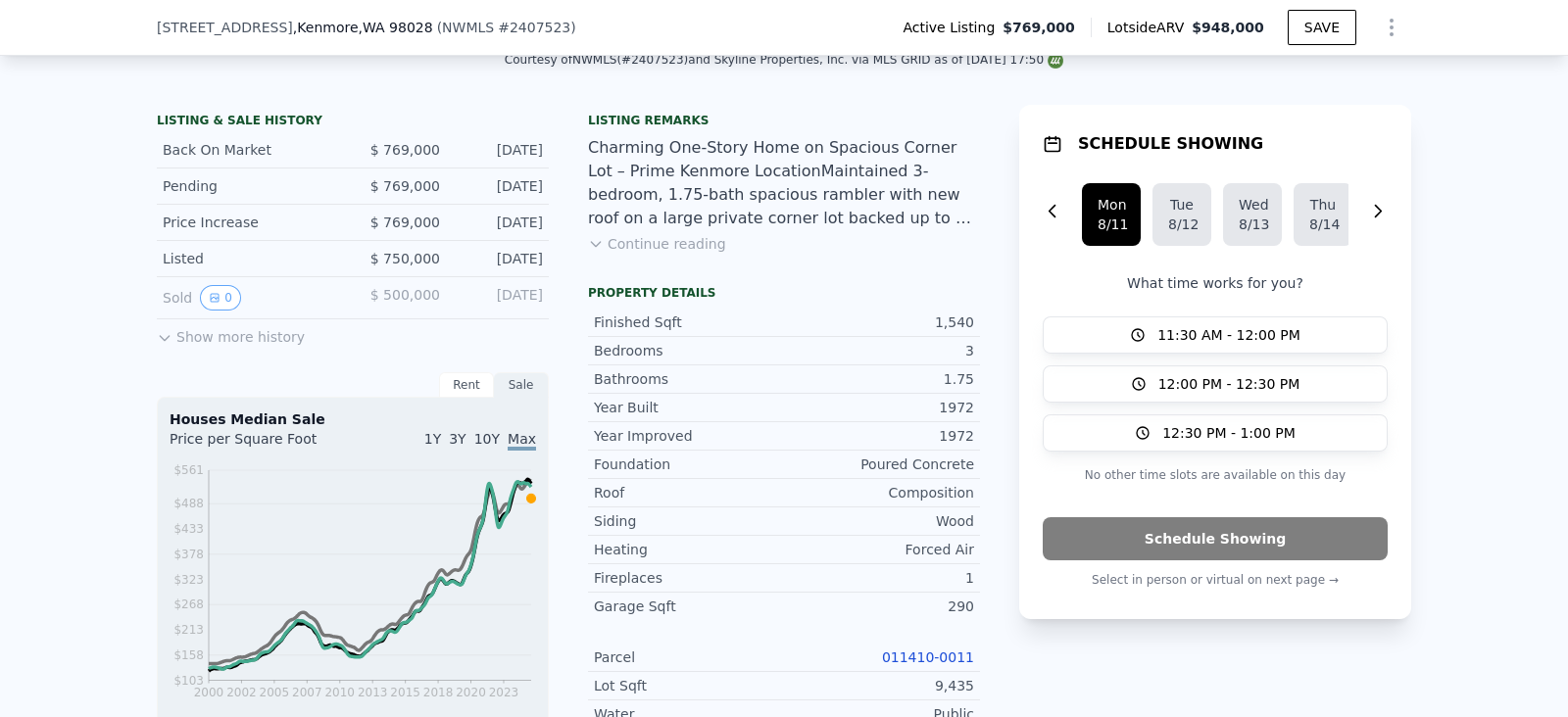
scroll to position [453, 0]
click at [222, 307] on button "0" at bounding box center [221, 297] width 41 height 26
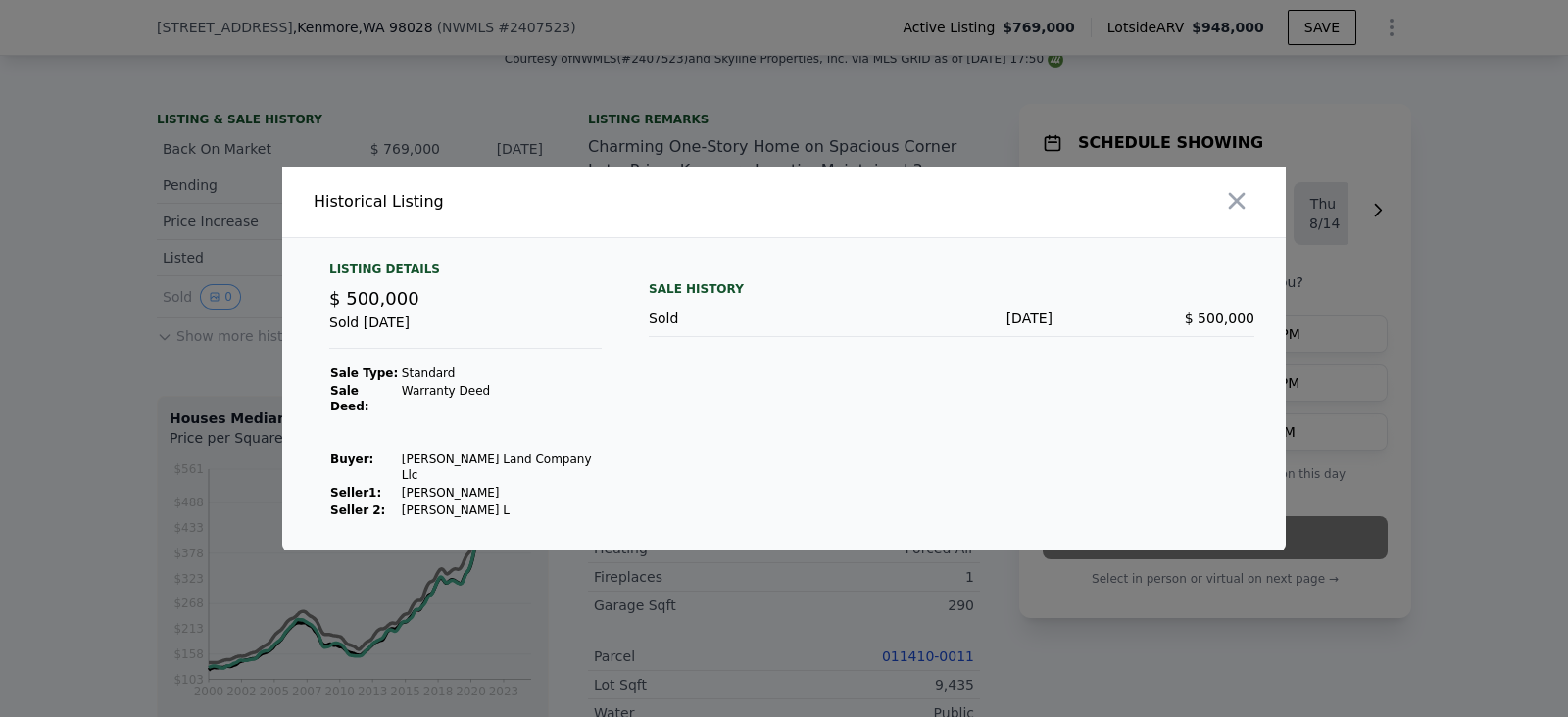
click at [1235, 209] on icon "button" at bounding box center [1236, 200] width 17 height 17
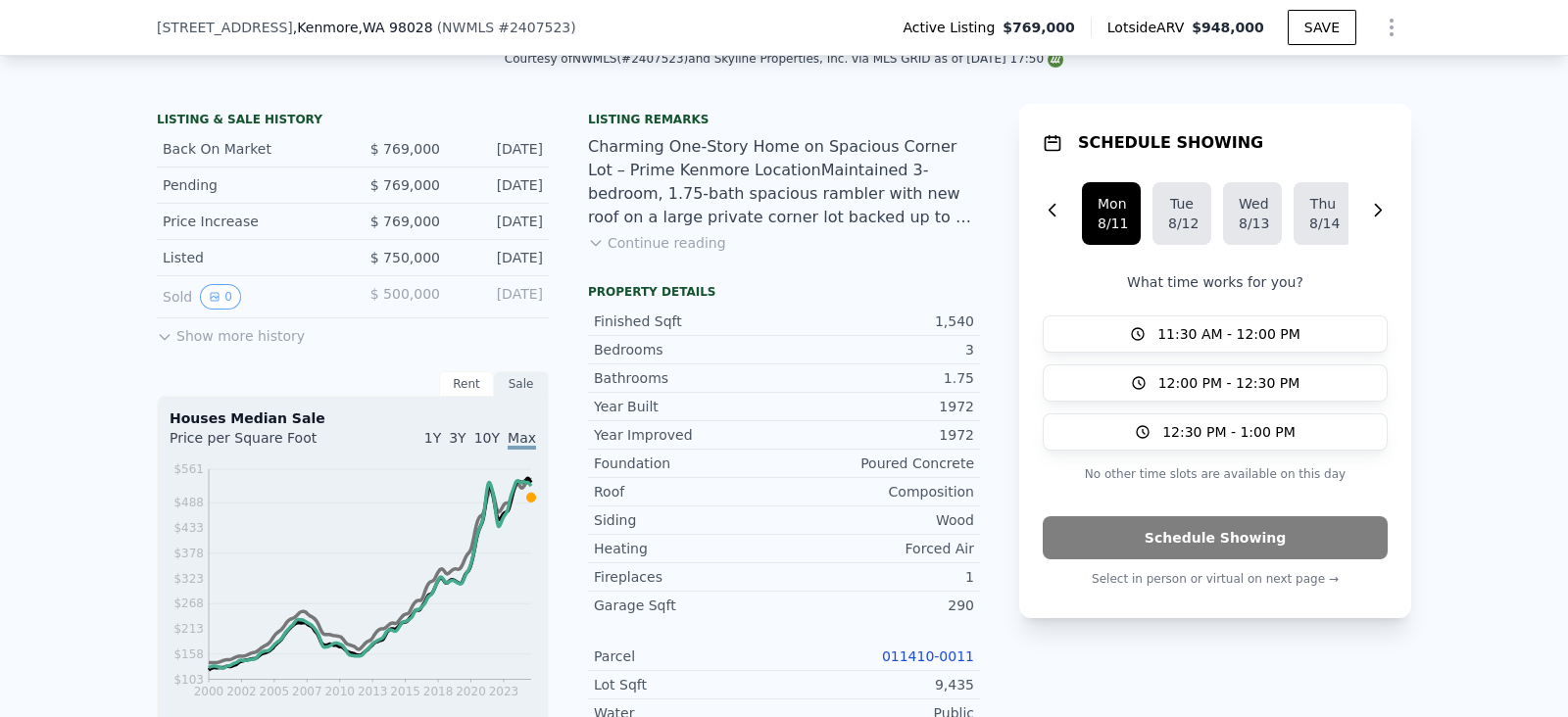
click at [196, 346] on button "Show more history" at bounding box center [231, 332] width 148 height 28
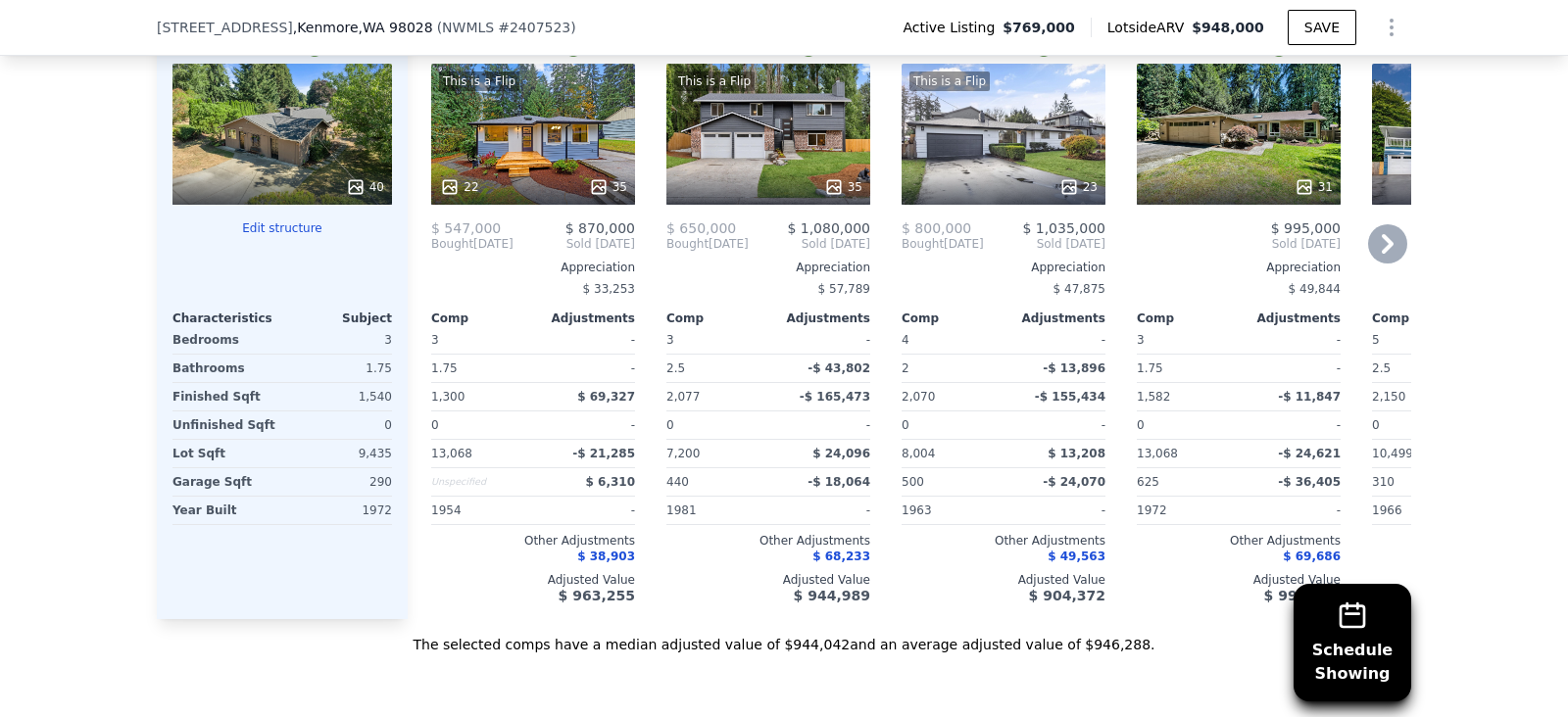
click at [35, 258] on div "Schedule Showing We found 12 sales that match your search Listings provided by …" at bounding box center [784, 92] width 1568 height 1123
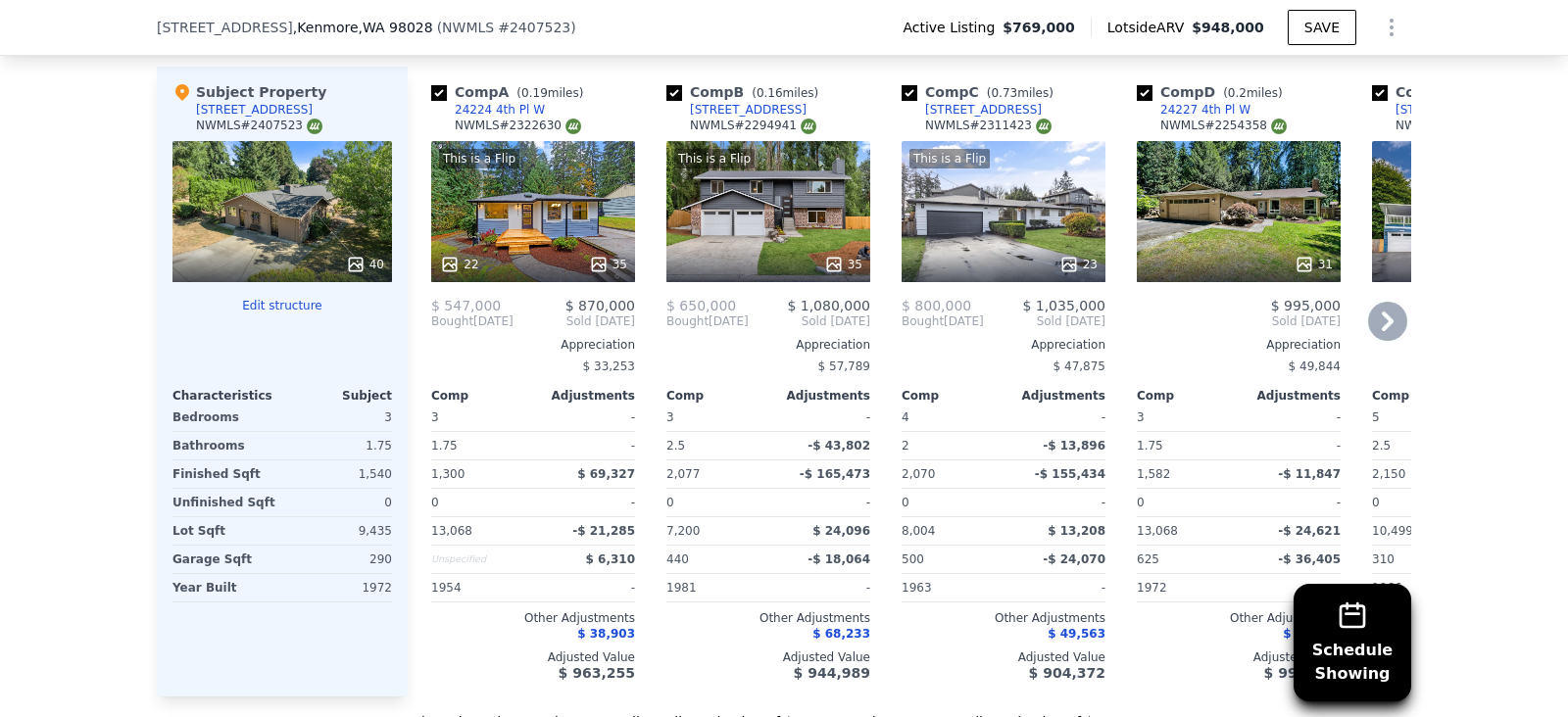
scroll to position [2173, 0]
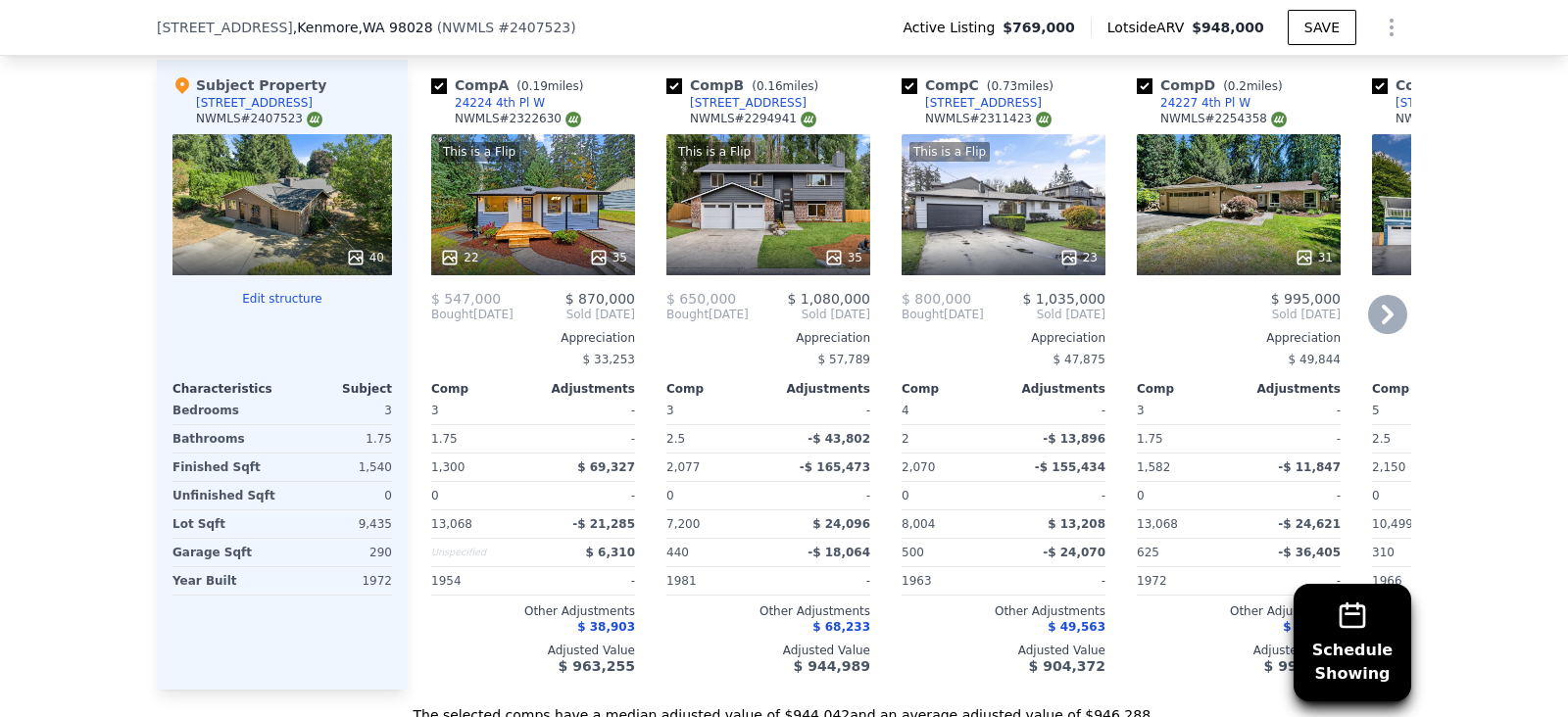
click at [713, 195] on div "This is a Flip 35" at bounding box center [768, 204] width 204 height 141
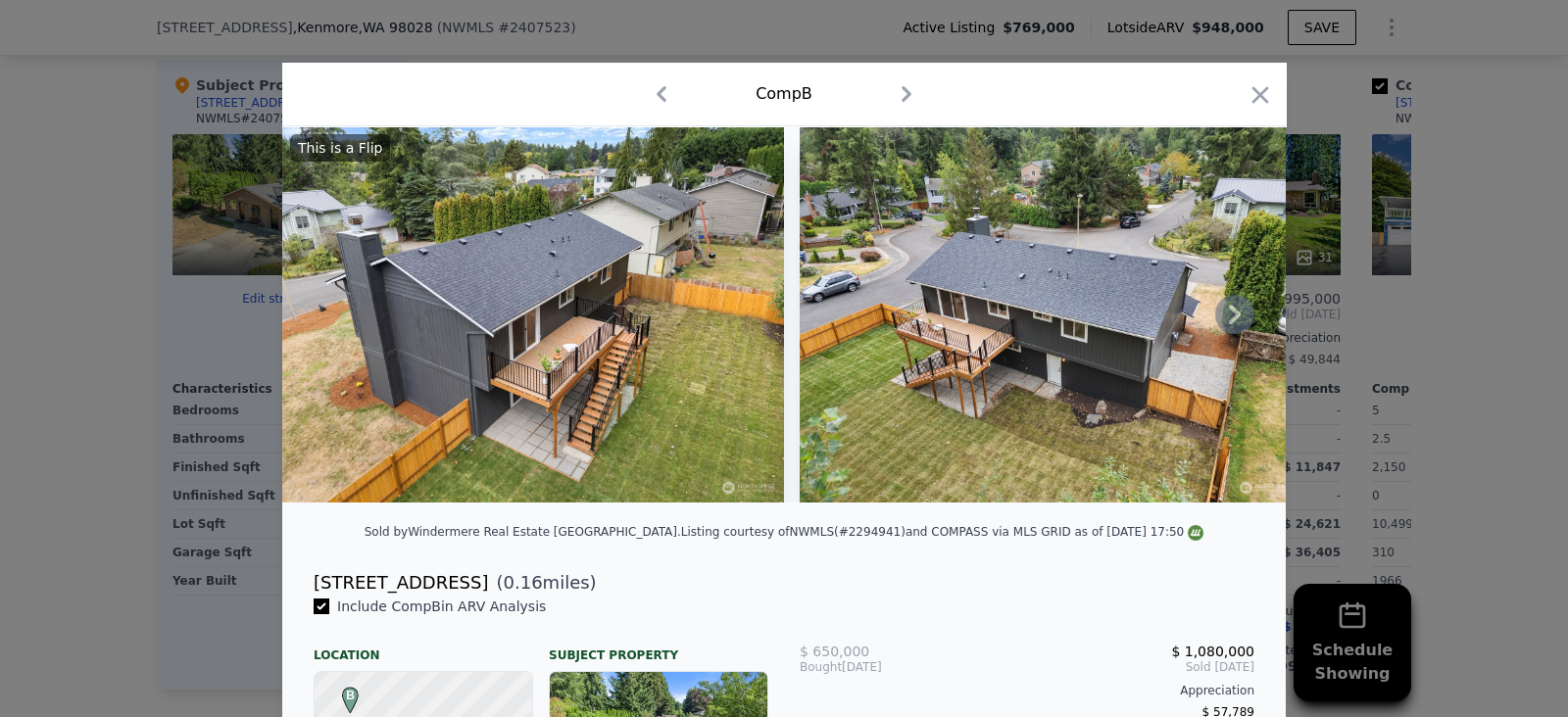
click at [1231, 324] on icon at bounding box center [1235, 315] width 39 height 39
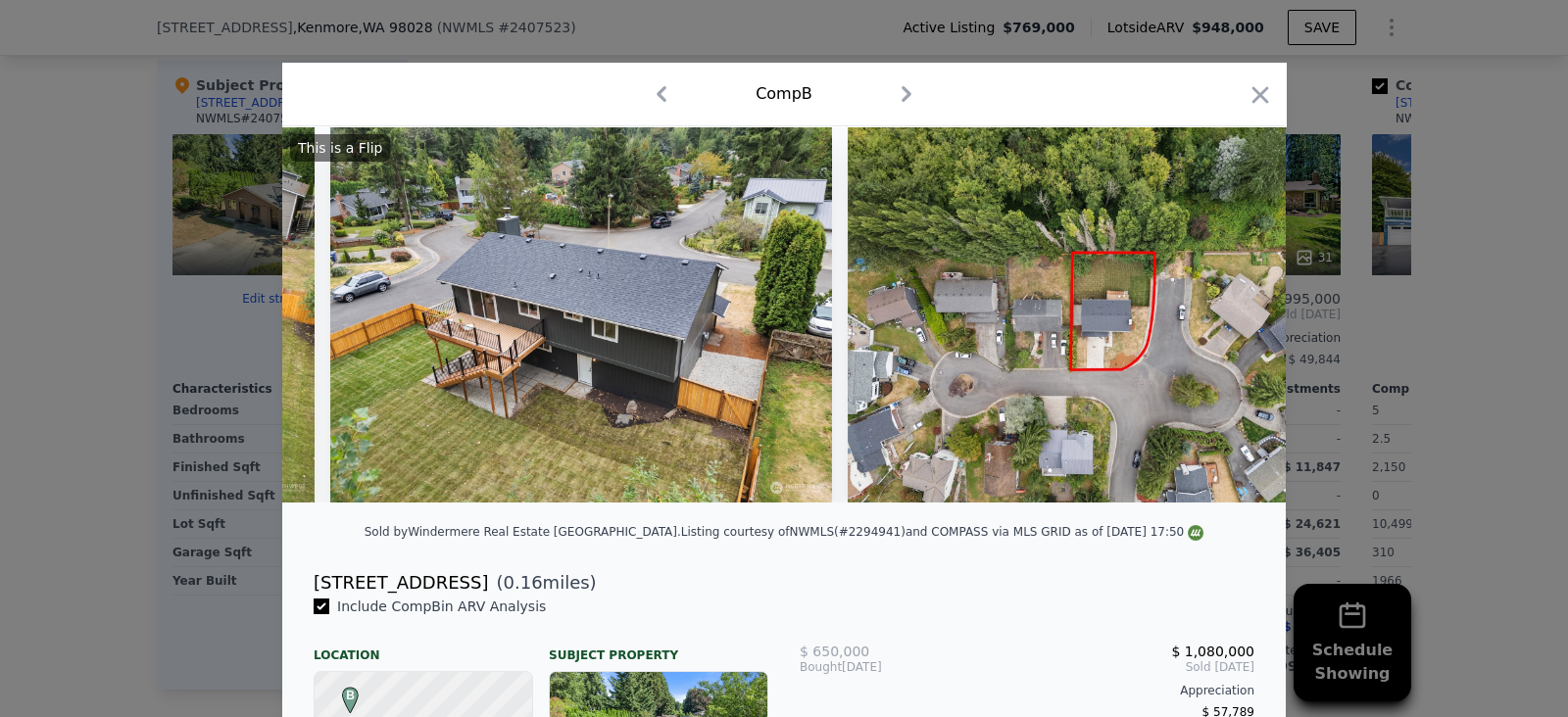
click at [1221, 330] on img at bounding box center [1098, 314] width 501 height 376
click at [1232, 334] on icon at bounding box center [1235, 315] width 39 height 39
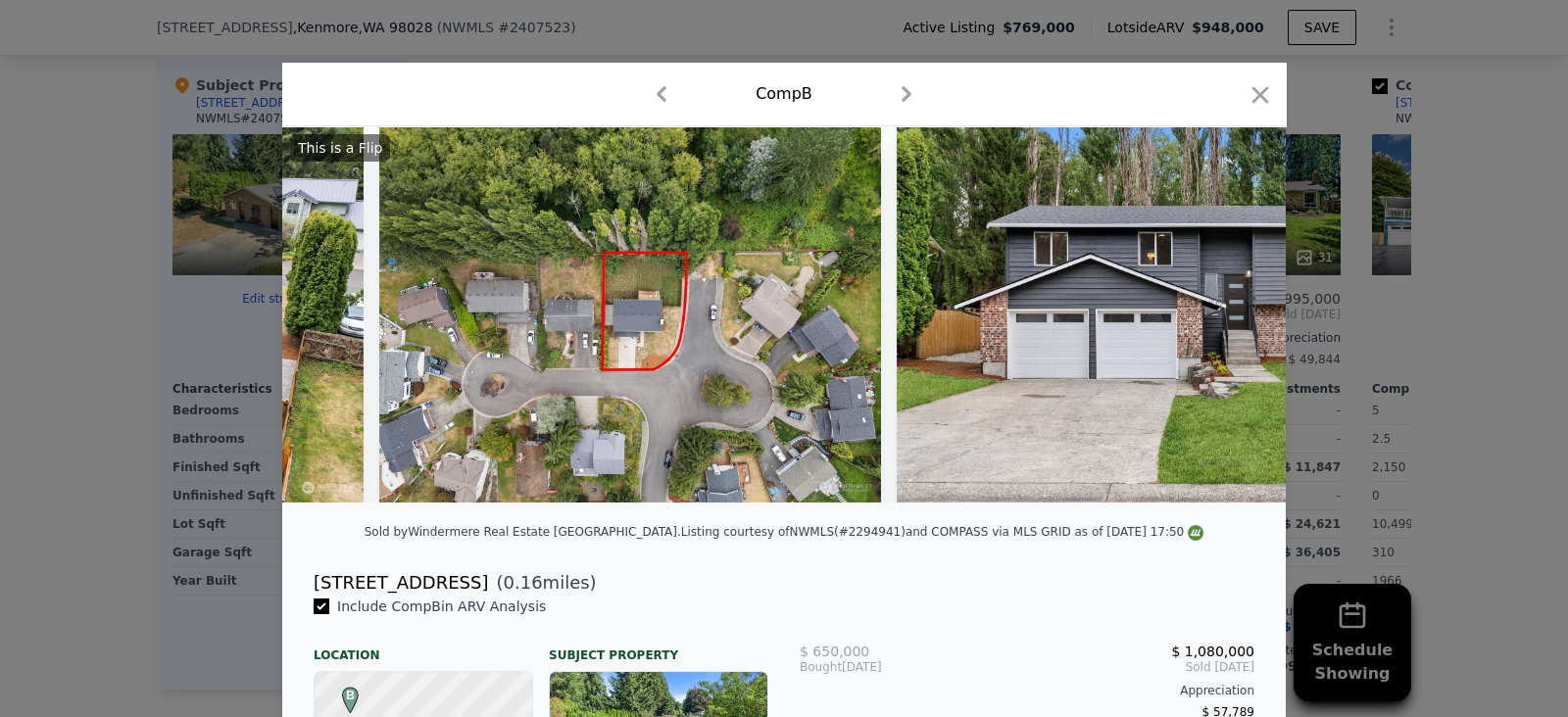
click at [1228, 329] on img at bounding box center [1187, 314] width 580 height 376
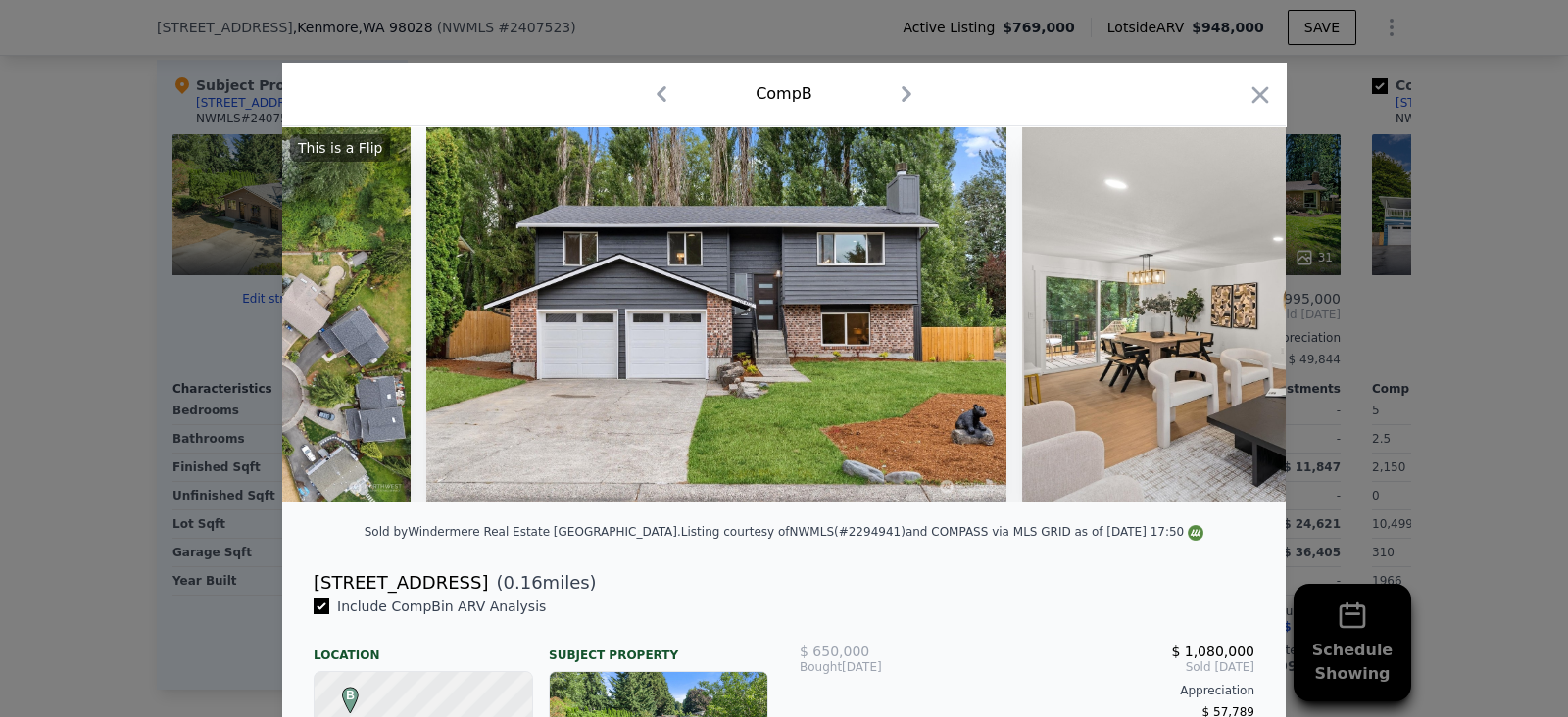
click at [1214, 327] on img at bounding box center [1305, 314] width 564 height 376
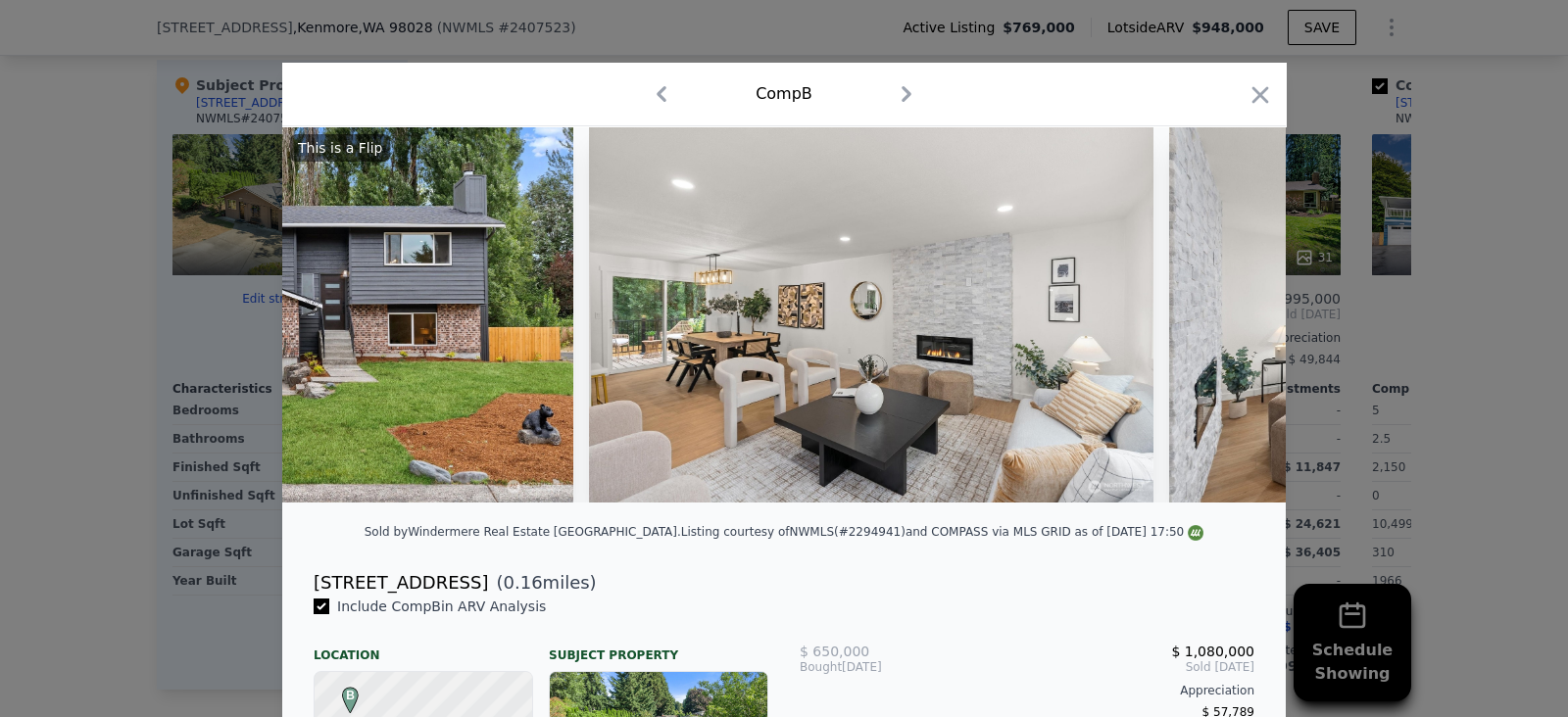
click at [1232, 335] on img at bounding box center [1452, 314] width 564 height 376
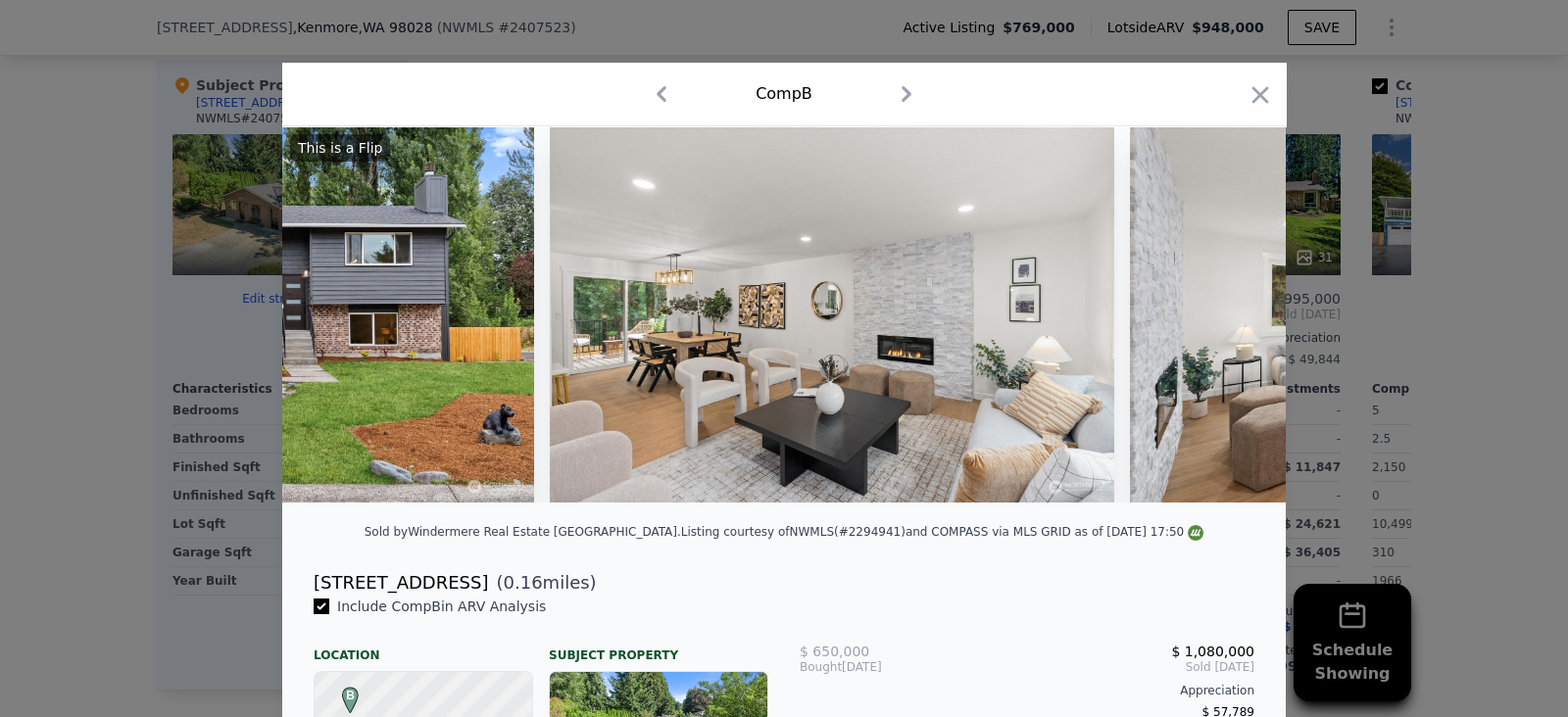
click at [1234, 330] on img at bounding box center [1412, 314] width 564 height 376
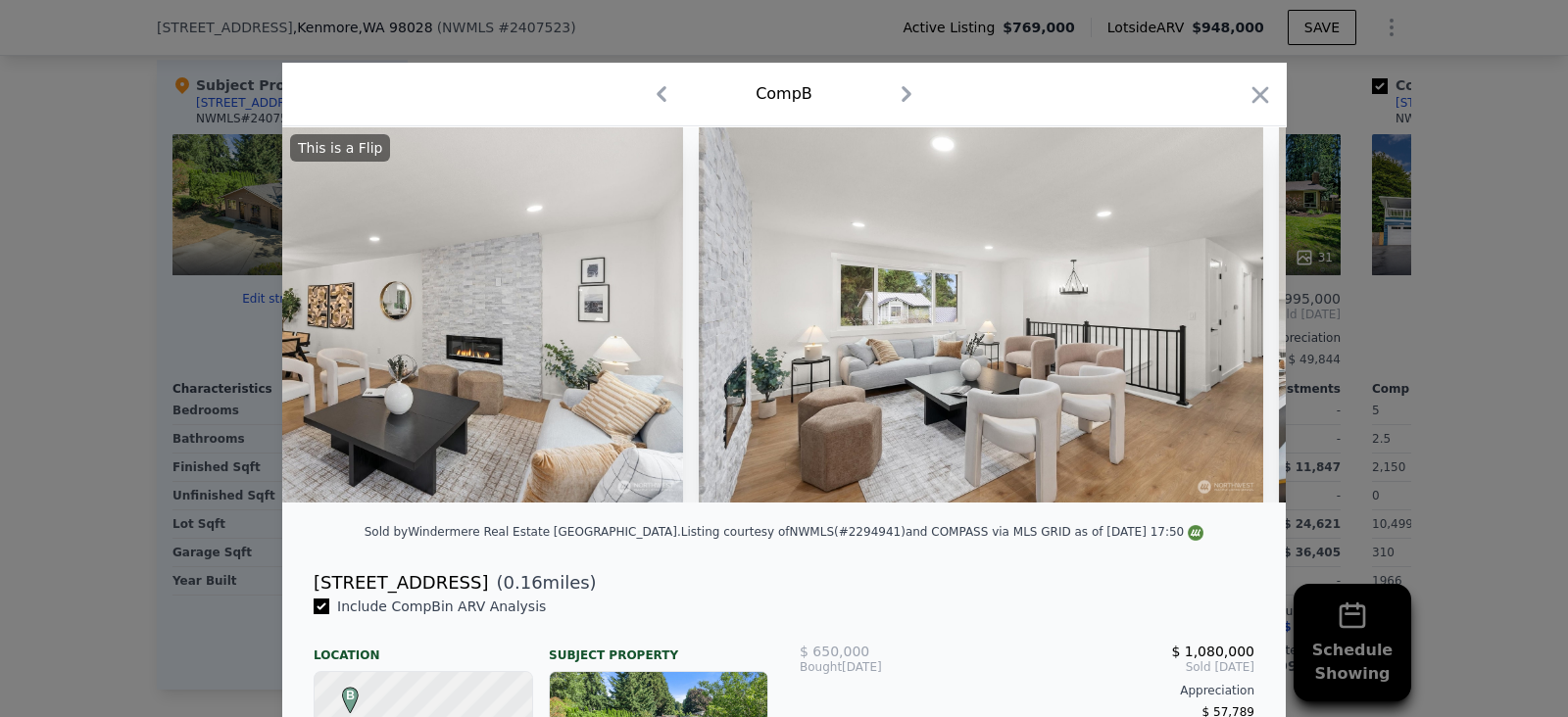
click at [1230, 325] on img at bounding box center [981, 314] width 564 height 376
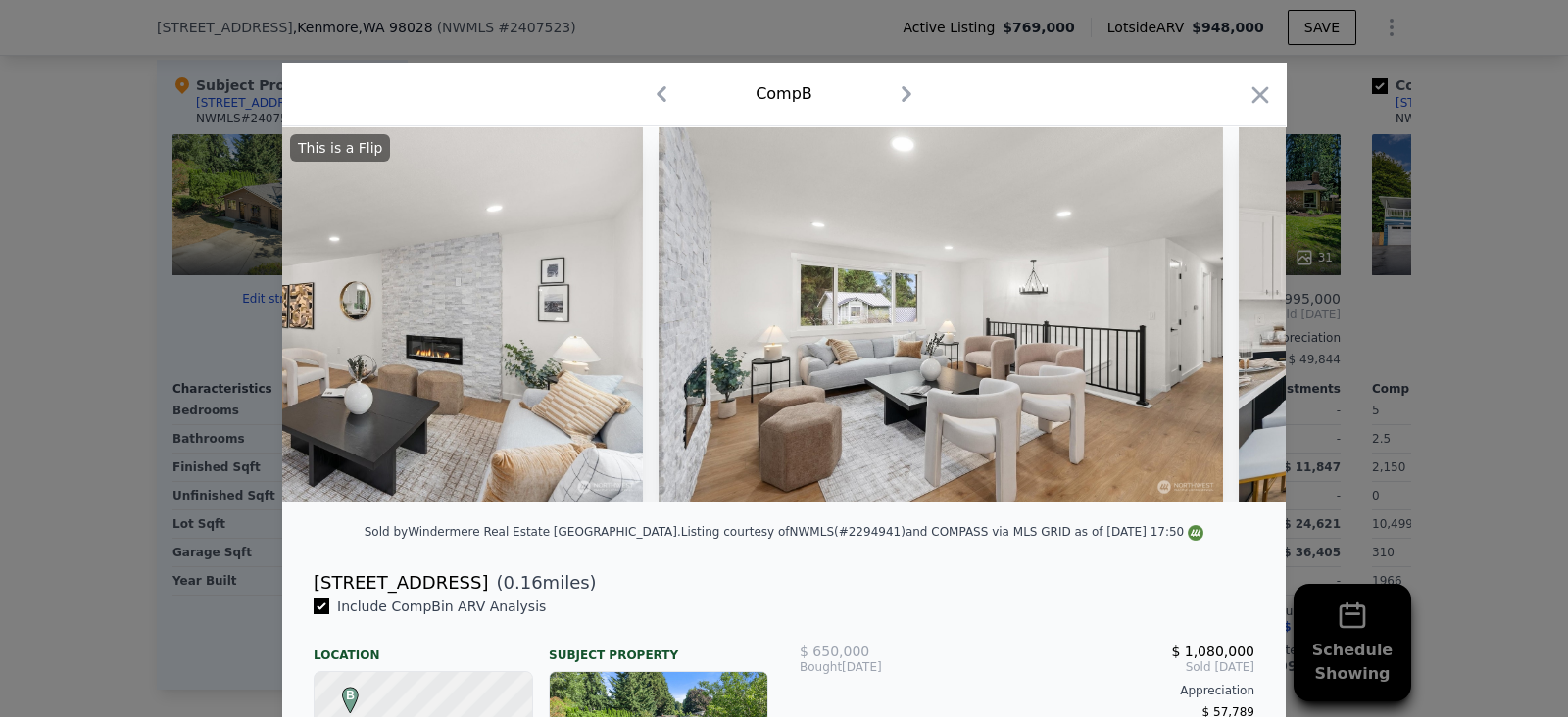
click at [1221, 337] on div at bounding box center [784, 314] width 1004 height 376
click at [1225, 334] on icon at bounding box center [1235, 315] width 39 height 39
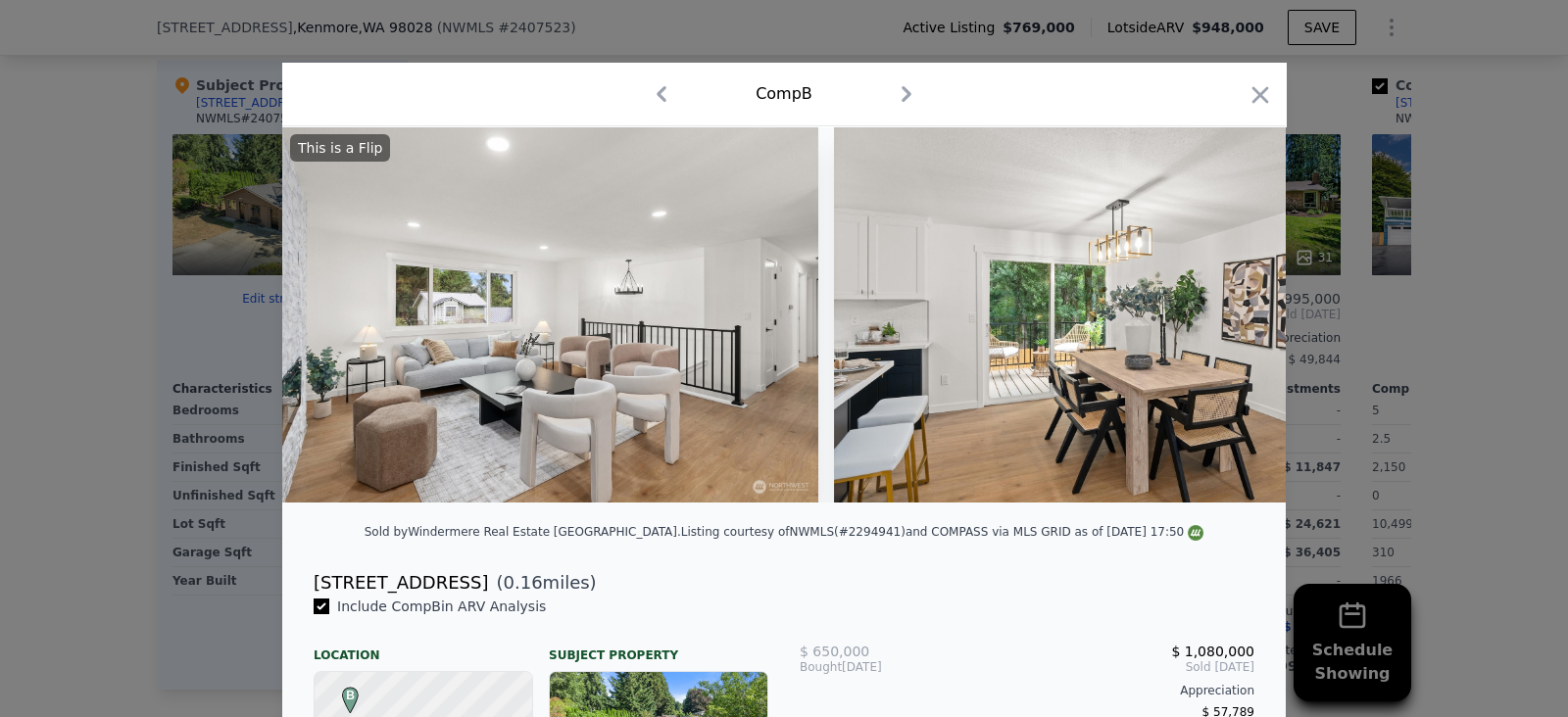
click at [1229, 332] on img at bounding box center [1116, 314] width 564 height 376
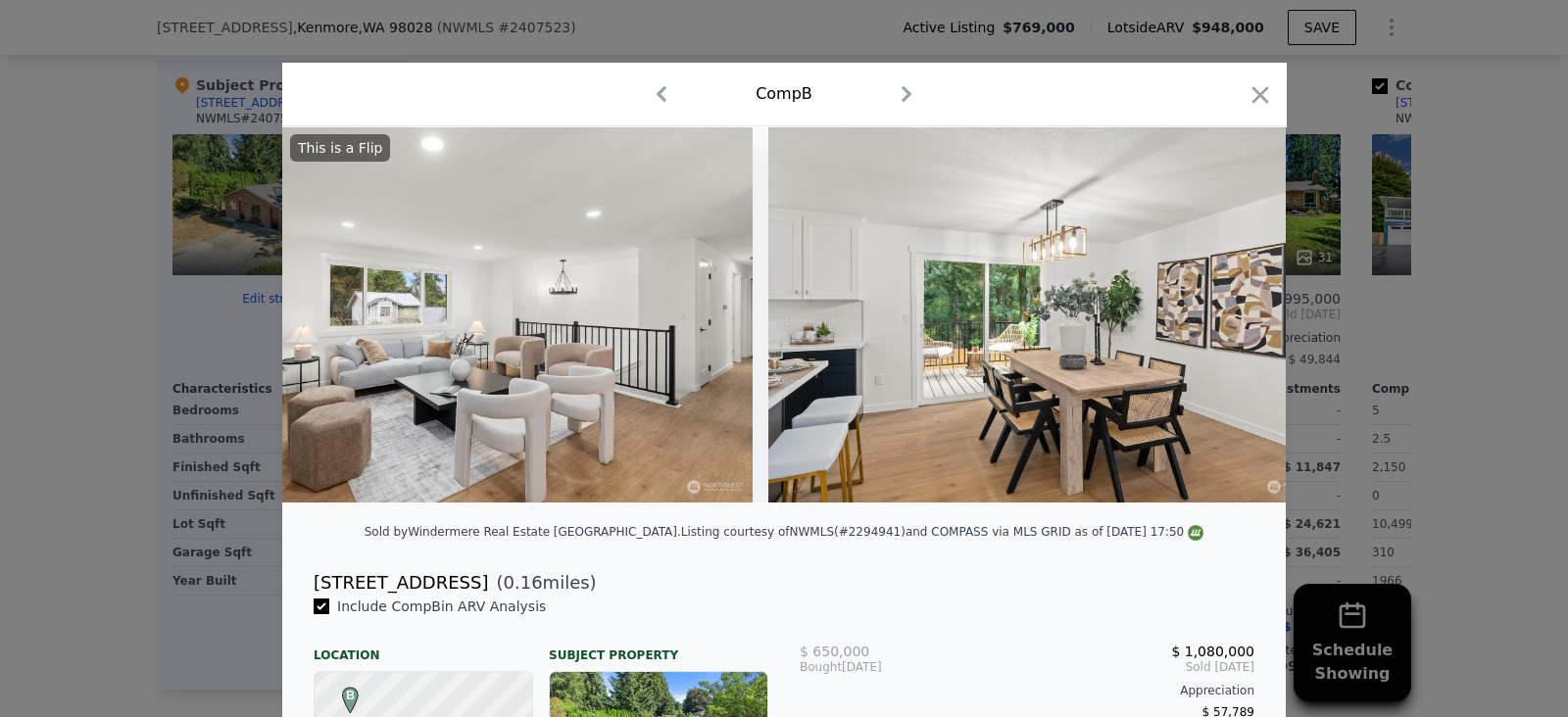
click at [1227, 335] on img at bounding box center [1051, 314] width 564 height 376
click at [1210, 347] on img at bounding box center [1051, 314] width 564 height 376
click at [1209, 345] on img at bounding box center [1051, 314] width 564 height 376
click at [1193, 340] on img at bounding box center [1051, 314] width 564 height 376
click at [1198, 343] on img at bounding box center [1051, 314] width 564 height 376
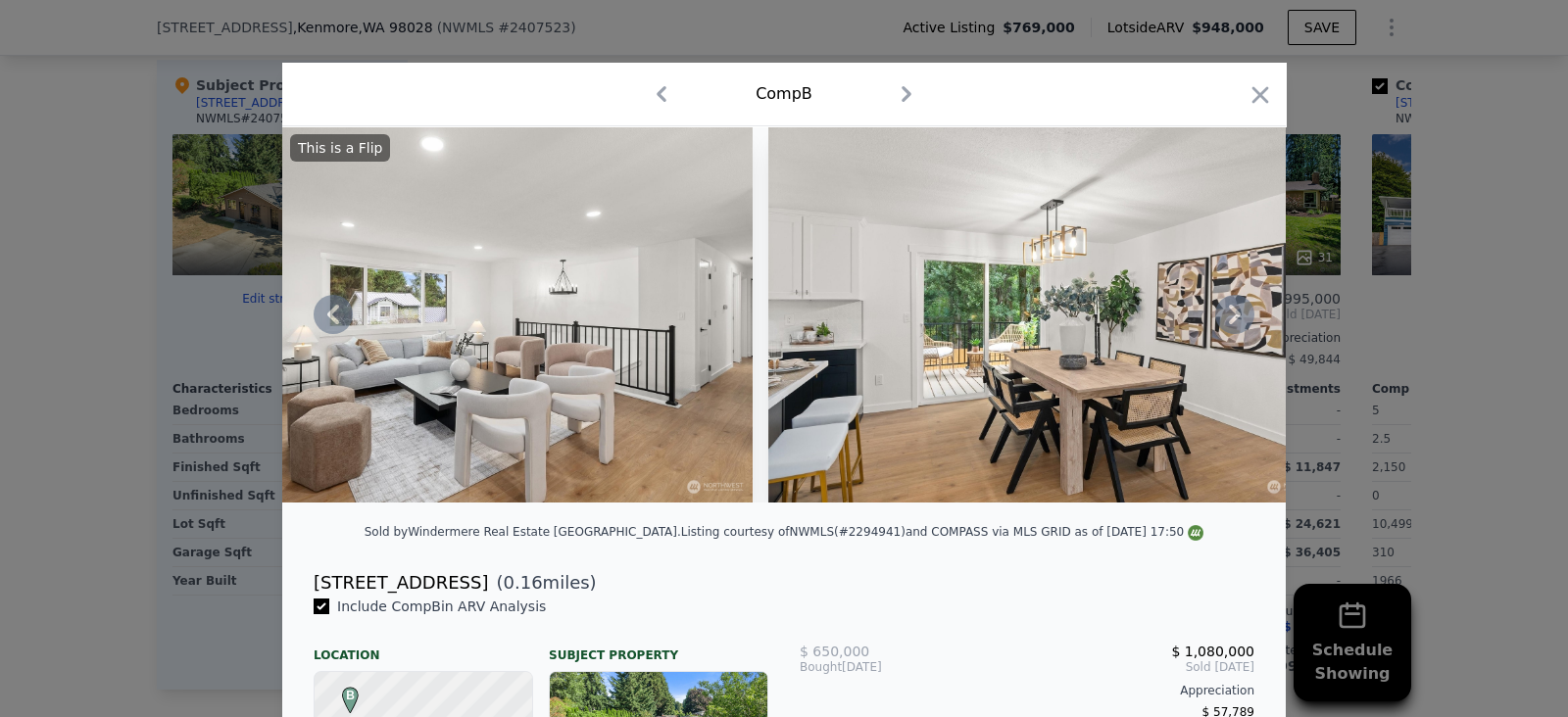
click at [1181, 348] on img at bounding box center [1051, 314] width 564 height 376
click at [1173, 357] on img at bounding box center [1051, 314] width 564 height 376
click at [1246, 98] on icon "button" at bounding box center [1260, 95] width 28 height 28
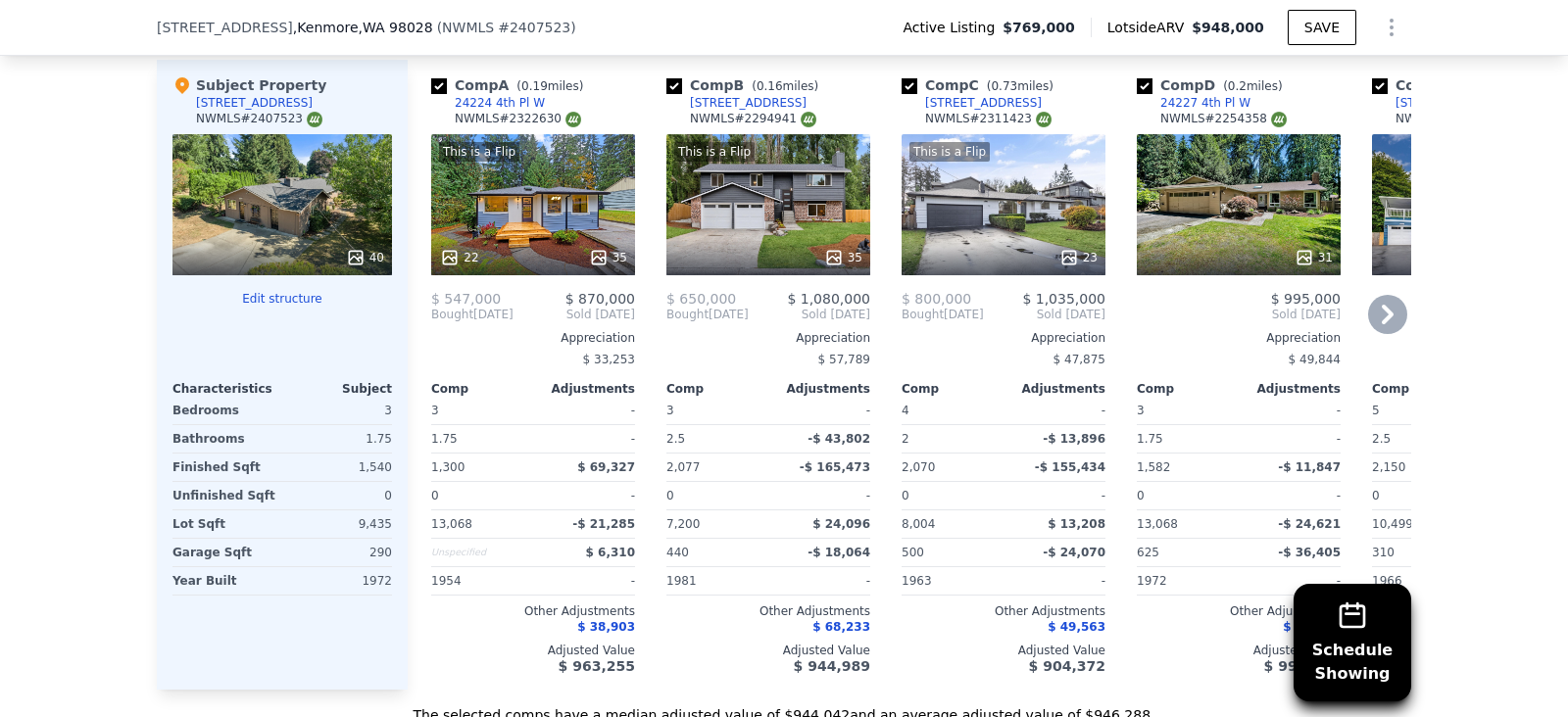
click at [701, 110] on div "[STREET_ADDRESS]" at bounding box center [748, 103] width 116 height 16
click at [983, 217] on div "This is a Flip 23" at bounding box center [1004, 204] width 204 height 141
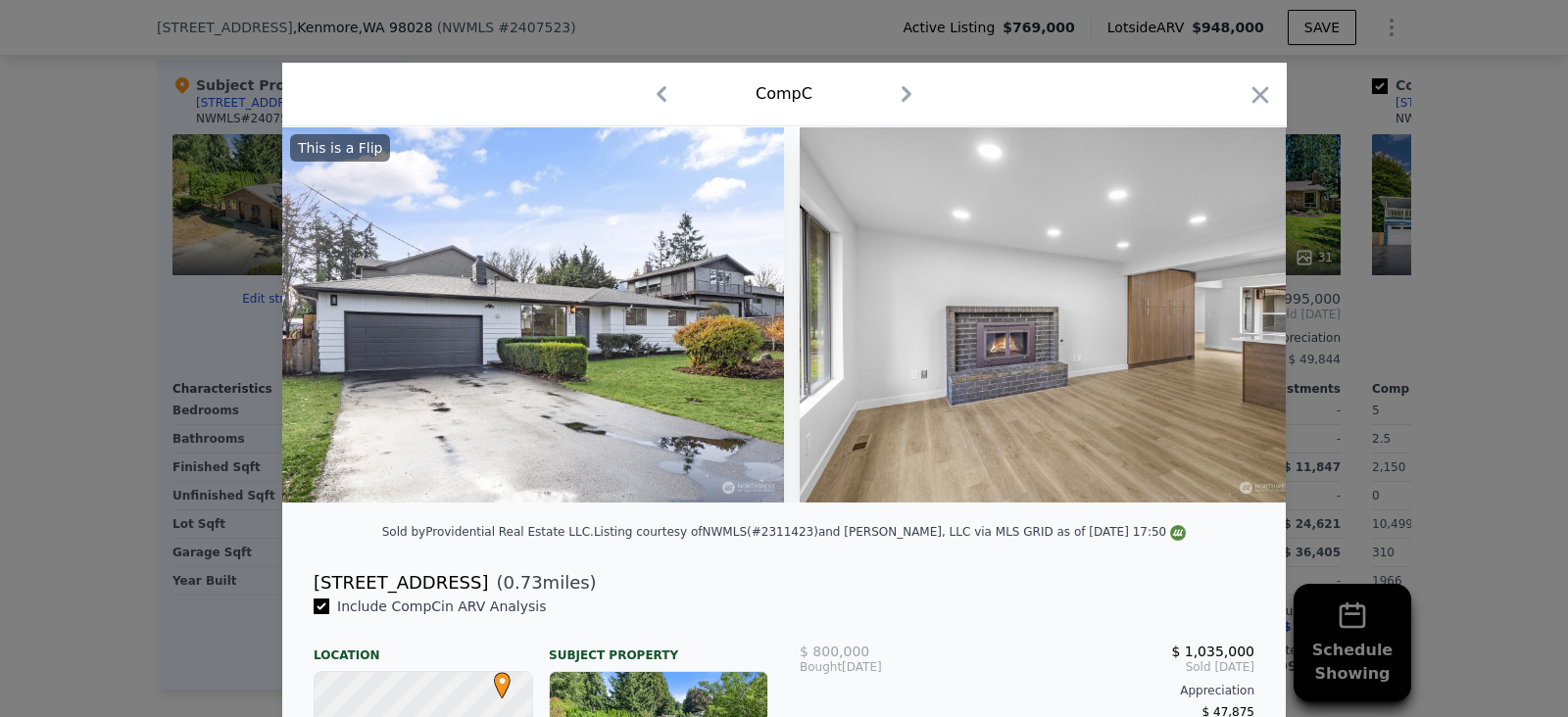
click at [314, 595] on div "[STREET_ADDRESS]" at bounding box center [401, 583] width 175 height 28
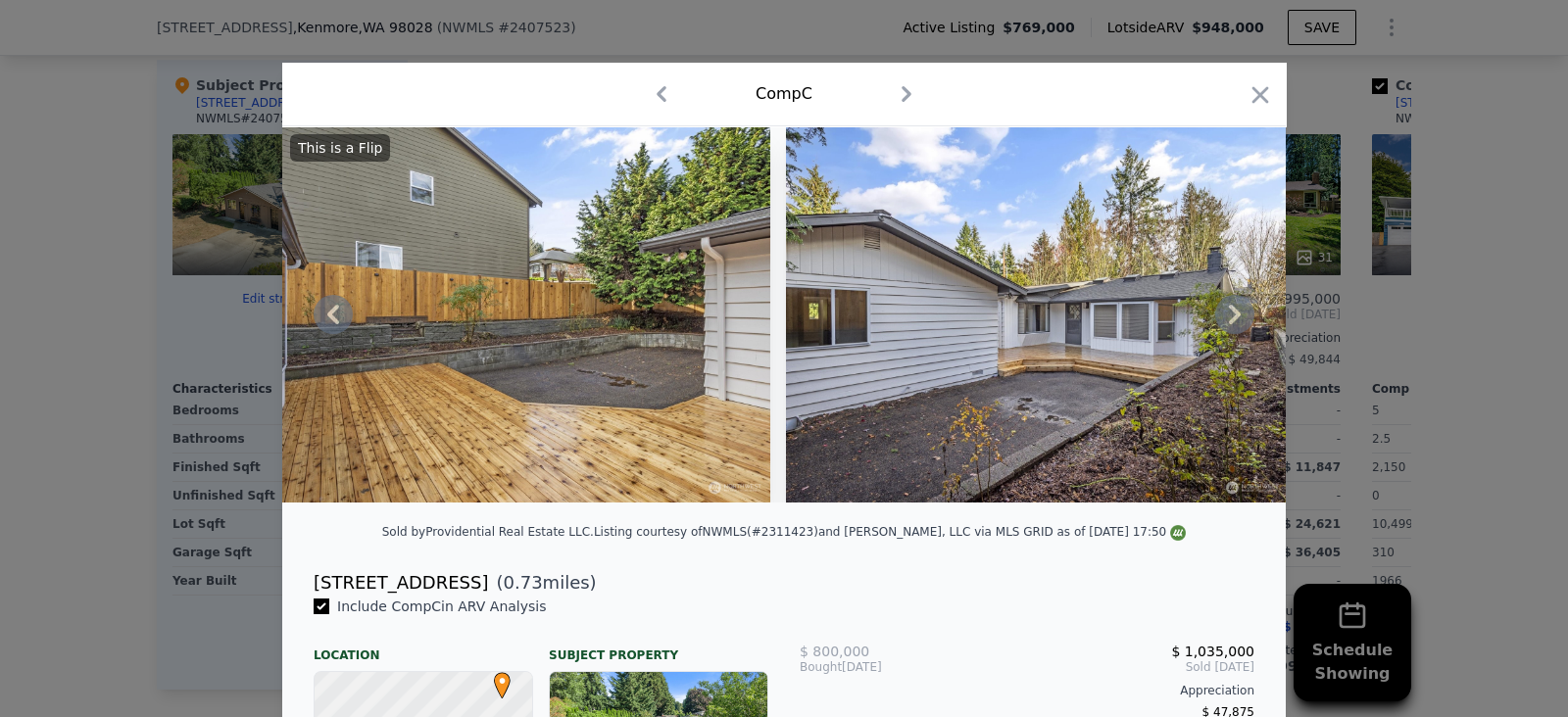
scroll to position [0, 10881]
click at [1252, 97] on icon "button" at bounding box center [1260, 94] width 17 height 17
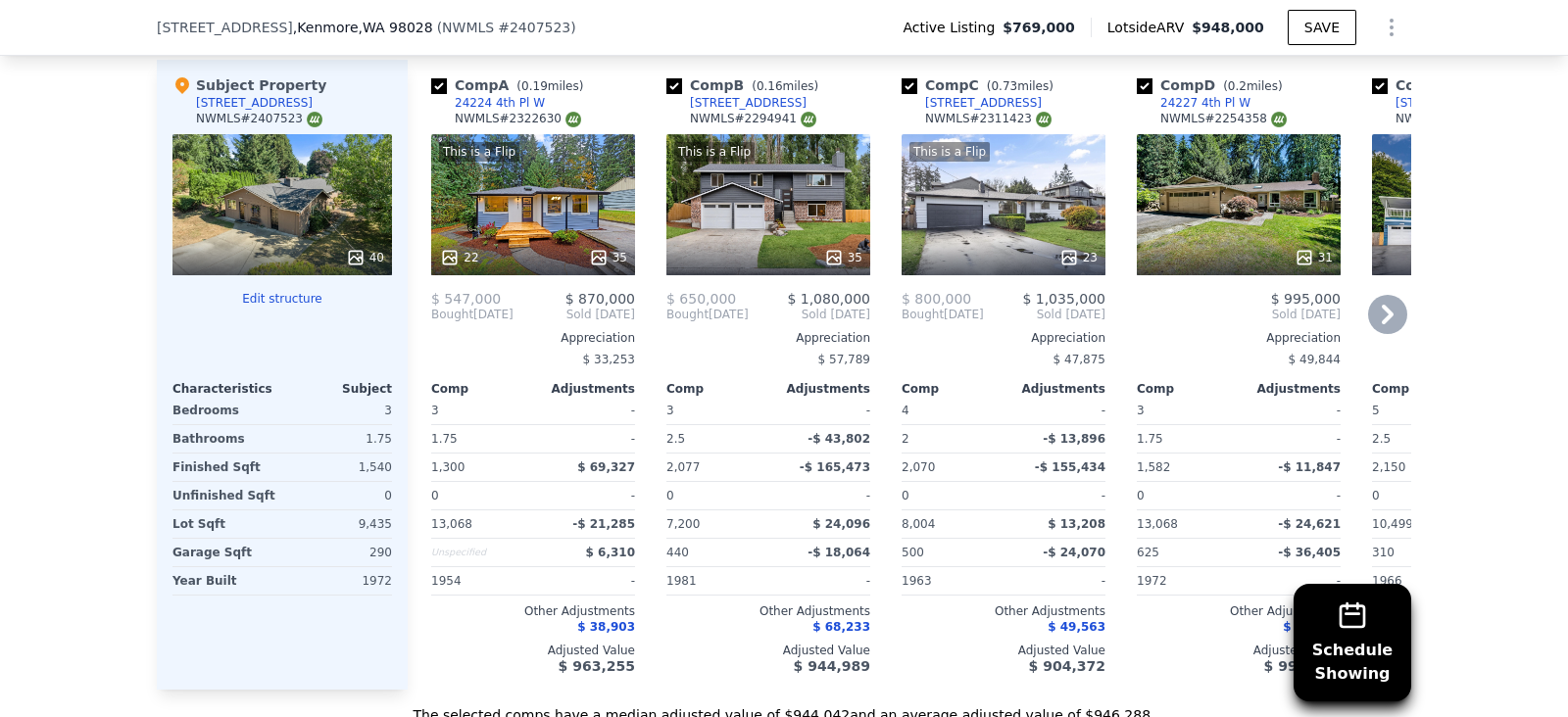
click at [758, 212] on div "This is a Flip 35" at bounding box center [768, 204] width 204 height 141
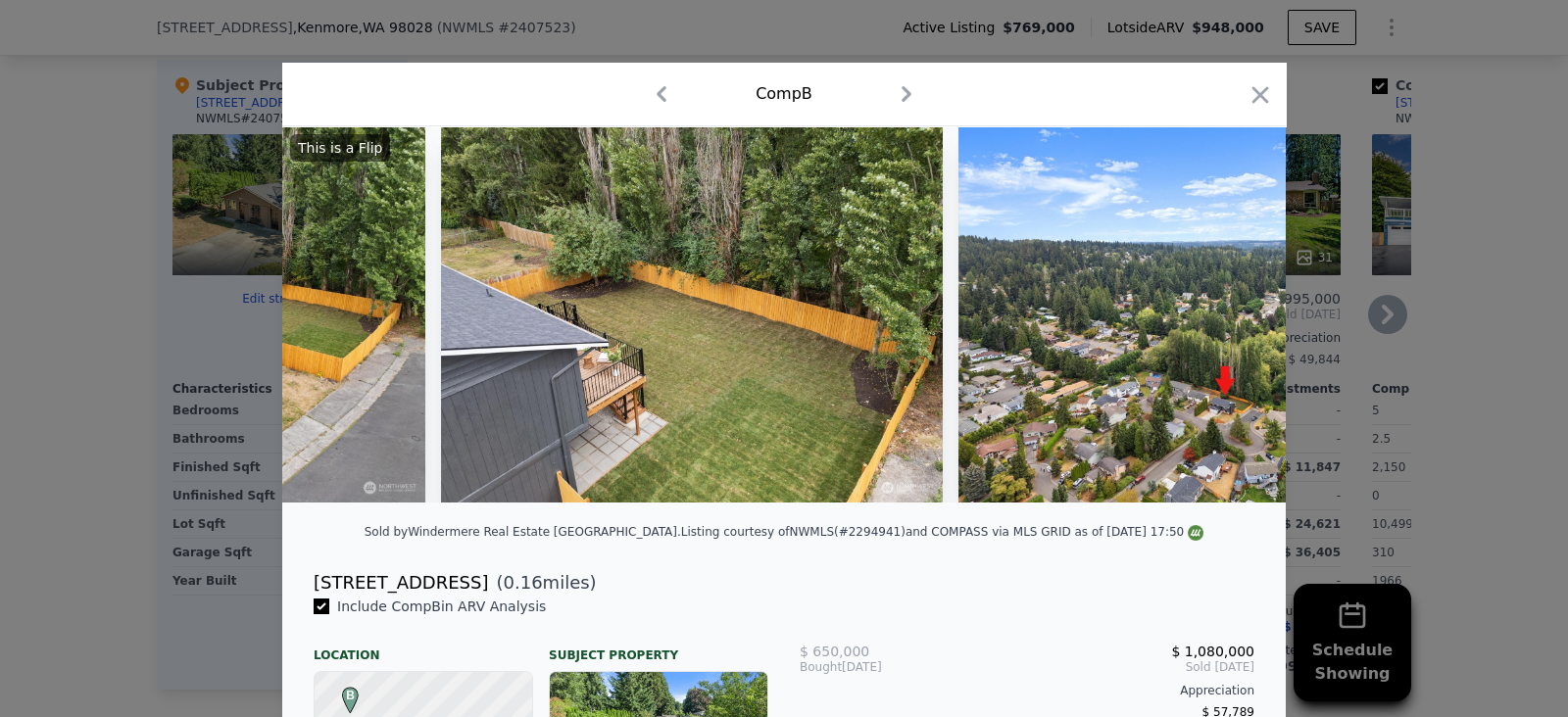
scroll to position [0, 18929]
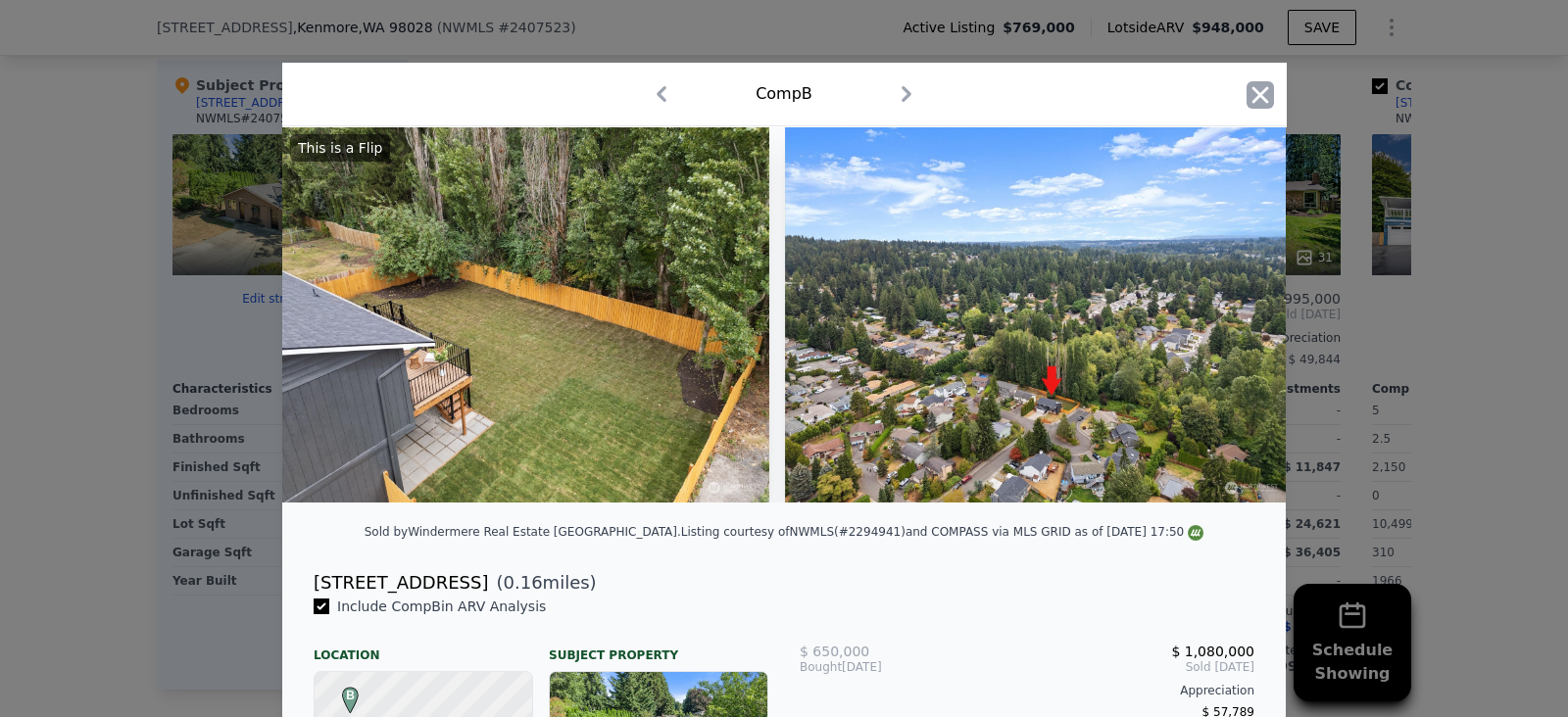
click at [1250, 89] on icon "button" at bounding box center [1260, 95] width 28 height 28
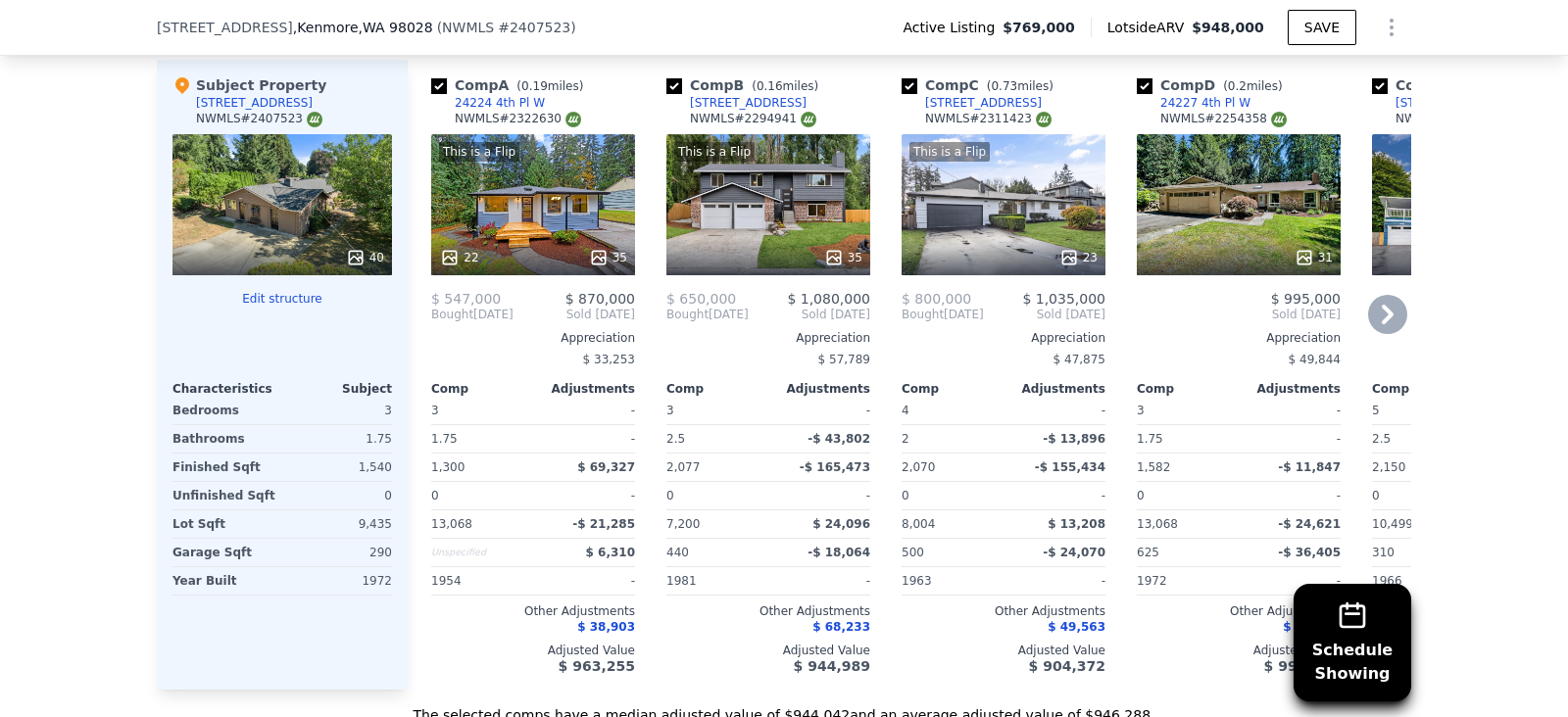
click at [752, 214] on div "This is a Flip 35" at bounding box center [768, 204] width 204 height 141
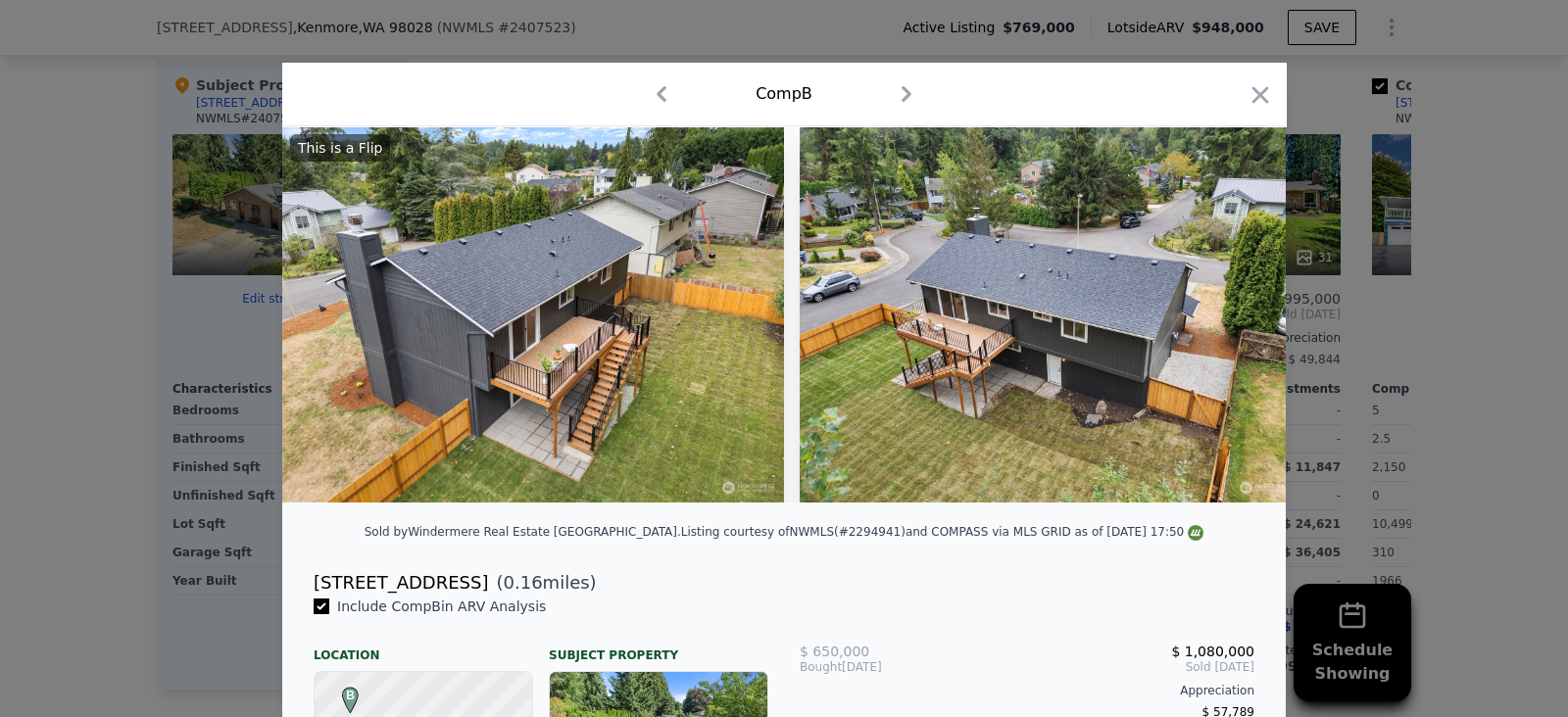
click at [314, 597] on div "[STREET_ADDRESS]" at bounding box center [401, 583] width 175 height 28
click at [377, 597] on div "[STREET_ADDRESS]" at bounding box center [401, 583] width 175 height 28
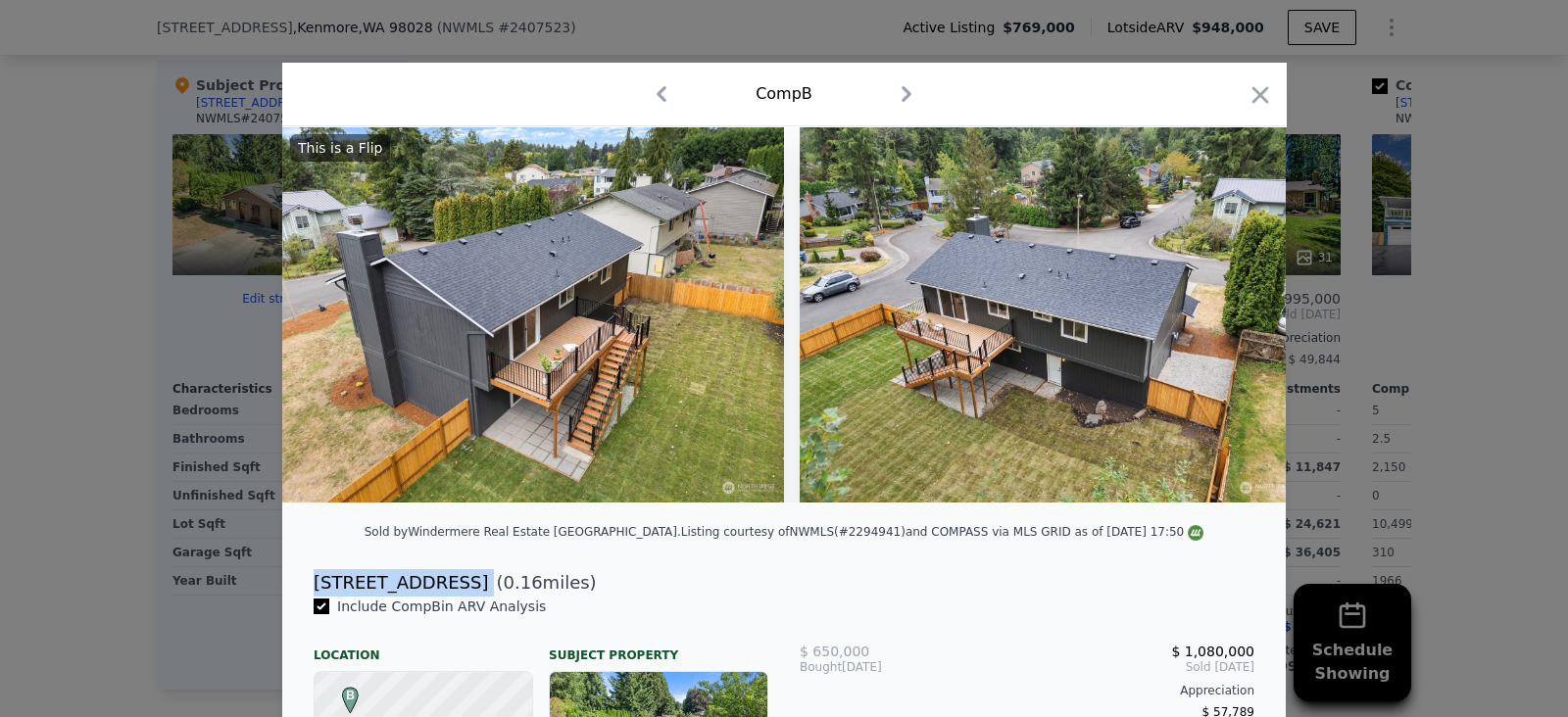
click at [377, 597] on div "[STREET_ADDRESS]" at bounding box center [401, 583] width 175 height 28
copy div "[STREET_ADDRESS]"
click at [1246, 97] on icon "button" at bounding box center [1260, 95] width 28 height 28
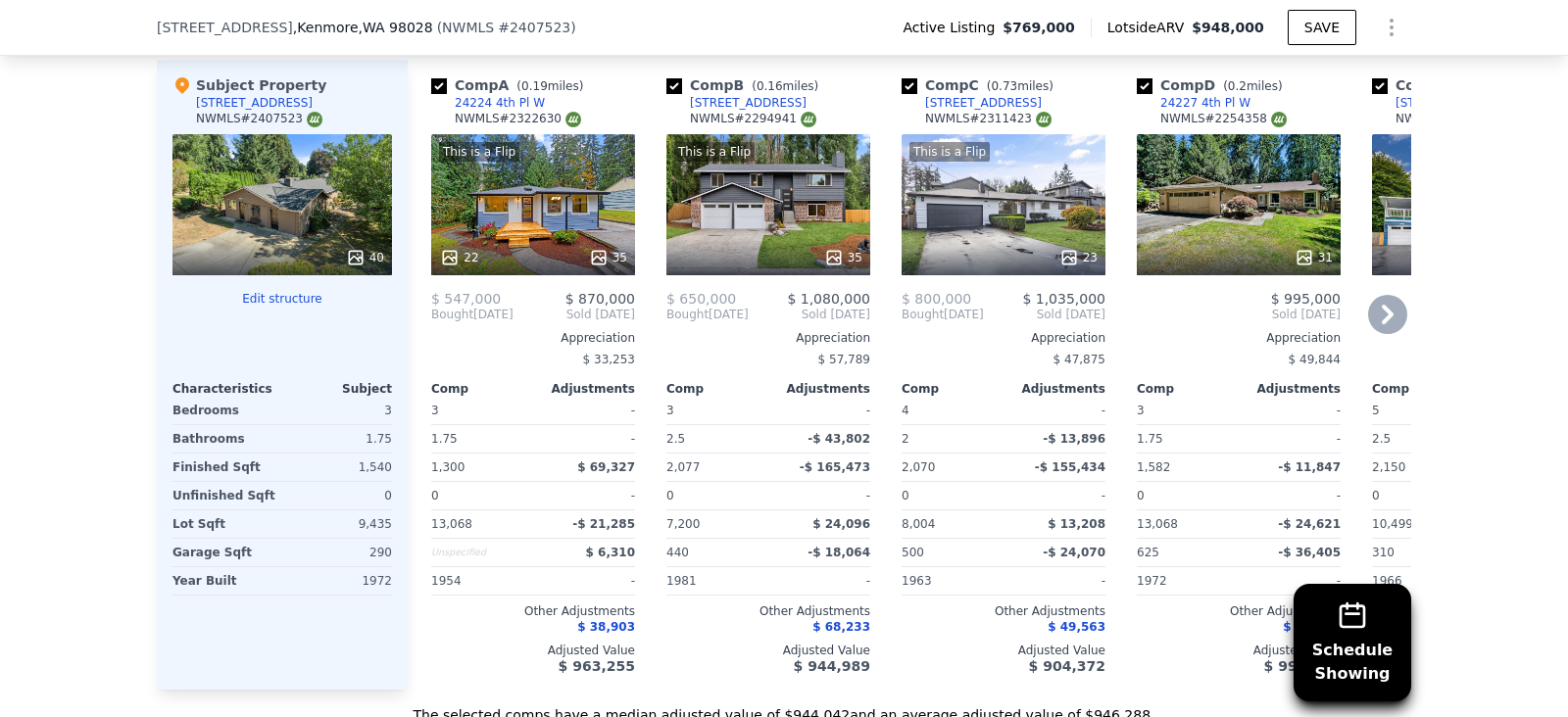
click at [1030, 203] on div "This is a Flip 23" at bounding box center [1004, 204] width 204 height 141
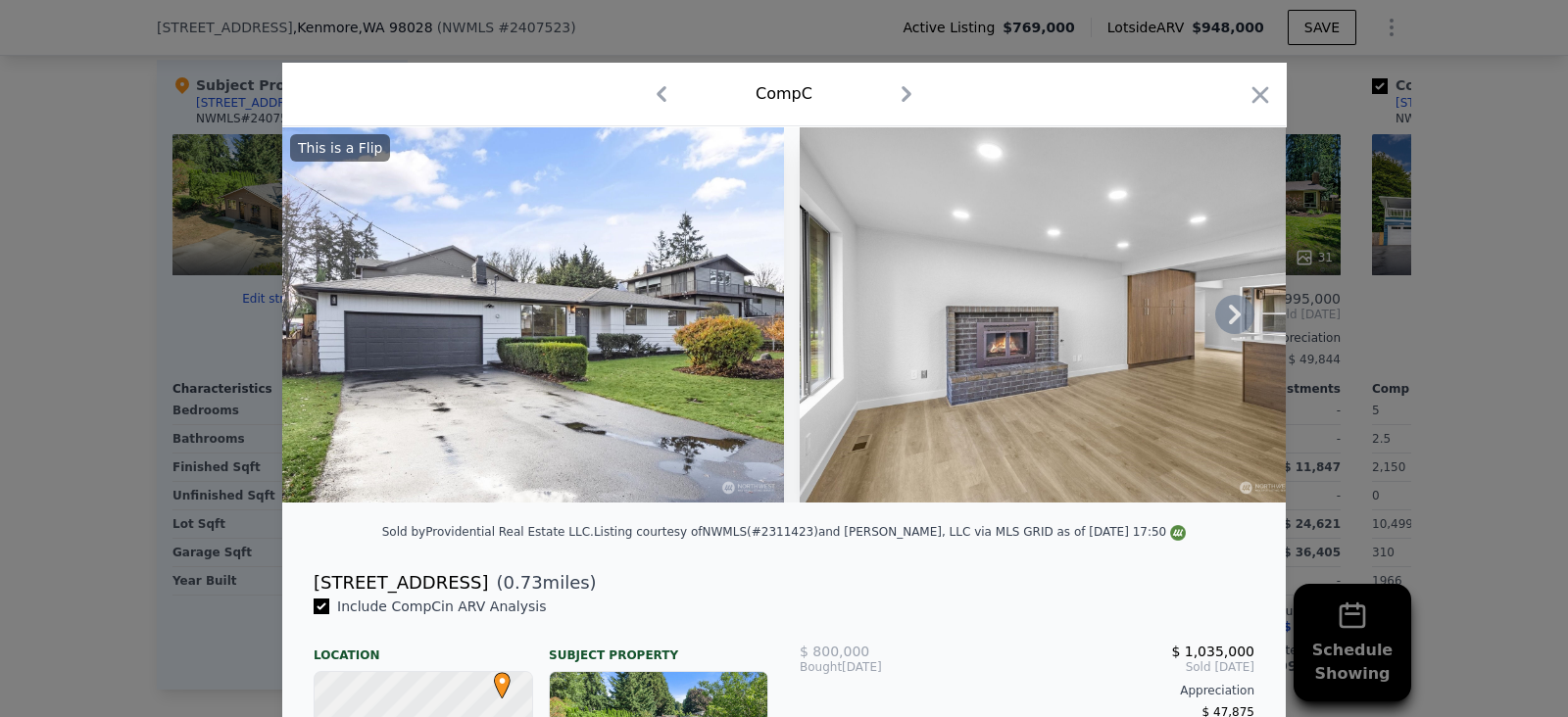
click at [1223, 325] on icon at bounding box center [1235, 315] width 39 height 39
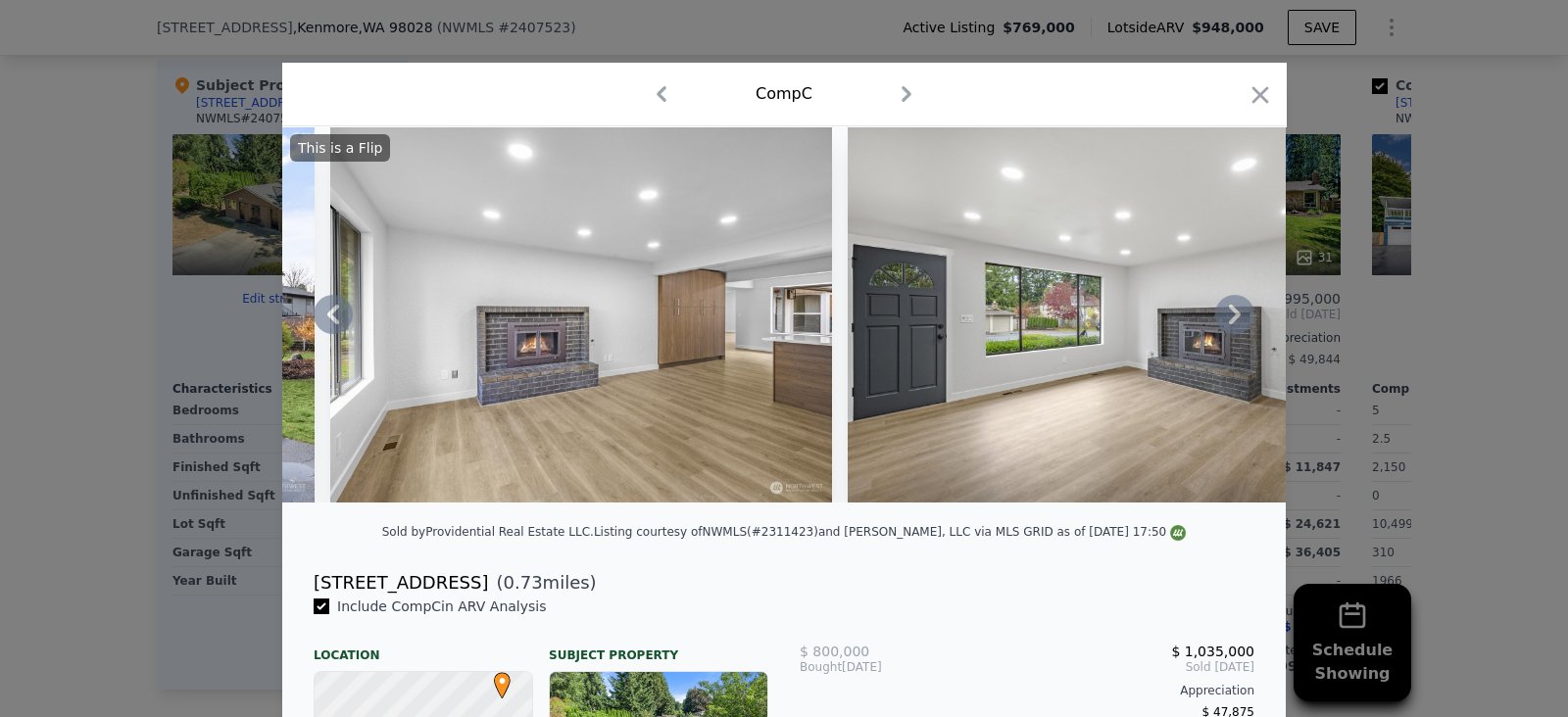
click at [1229, 324] on icon at bounding box center [1234, 315] width 12 height 20
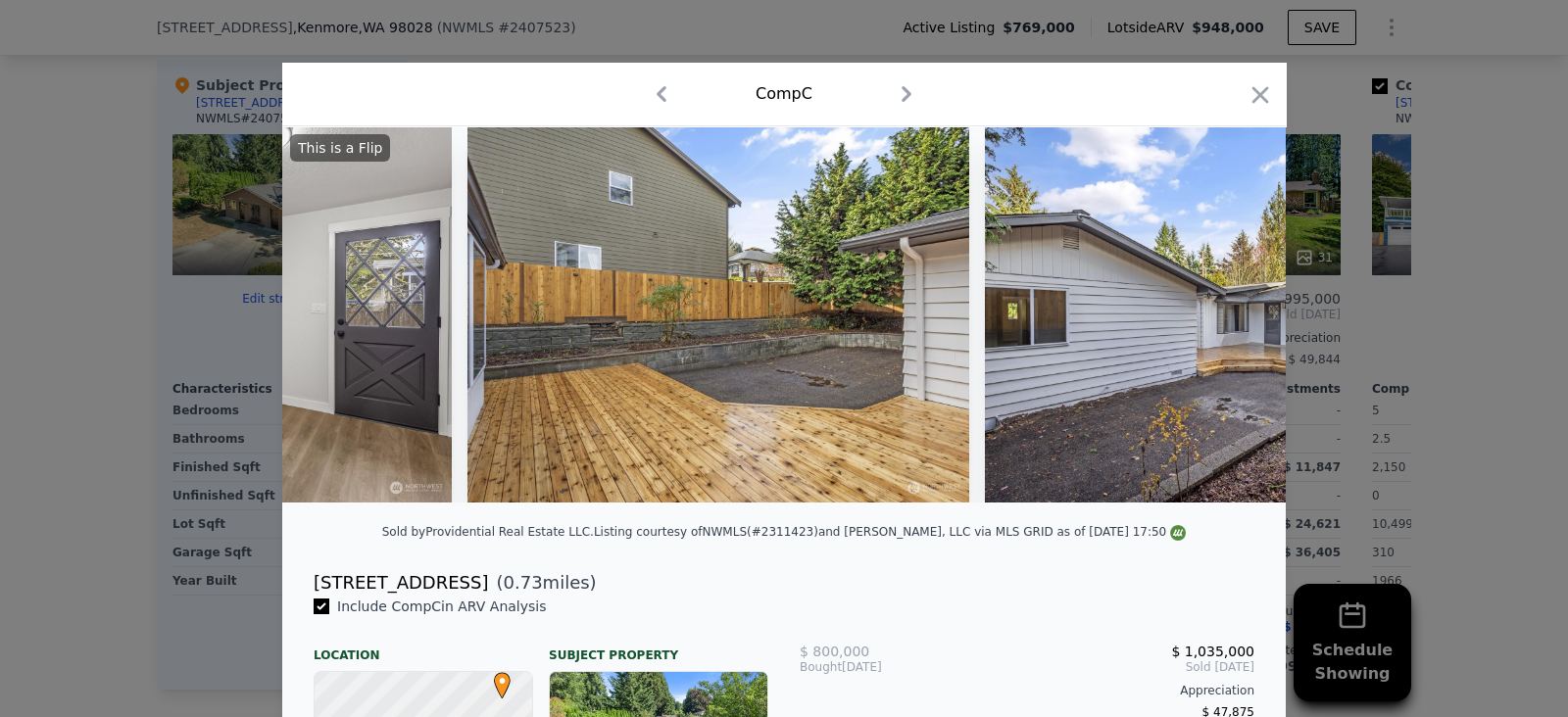
scroll to position [0, 10881]
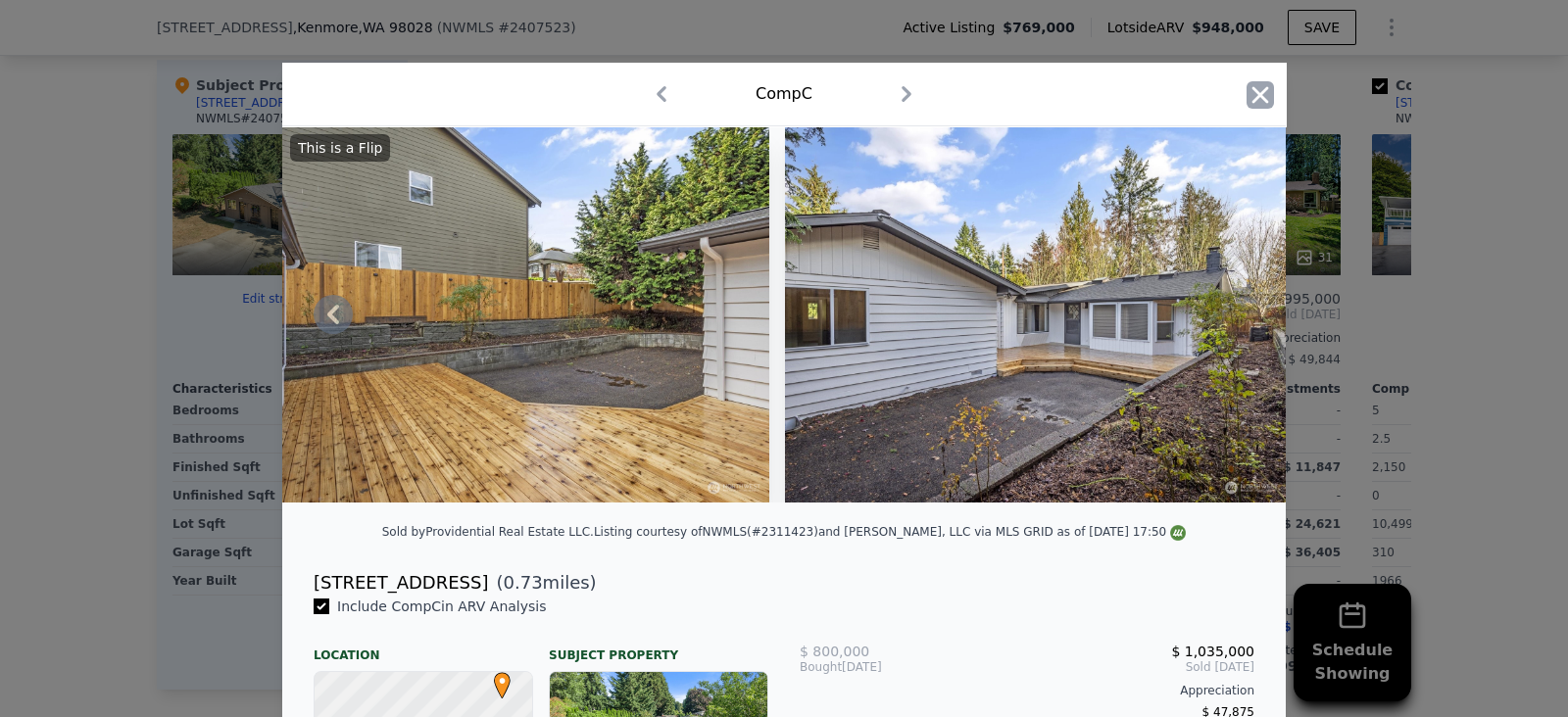
click at [1254, 98] on icon "button" at bounding box center [1260, 94] width 17 height 17
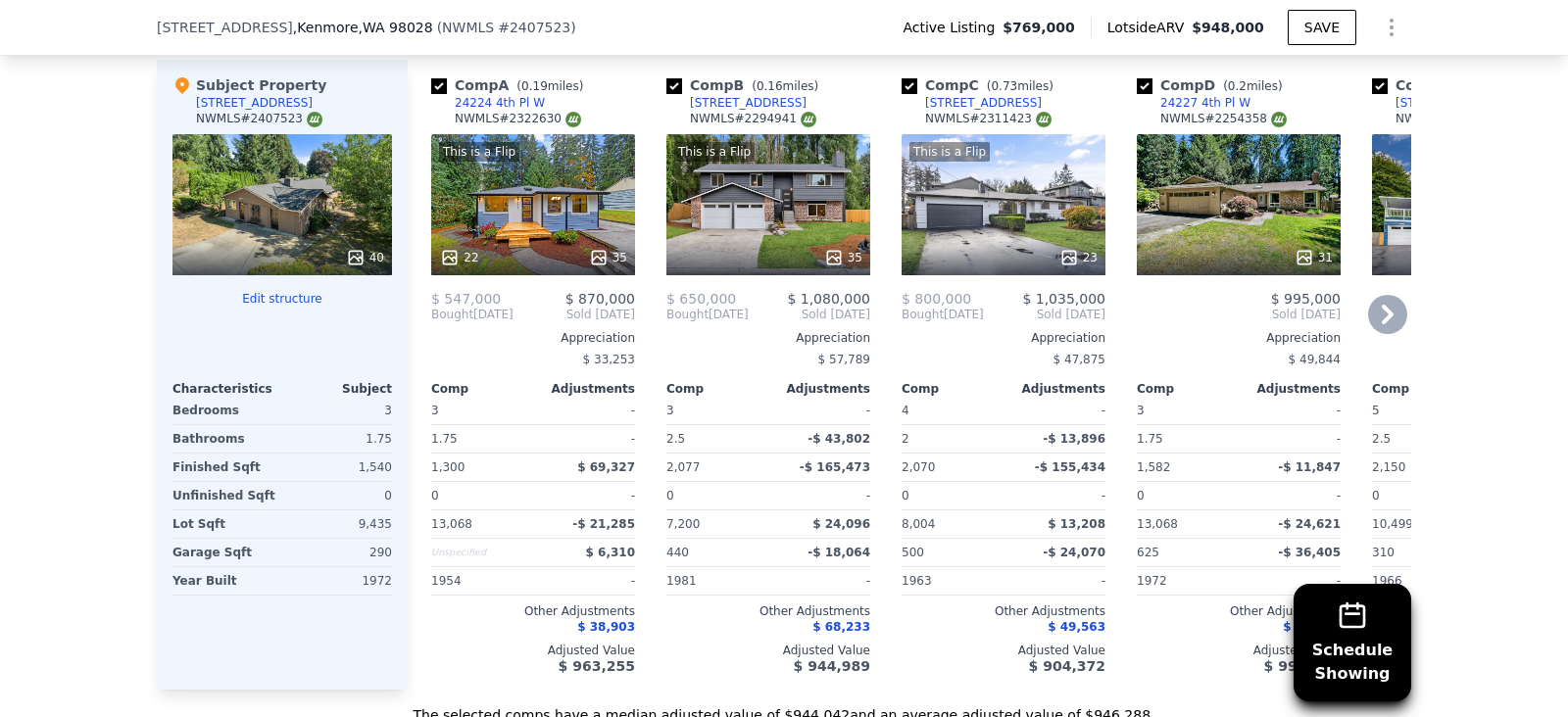
click at [703, 250] on div "This is a Flip 35" at bounding box center [768, 204] width 204 height 141
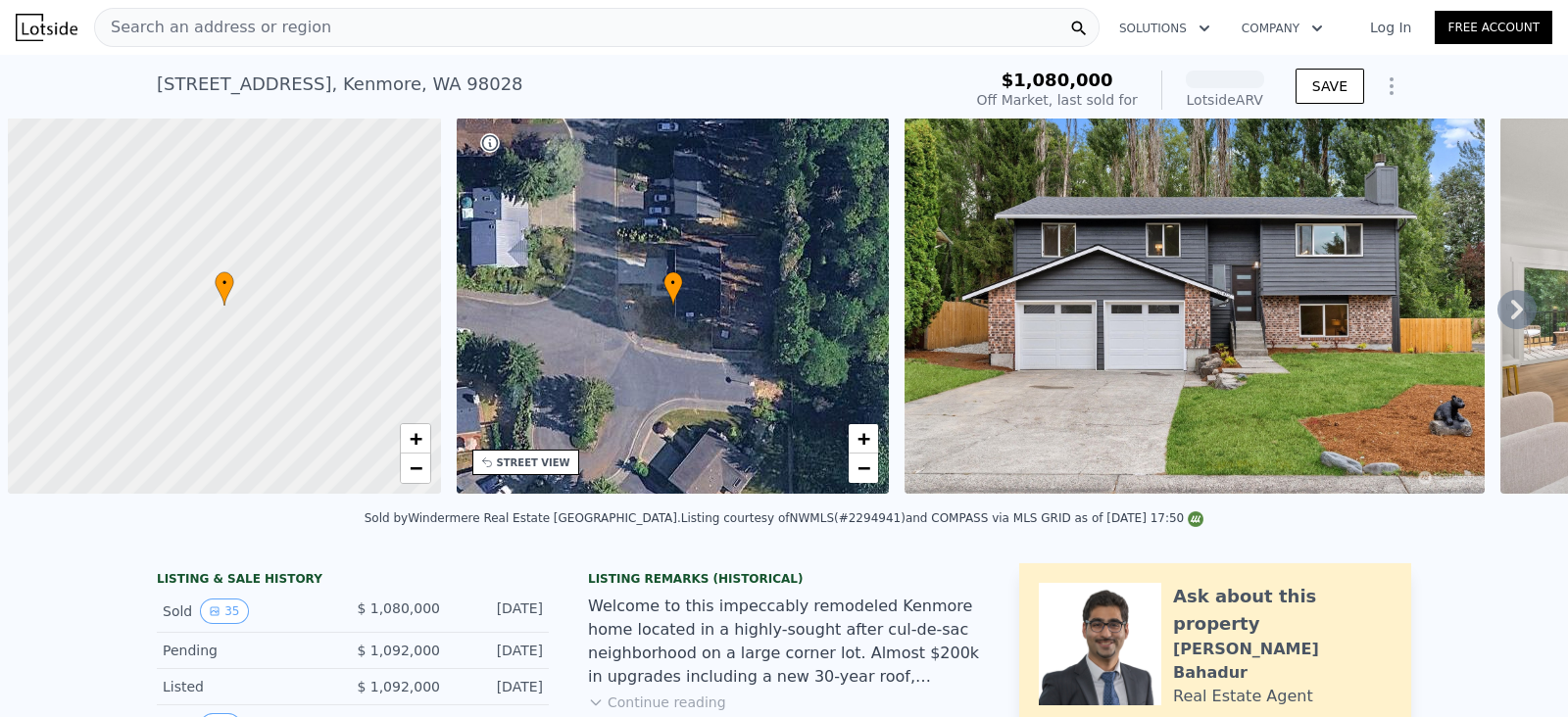
scroll to position [0, 8]
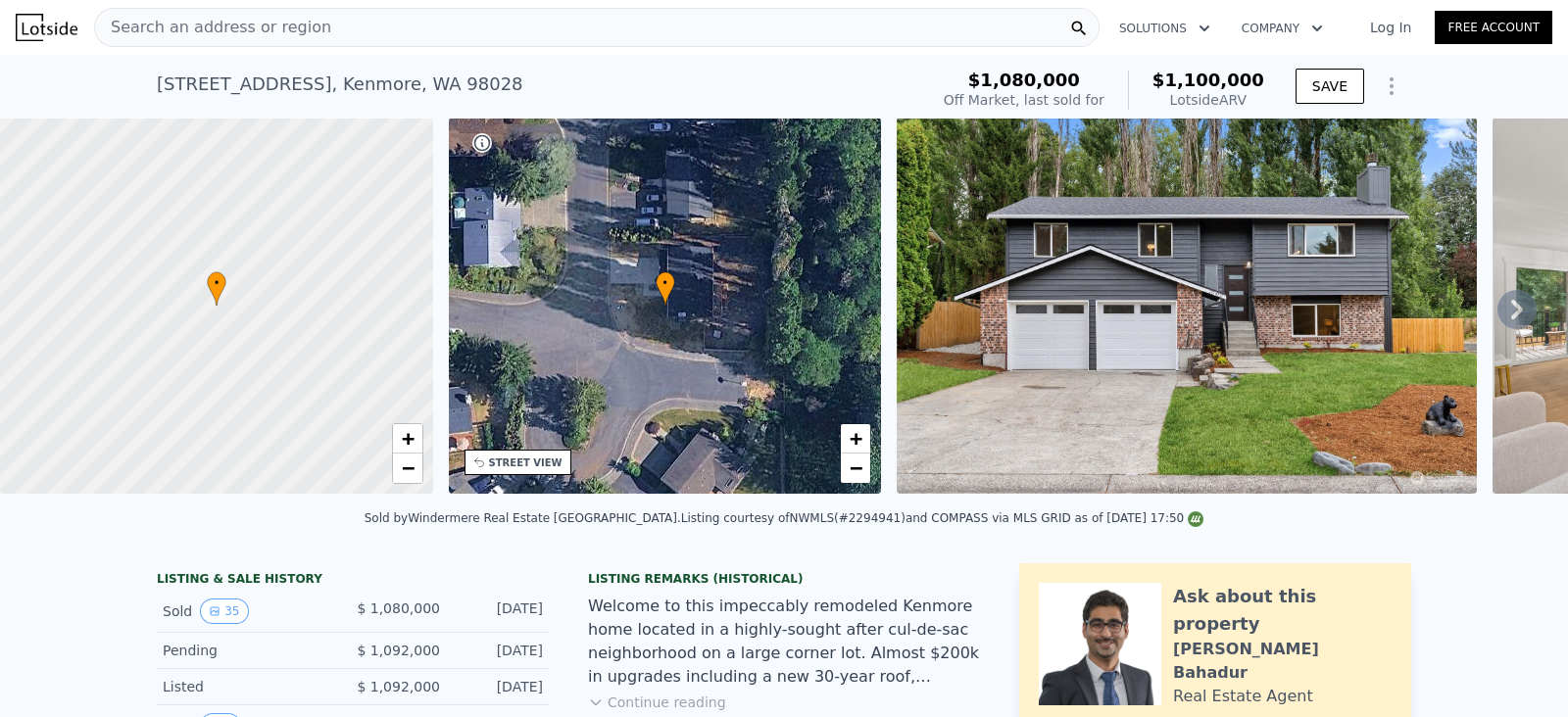
click at [157, 94] on div "[STREET_ADDRESS]" at bounding box center [339, 85] width 366 height 28
click at [157, 94] on div "20412 73rd Ct NE , Kenmore , WA 98028" at bounding box center [339, 85] width 366 height 28
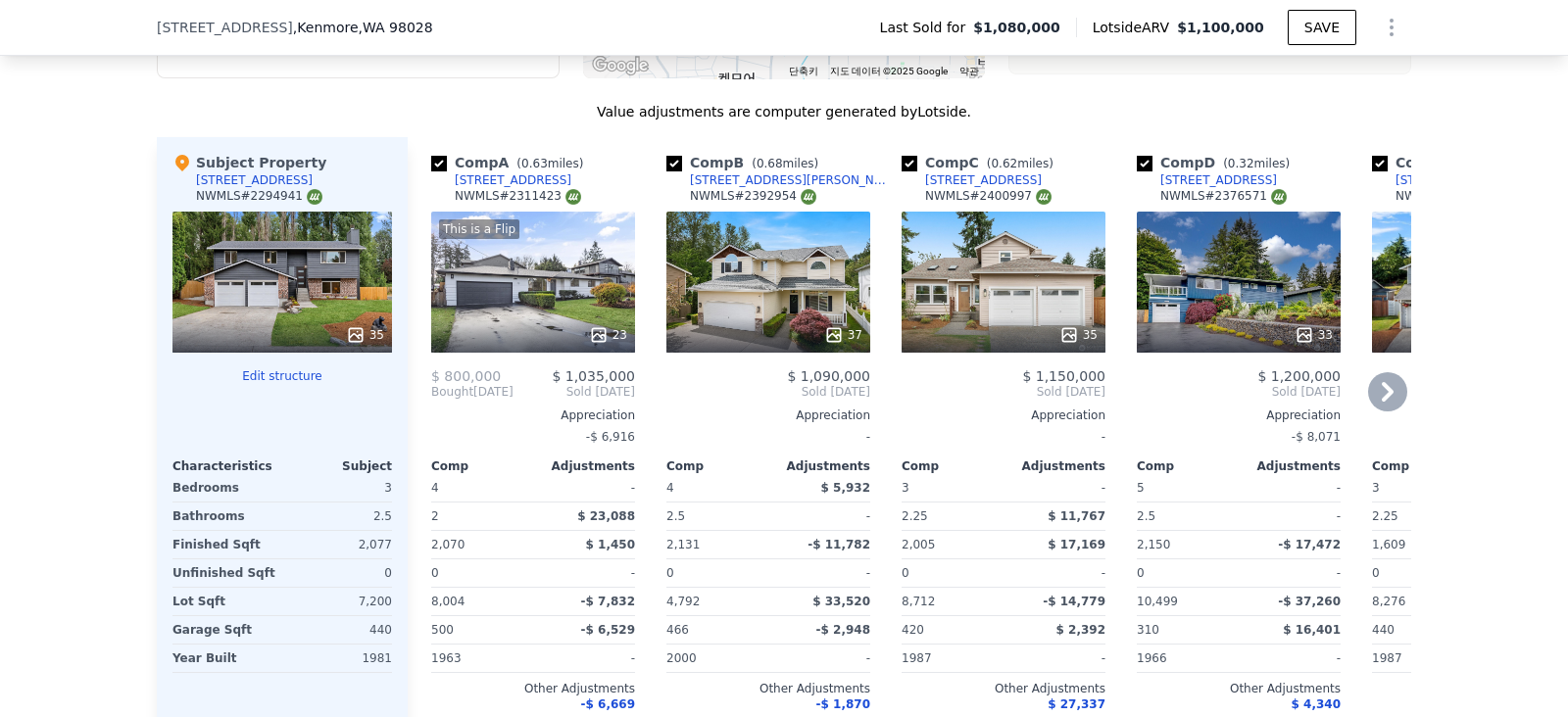
scroll to position [2046, 0]
click at [512, 298] on div "This is a Flip 23" at bounding box center [533, 283] width 204 height 141
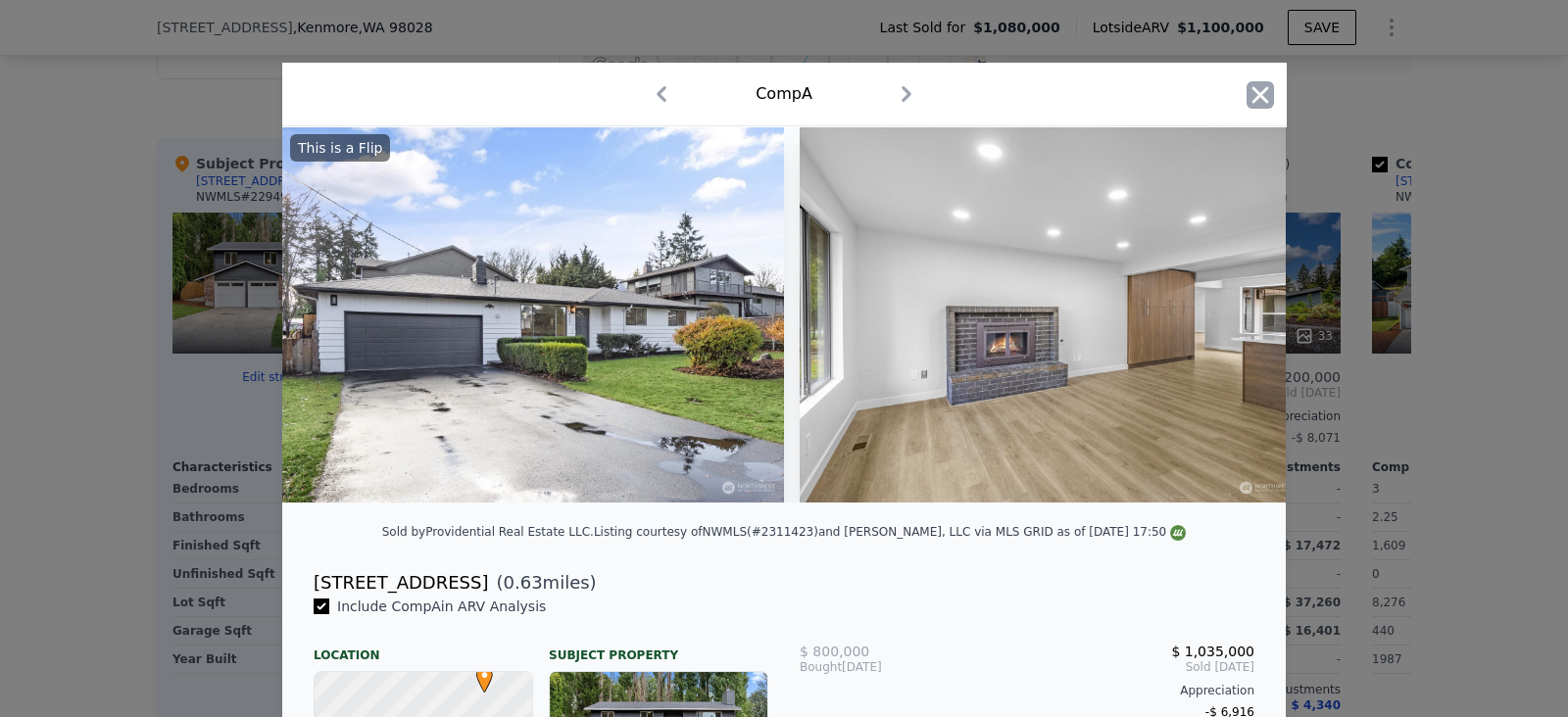
click at [1252, 96] on icon "button" at bounding box center [1260, 94] width 17 height 17
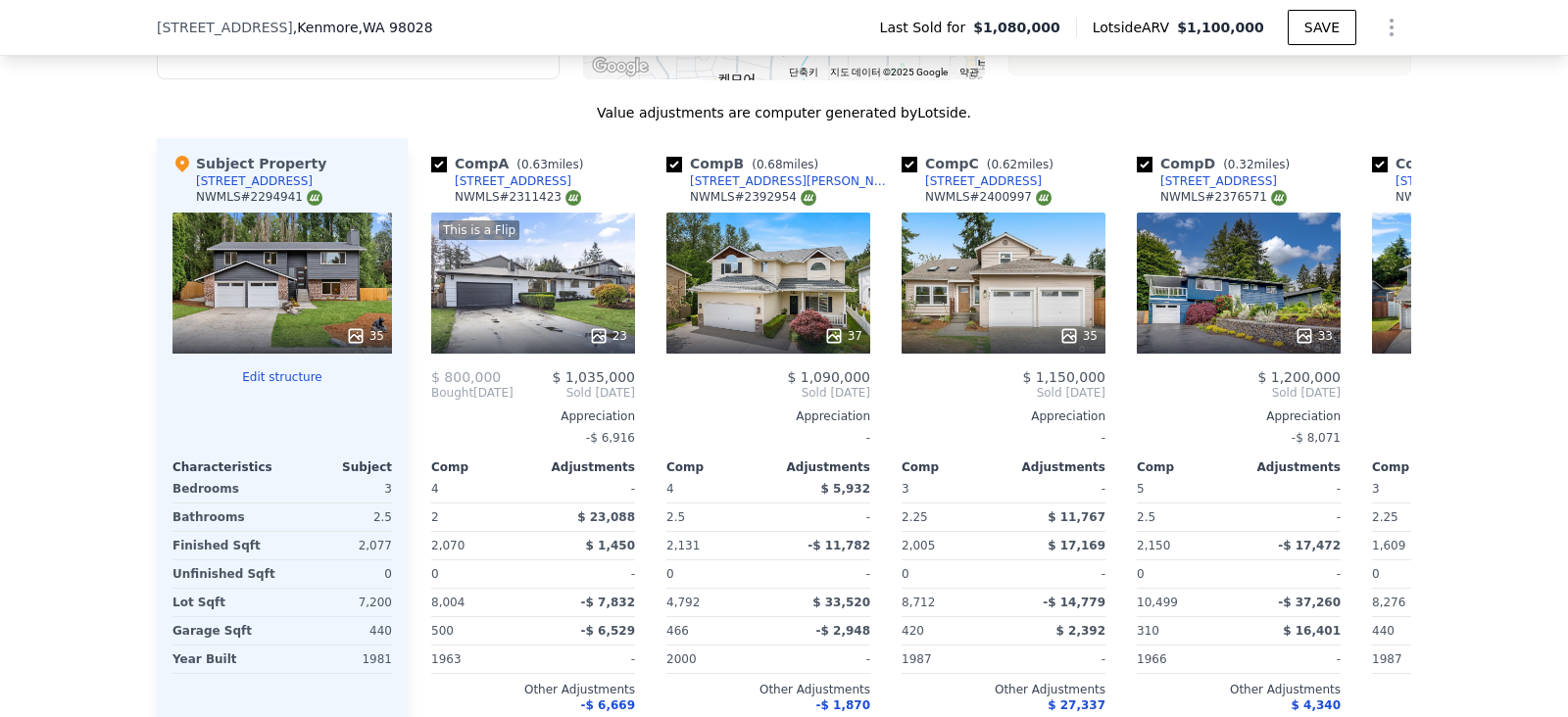
click at [0, 400] on div "We found 12 sales that match your search Listings provided by NWMLS Filters Map…" at bounding box center [784, 241] width 1568 height 1123
click at [261, 300] on div "35" at bounding box center [282, 283] width 219 height 141
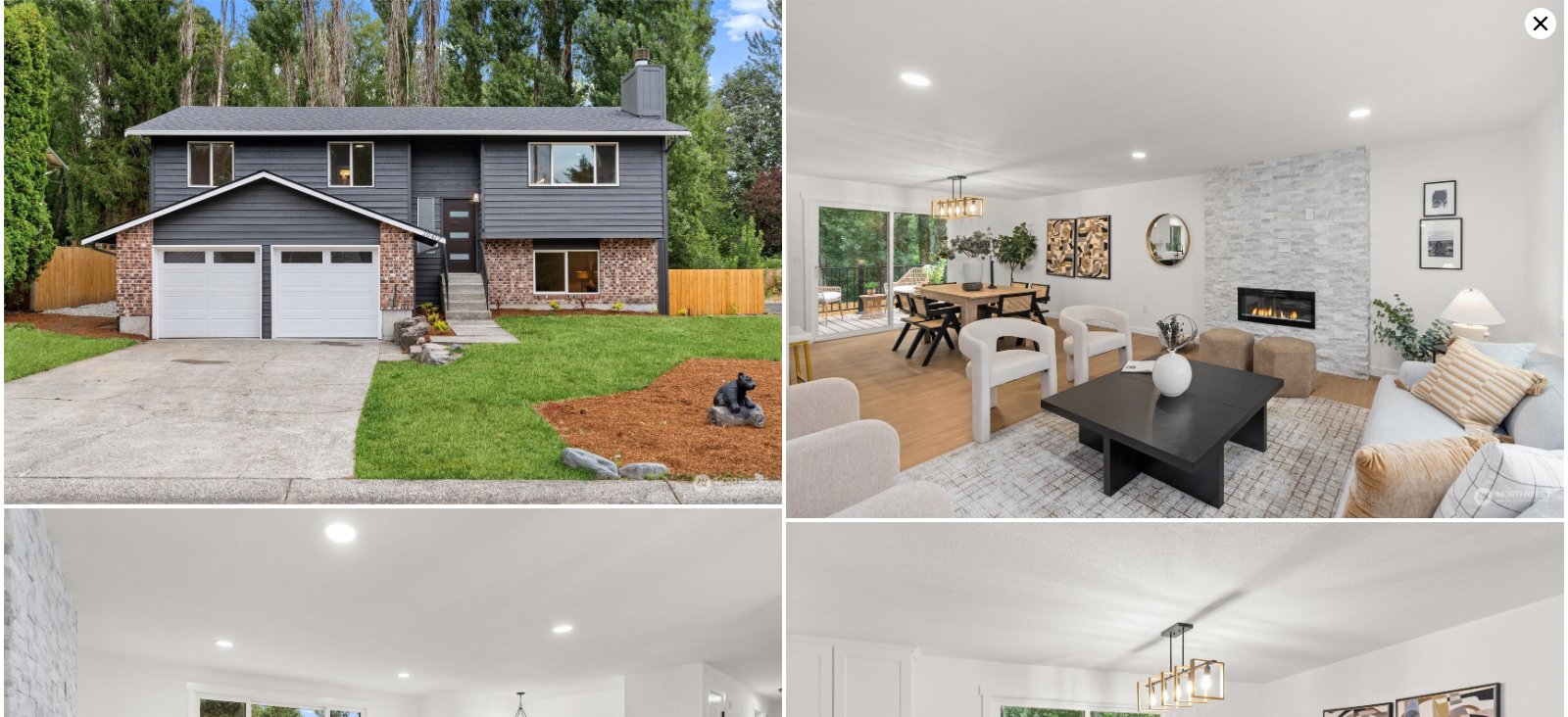
click at [1529, 26] on icon at bounding box center [1540, 24] width 32 height 32
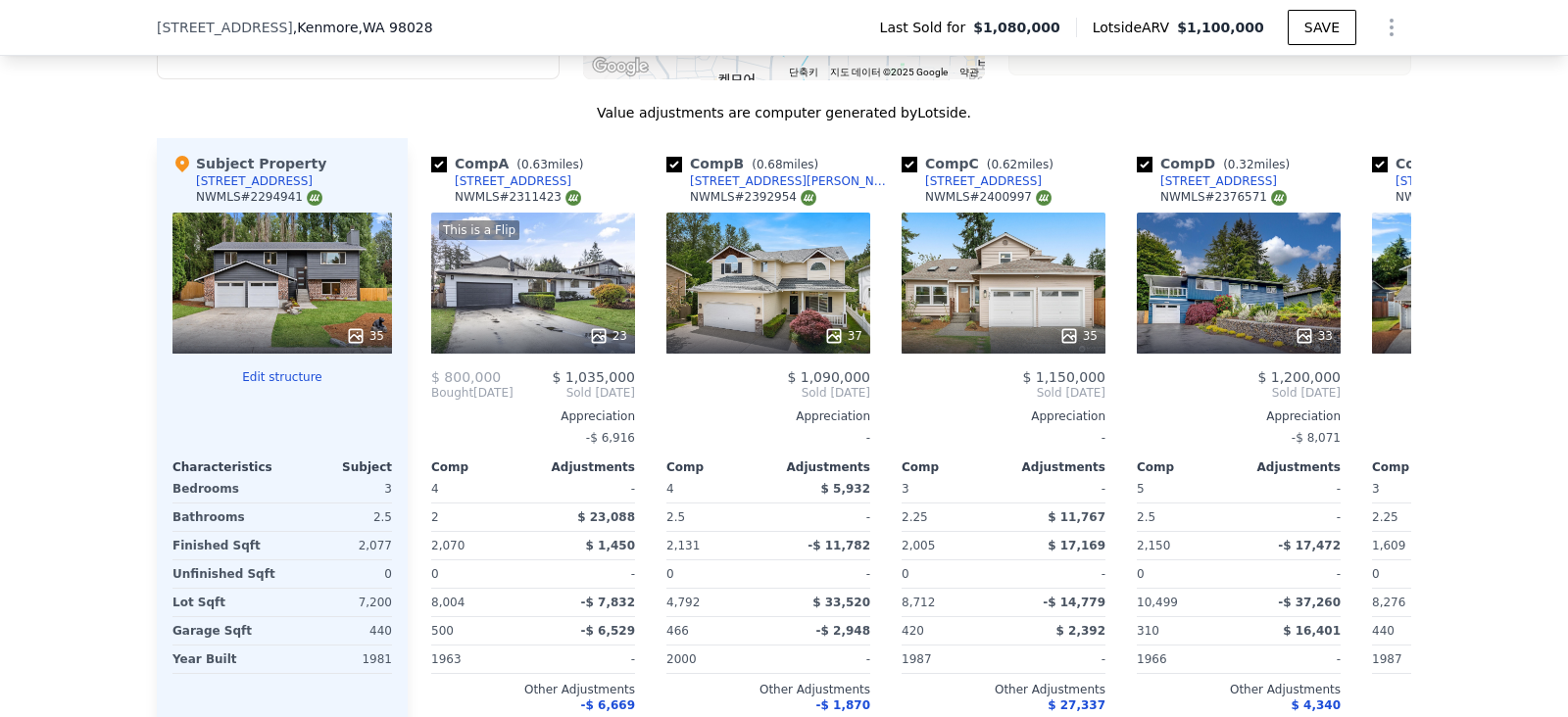
click at [269, 234] on div "35" at bounding box center [282, 283] width 219 height 141
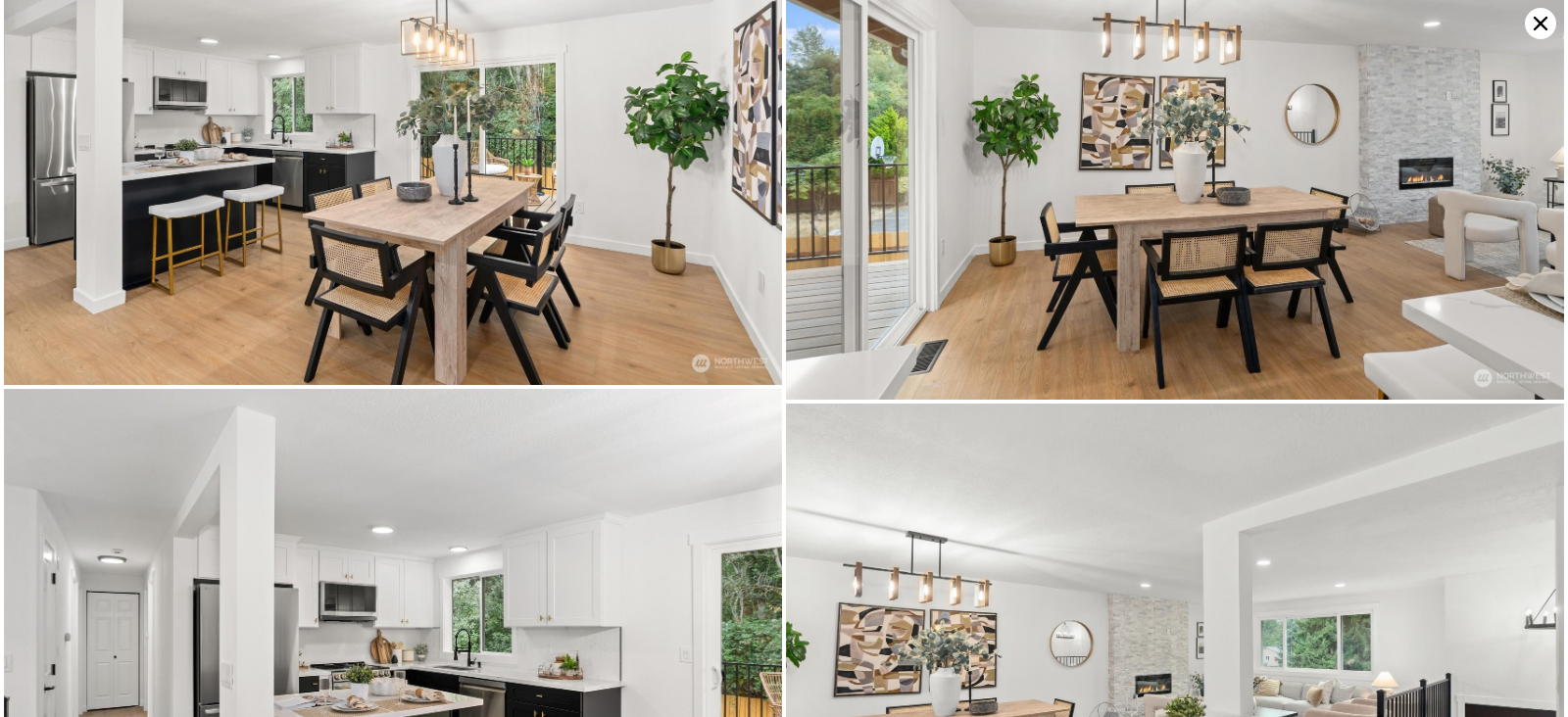
scroll to position [1032, 0]
